Goal: Task Accomplishment & Management: Use online tool/utility

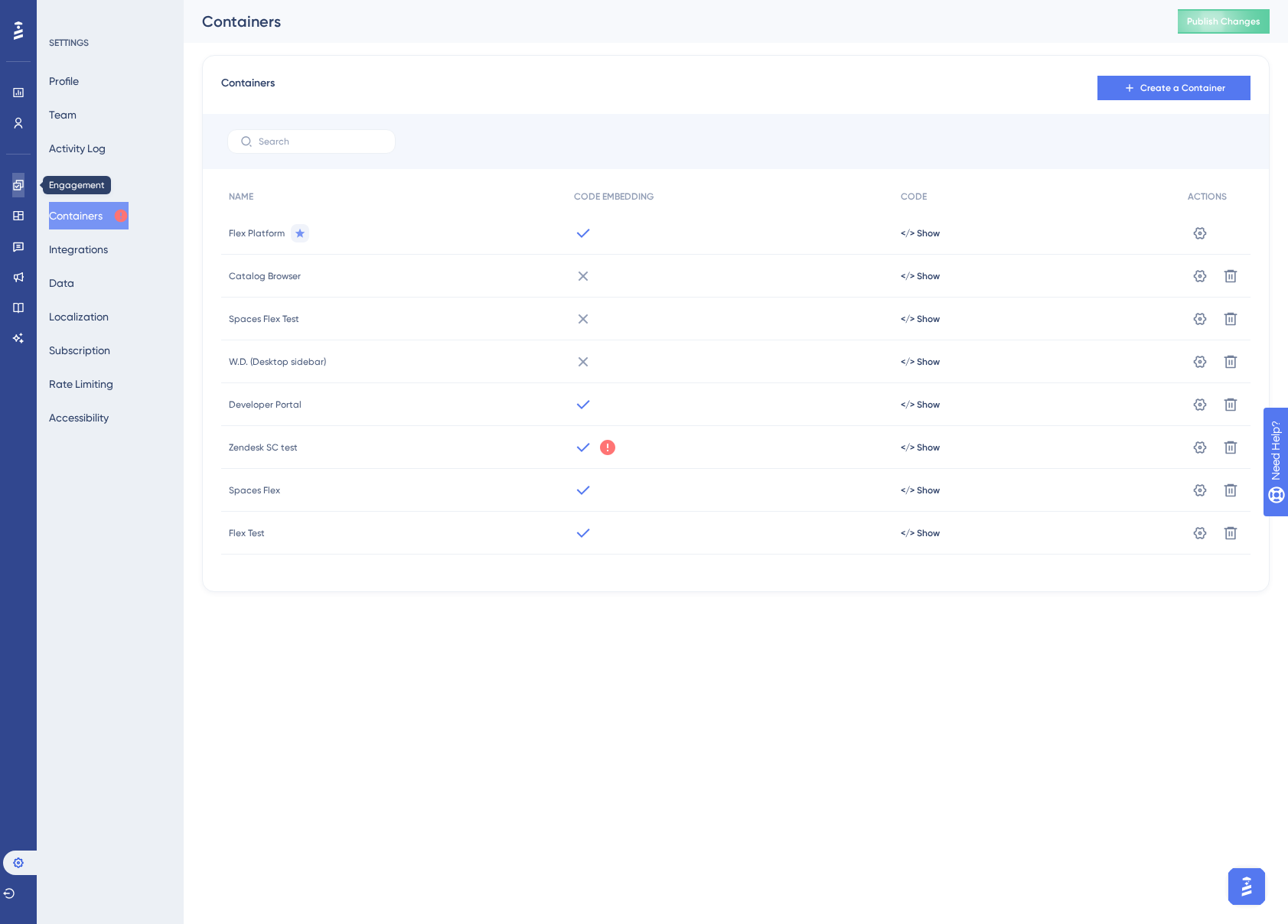
click at [23, 185] on icon at bounding box center [18, 184] width 10 height 10
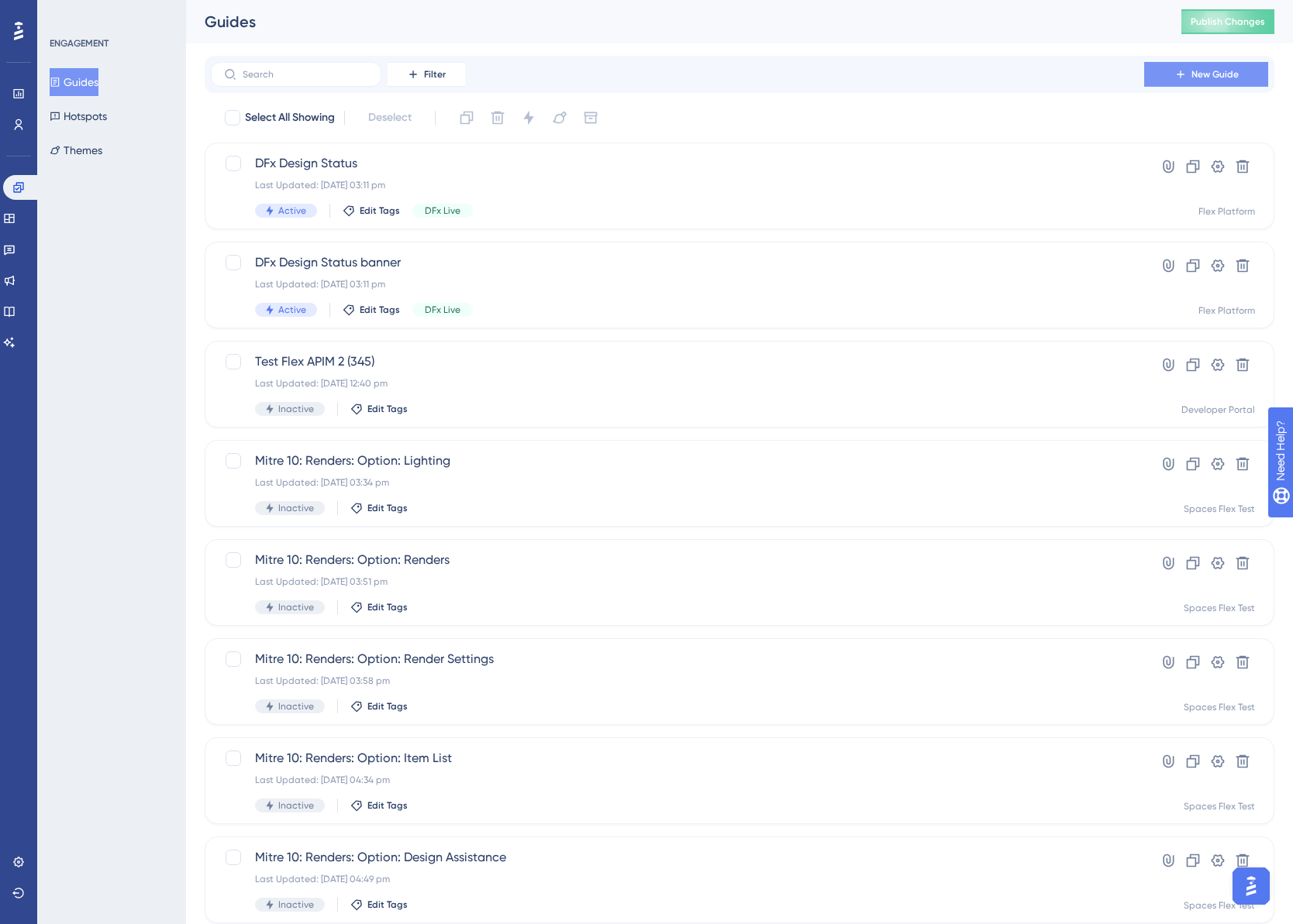
click at [1231, 77] on span "New Guide" at bounding box center [1215, 74] width 47 height 13
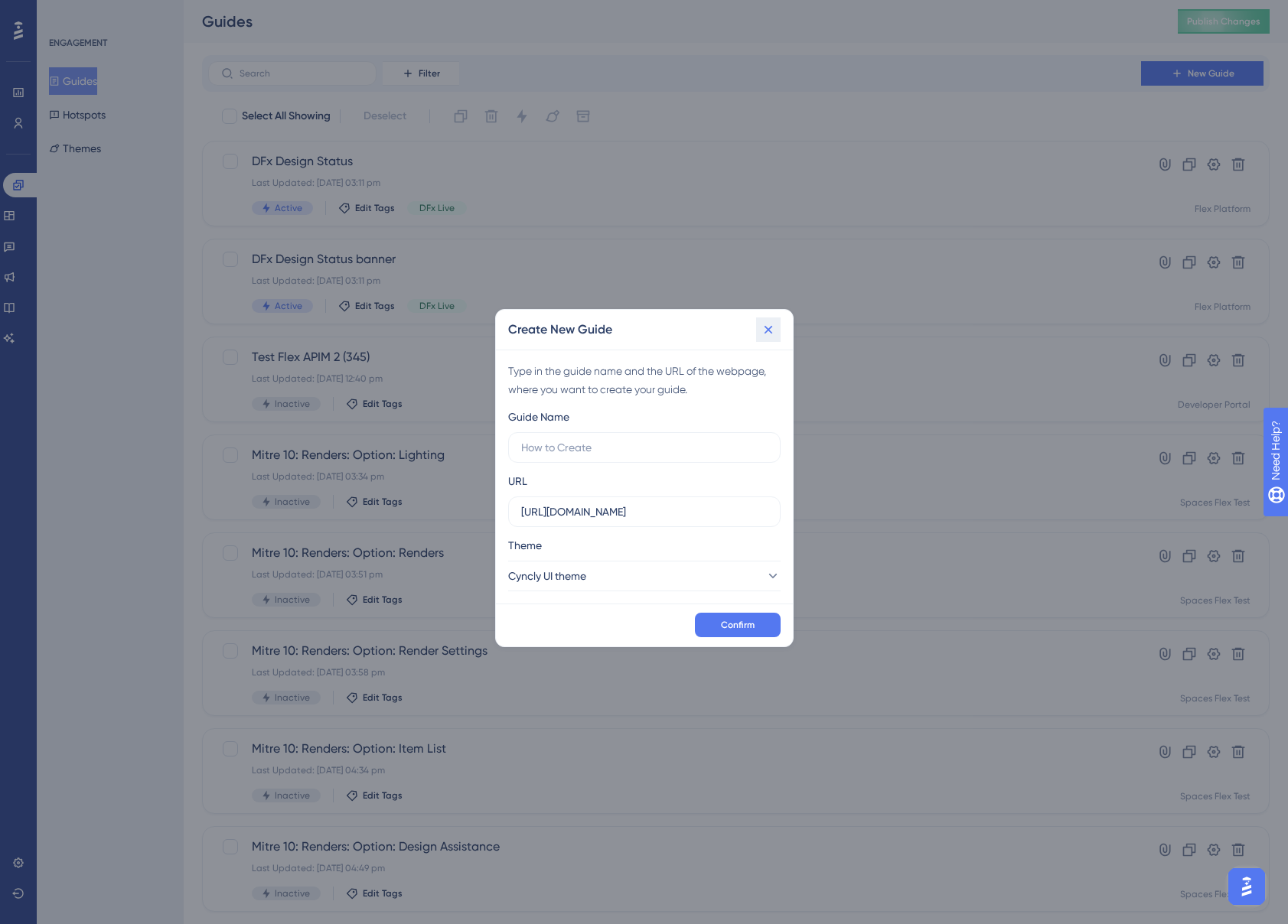
click at [765, 326] on icon at bounding box center [767, 329] width 15 height 15
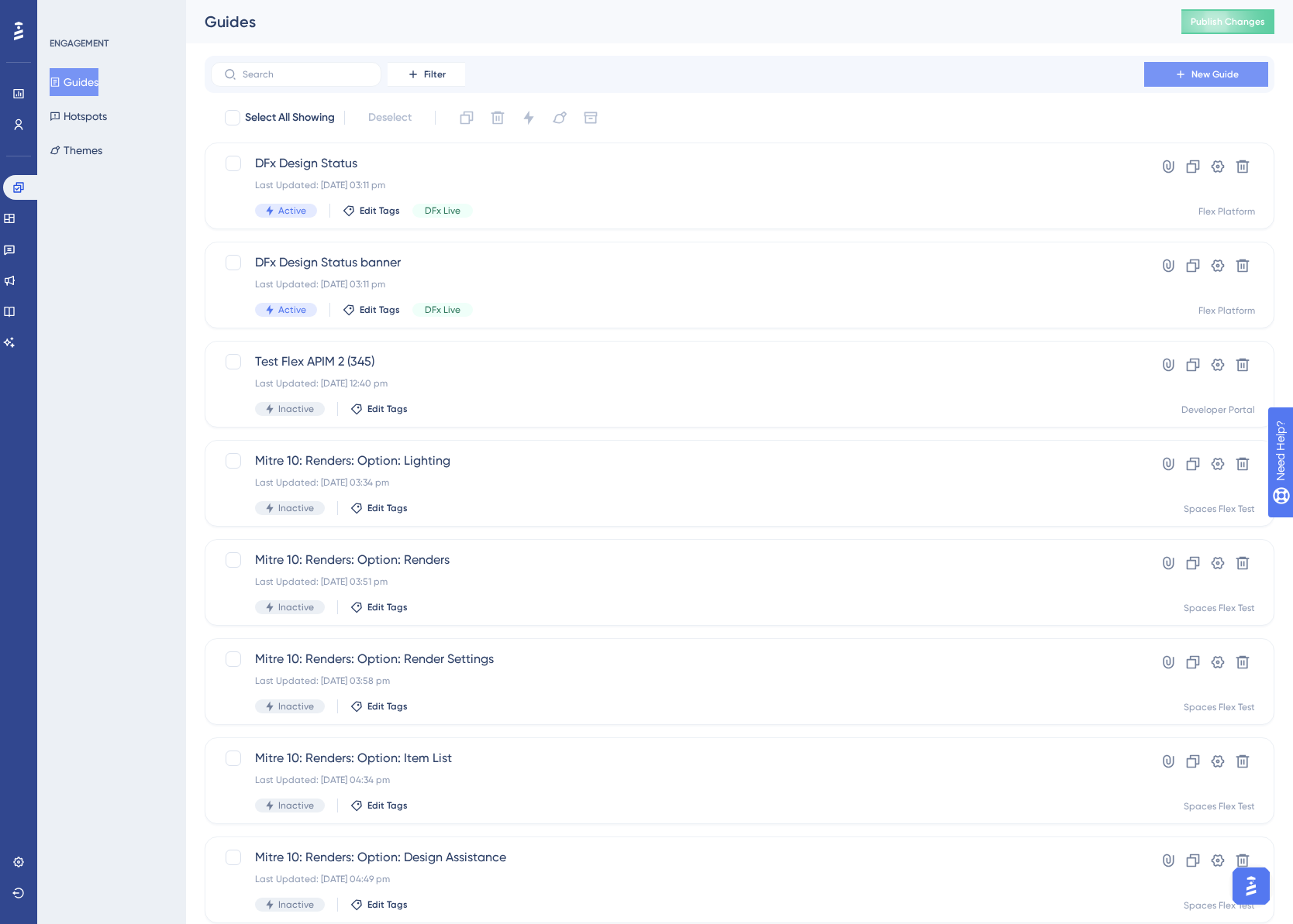
click at [1212, 76] on span "New Guide" at bounding box center [1215, 74] width 47 height 13
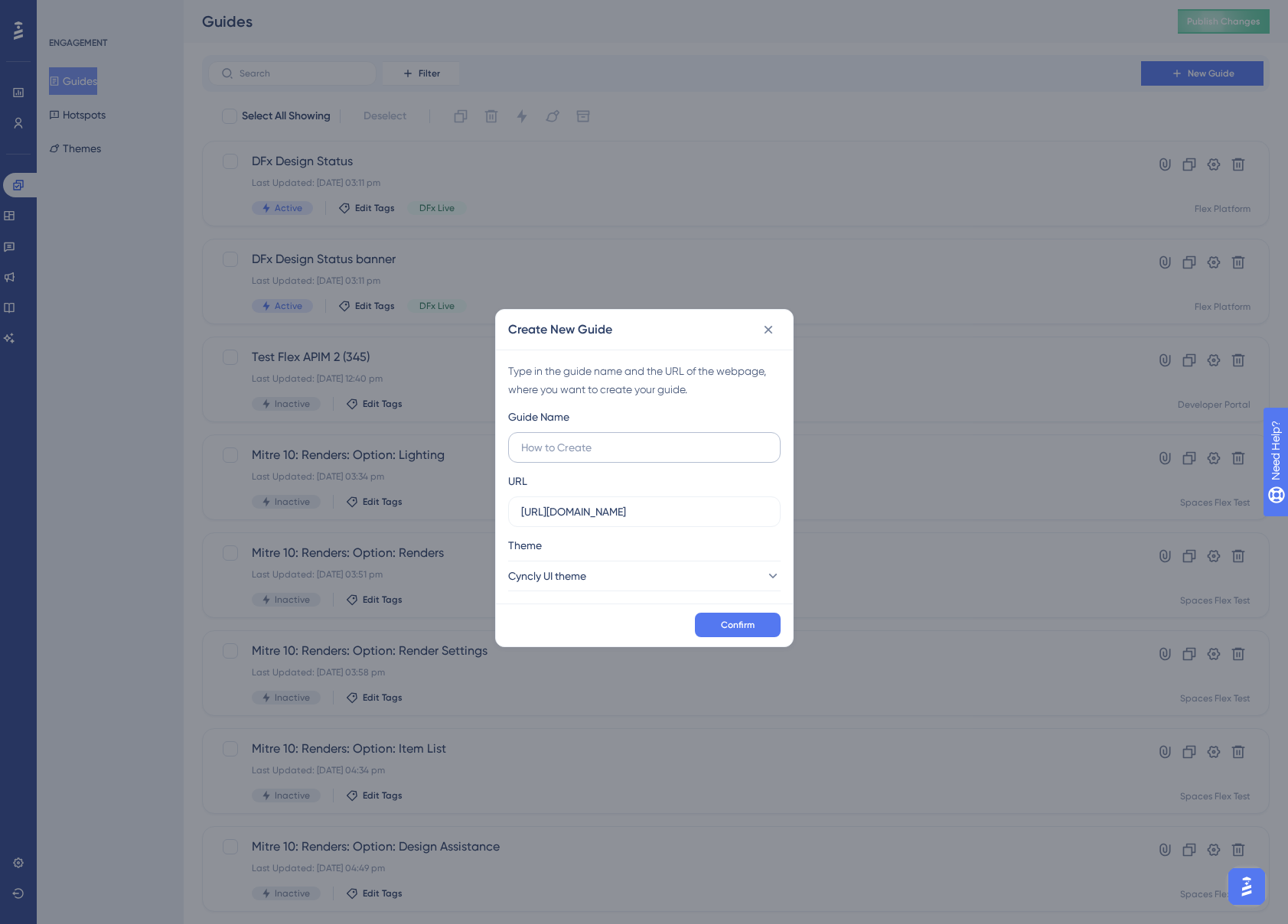
click at [669, 454] on input "text" at bounding box center [644, 447] width 246 height 17
type input "Webinar test"
click at [754, 628] on span "Confirm" at bounding box center [738, 625] width 34 height 13
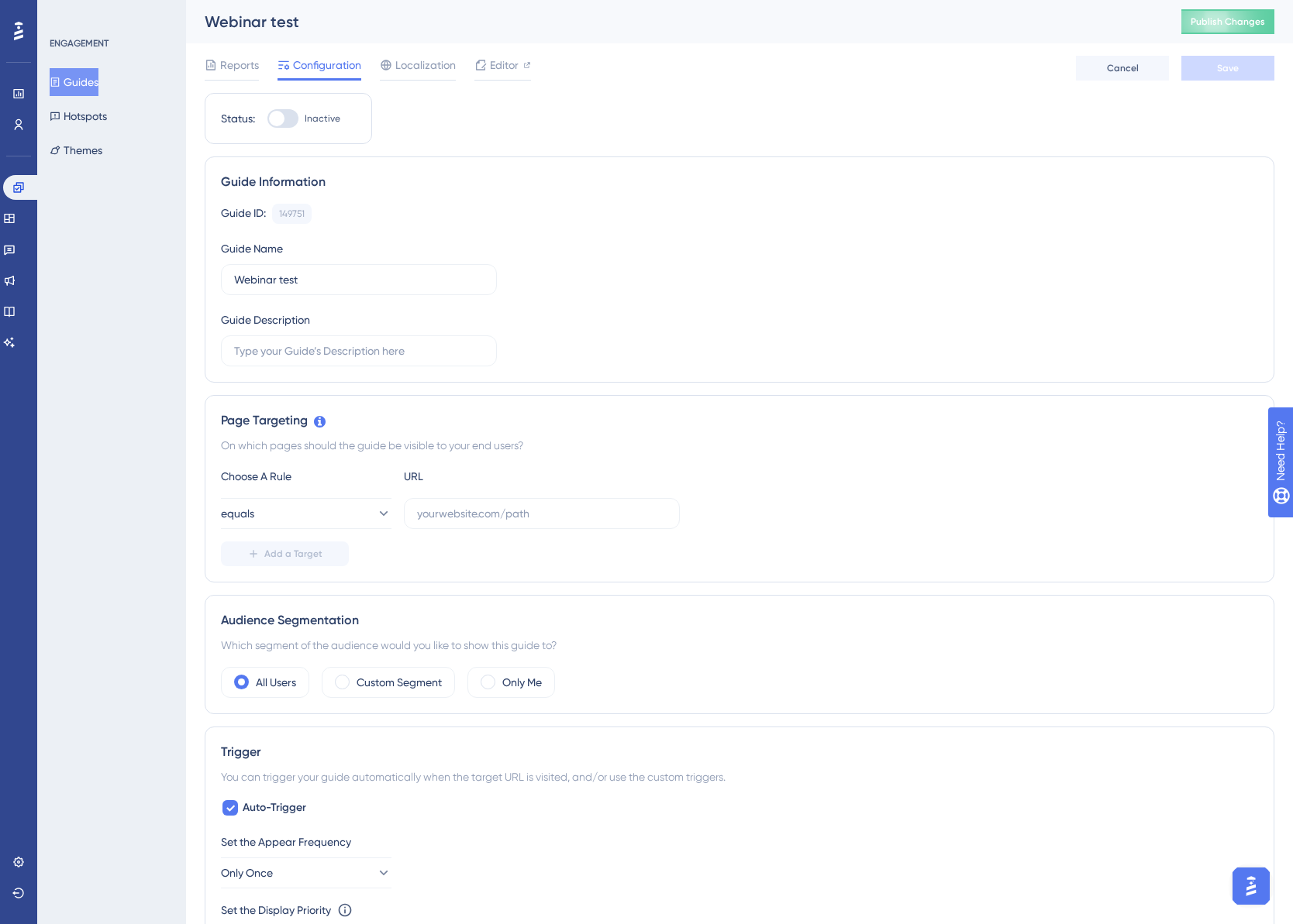
click at [640, 133] on div "Status: Inactive Guide Information Guide ID: 149751 Copy Guide Name Webinar tes…" at bounding box center [739, 844] width 1069 height 1502
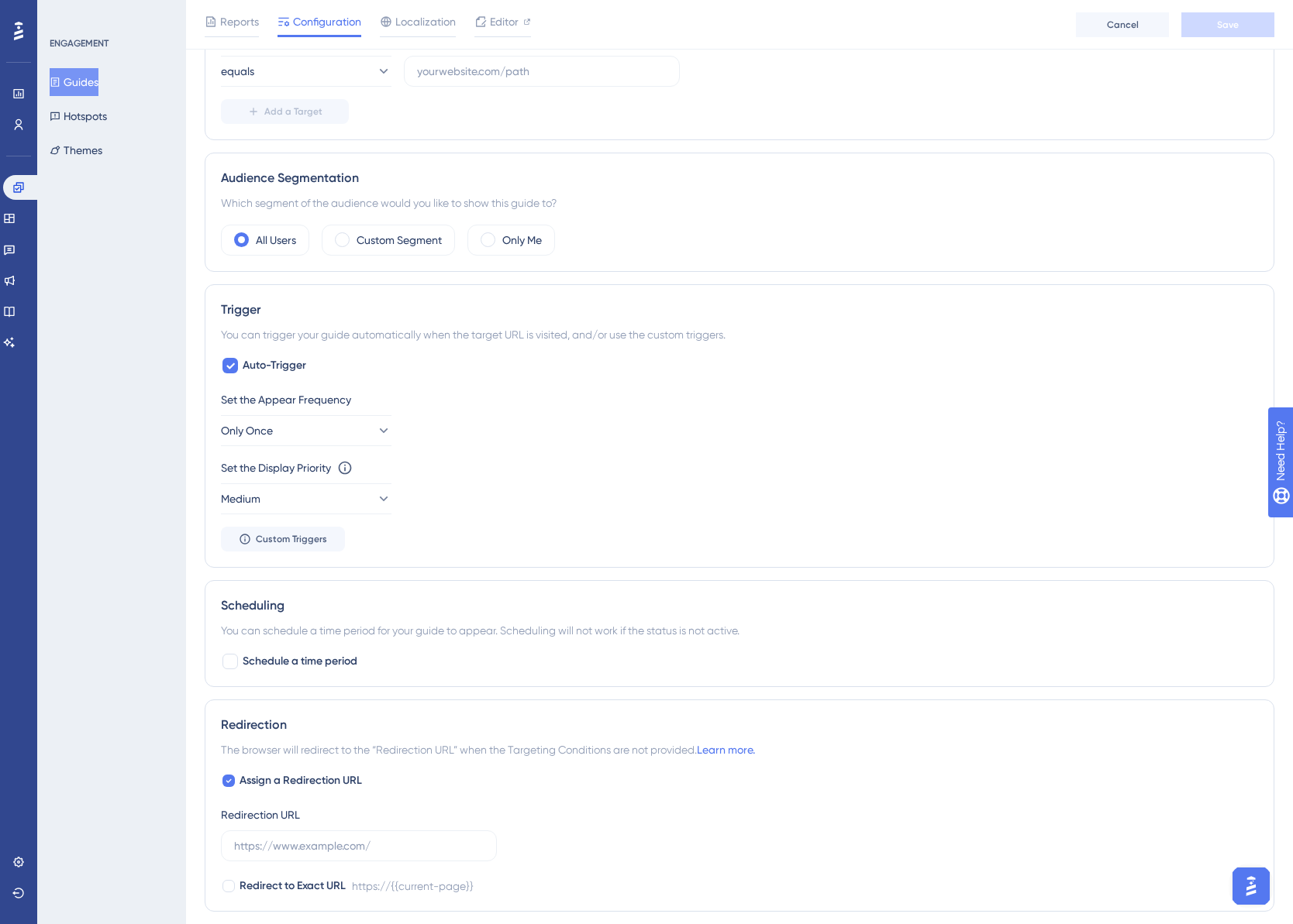
scroll to position [646, 0]
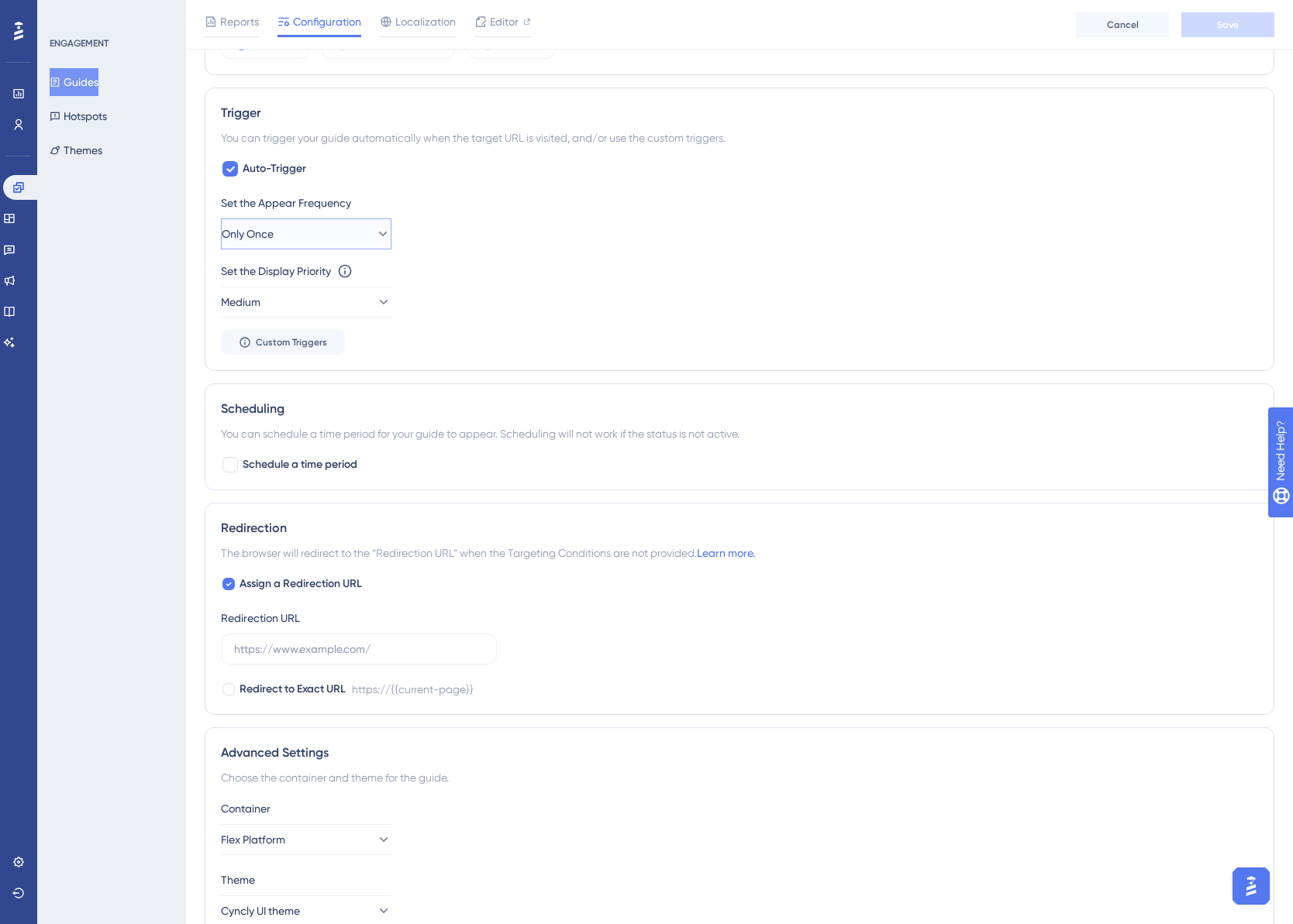
click at [381, 223] on button "Only Once" at bounding box center [306, 234] width 170 height 31
click at [342, 308] on div "Once in a Session Once in a Session" at bounding box center [306, 313] width 126 height 31
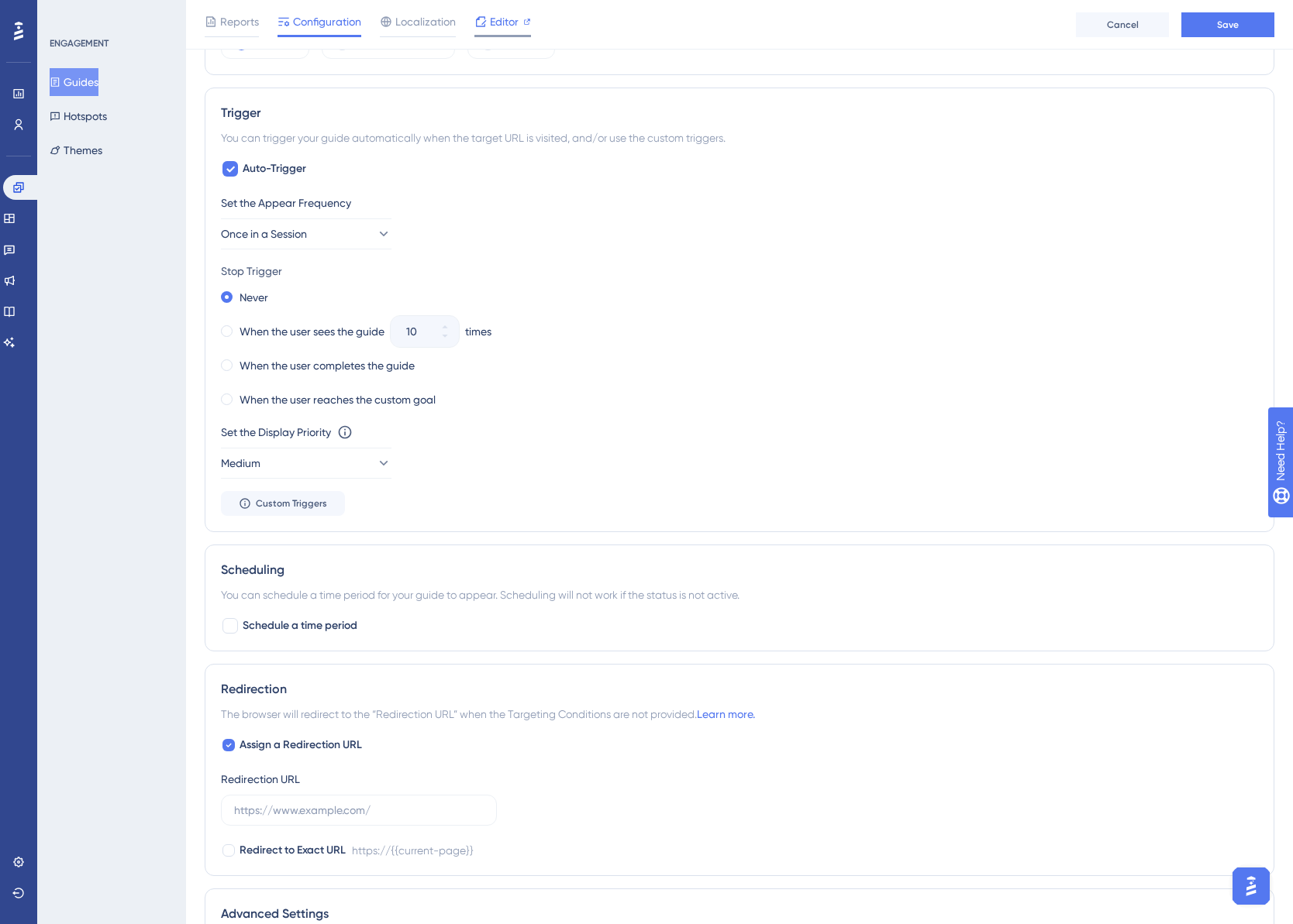
click at [498, 23] on span "Editor" at bounding box center [505, 22] width 29 height 19
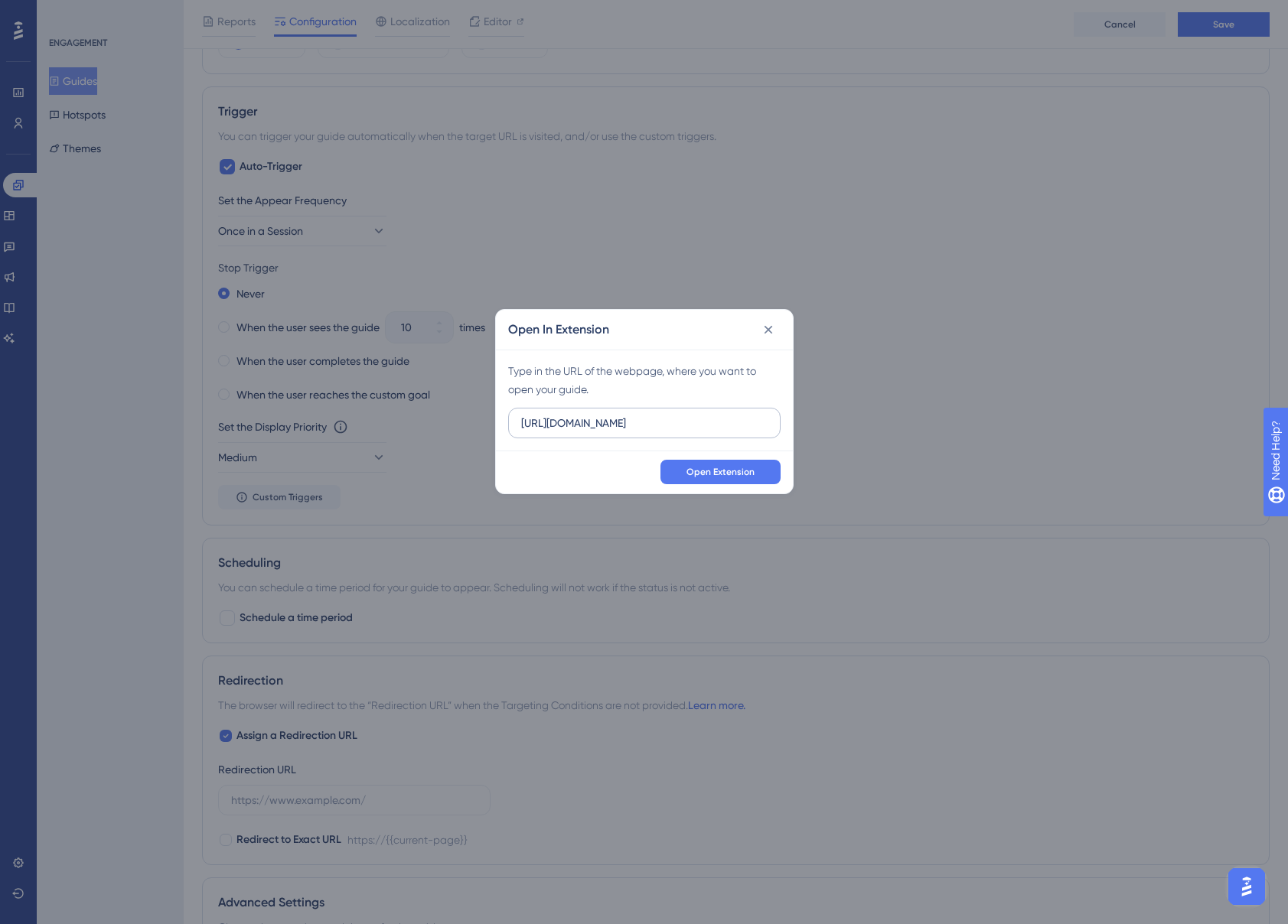
click at [581, 425] on input "https://test.flex.cloud" at bounding box center [644, 423] width 246 height 17
type input "https://flex.cloud"
click at [721, 473] on span "Open Extension" at bounding box center [720, 472] width 68 height 13
click at [772, 326] on icon at bounding box center [767, 329] width 15 height 15
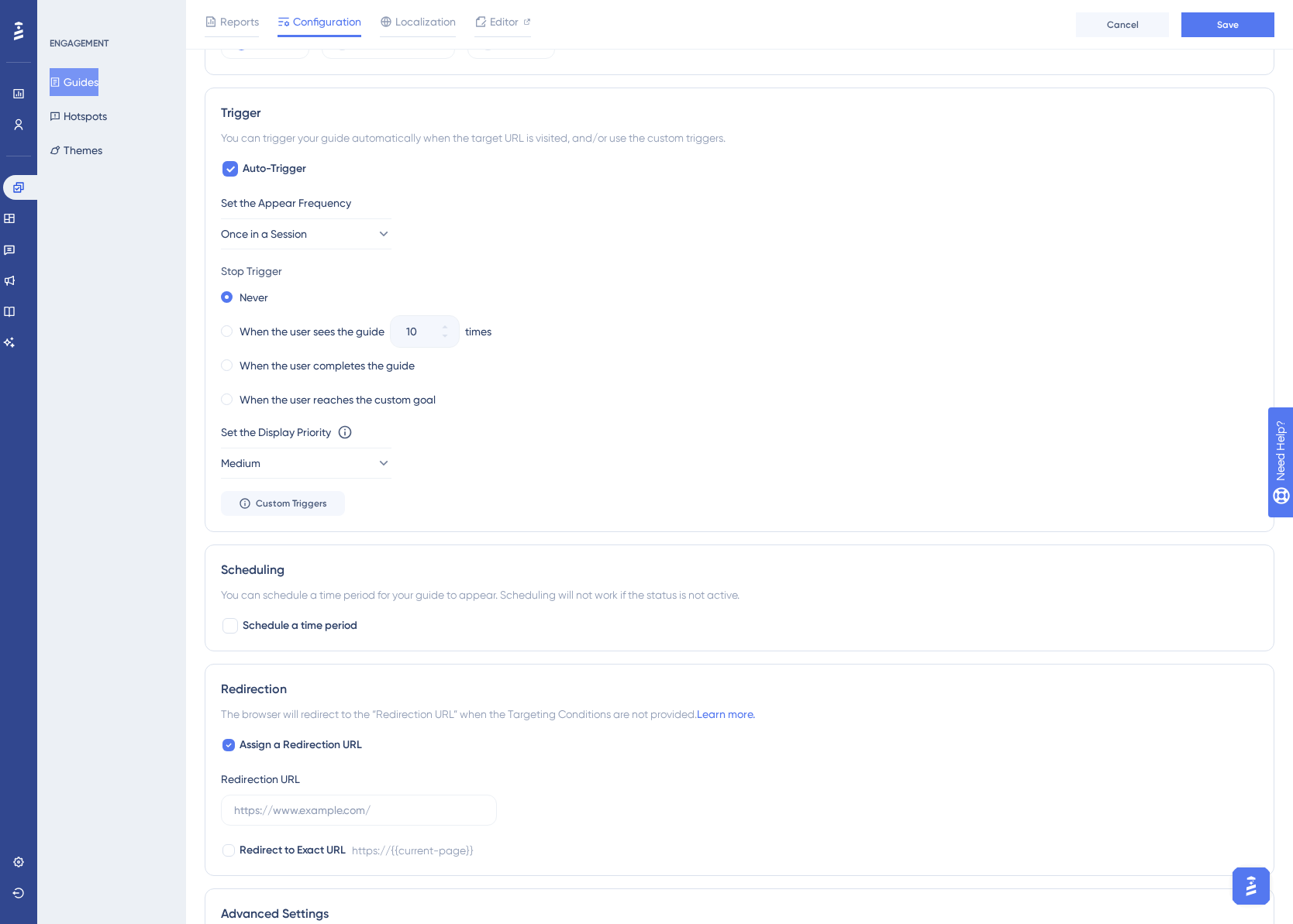
click at [659, 305] on div "Never" at bounding box center [739, 297] width 1037 height 22
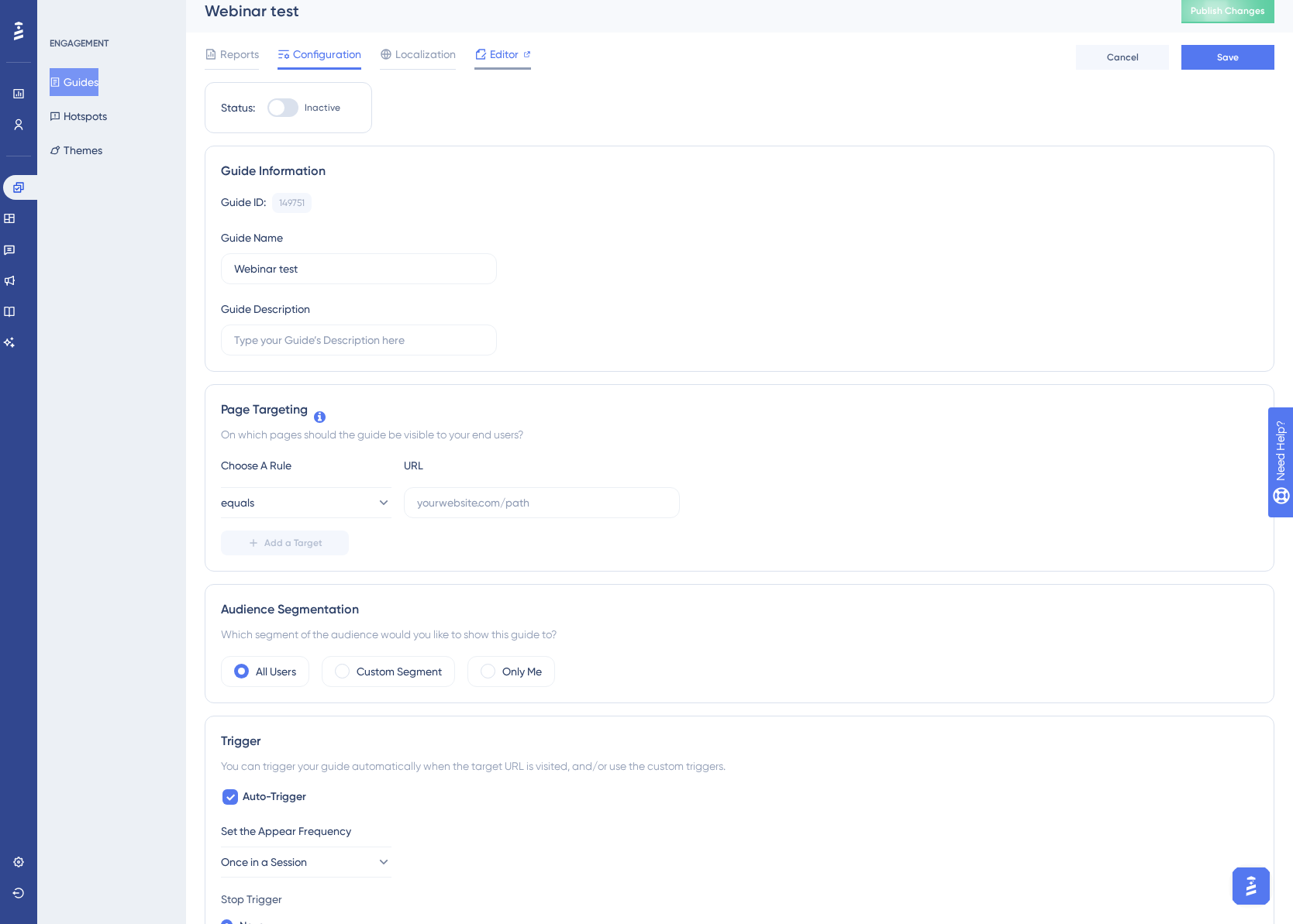
scroll to position [0, 0]
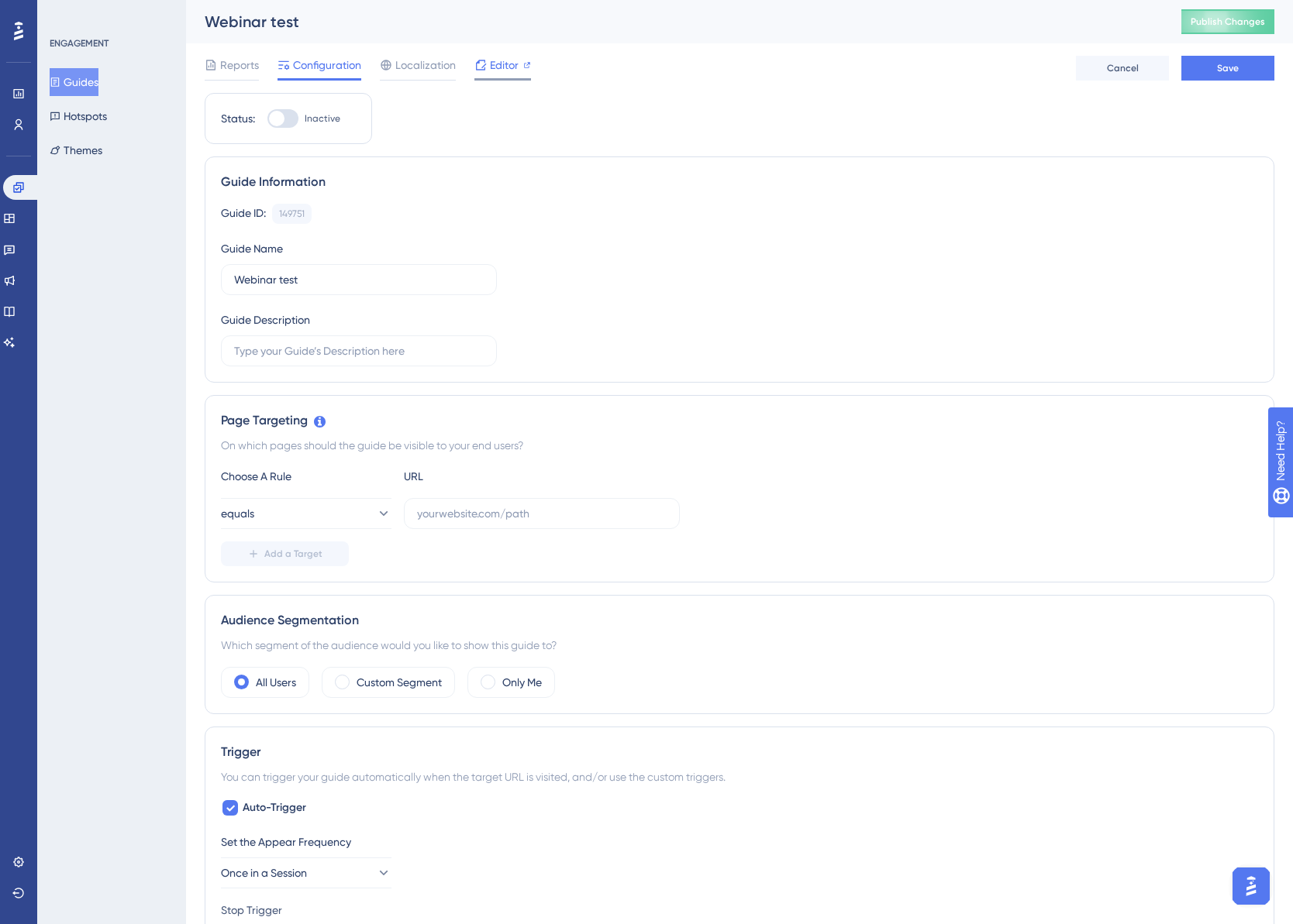
click at [507, 71] on span "Editor" at bounding box center [505, 65] width 29 height 19
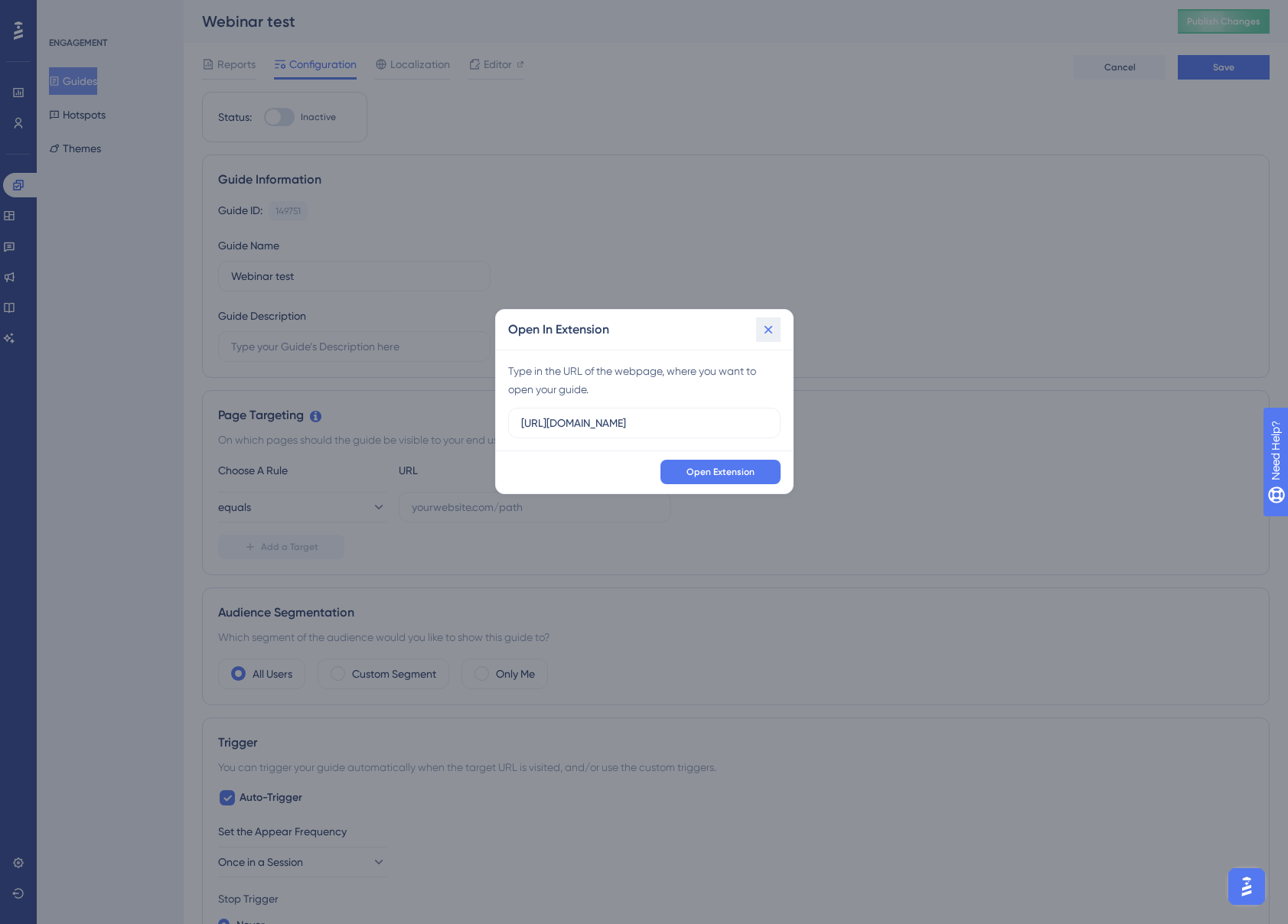
click at [768, 327] on icon at bounding box center [767, 329] width 15 height 15
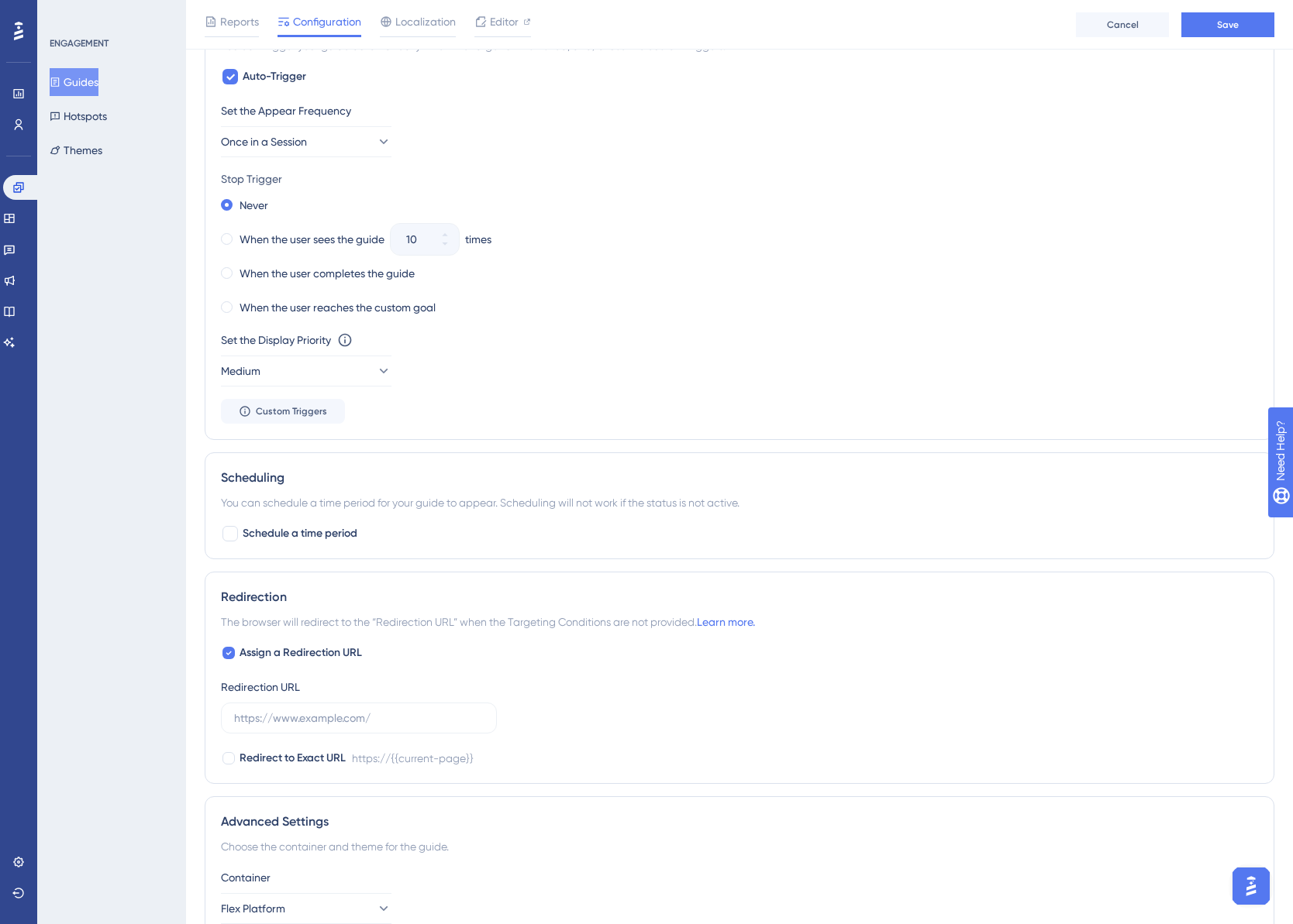
scroll to position [775, 0]
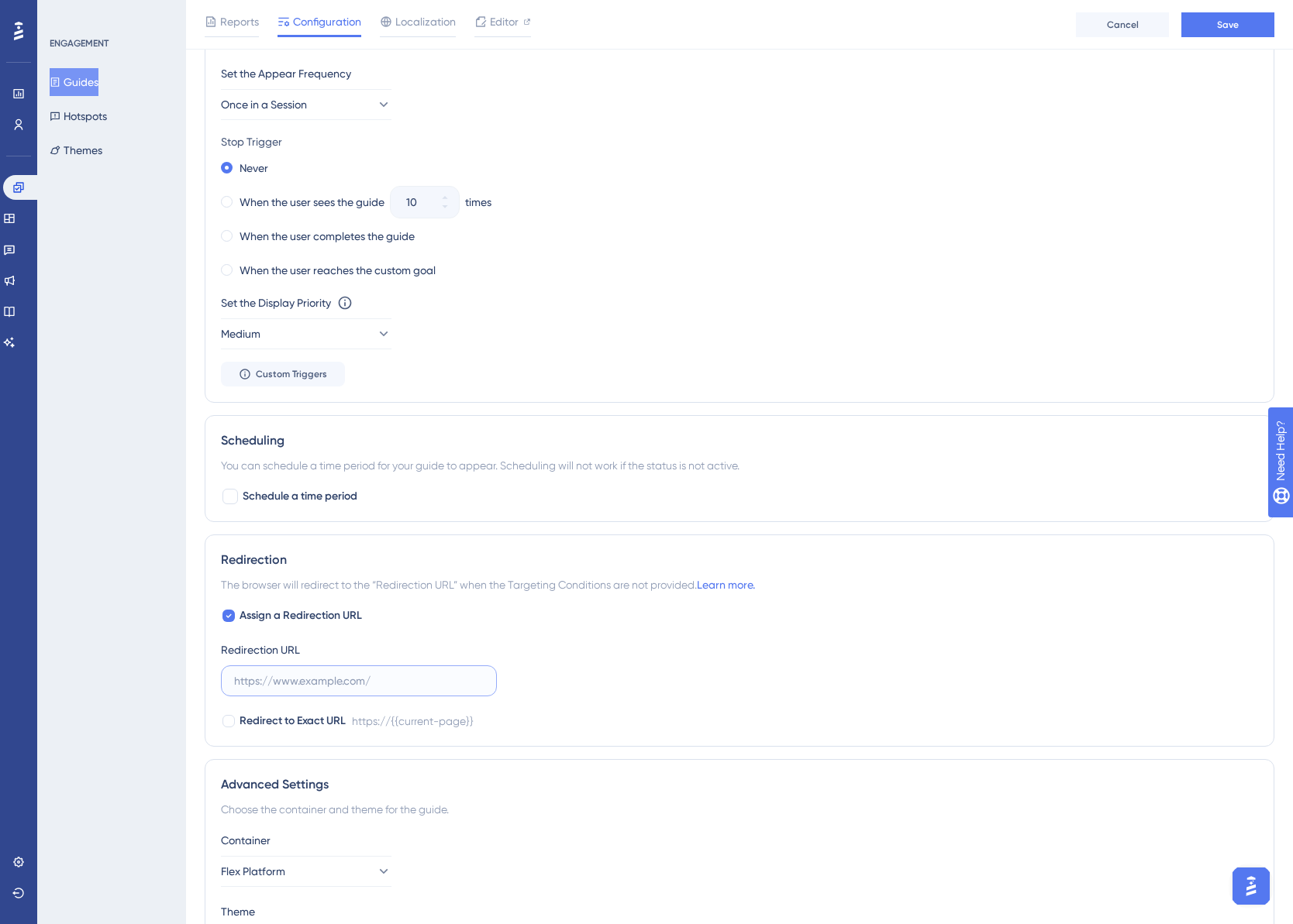
click at [354, 684] on input "text" at bounding box center [358, 680] width 249 height 17
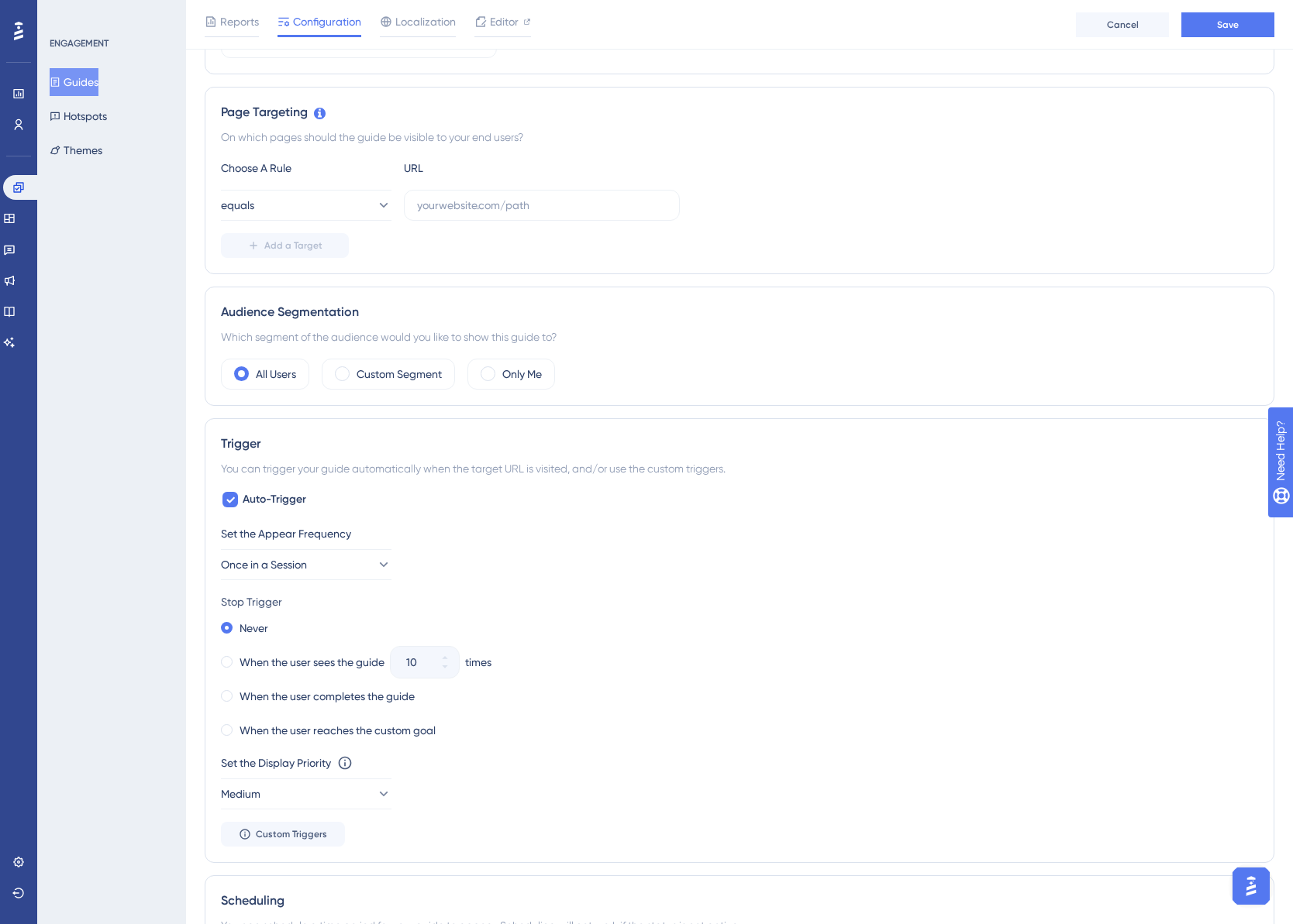
scroll to position [130, 0]
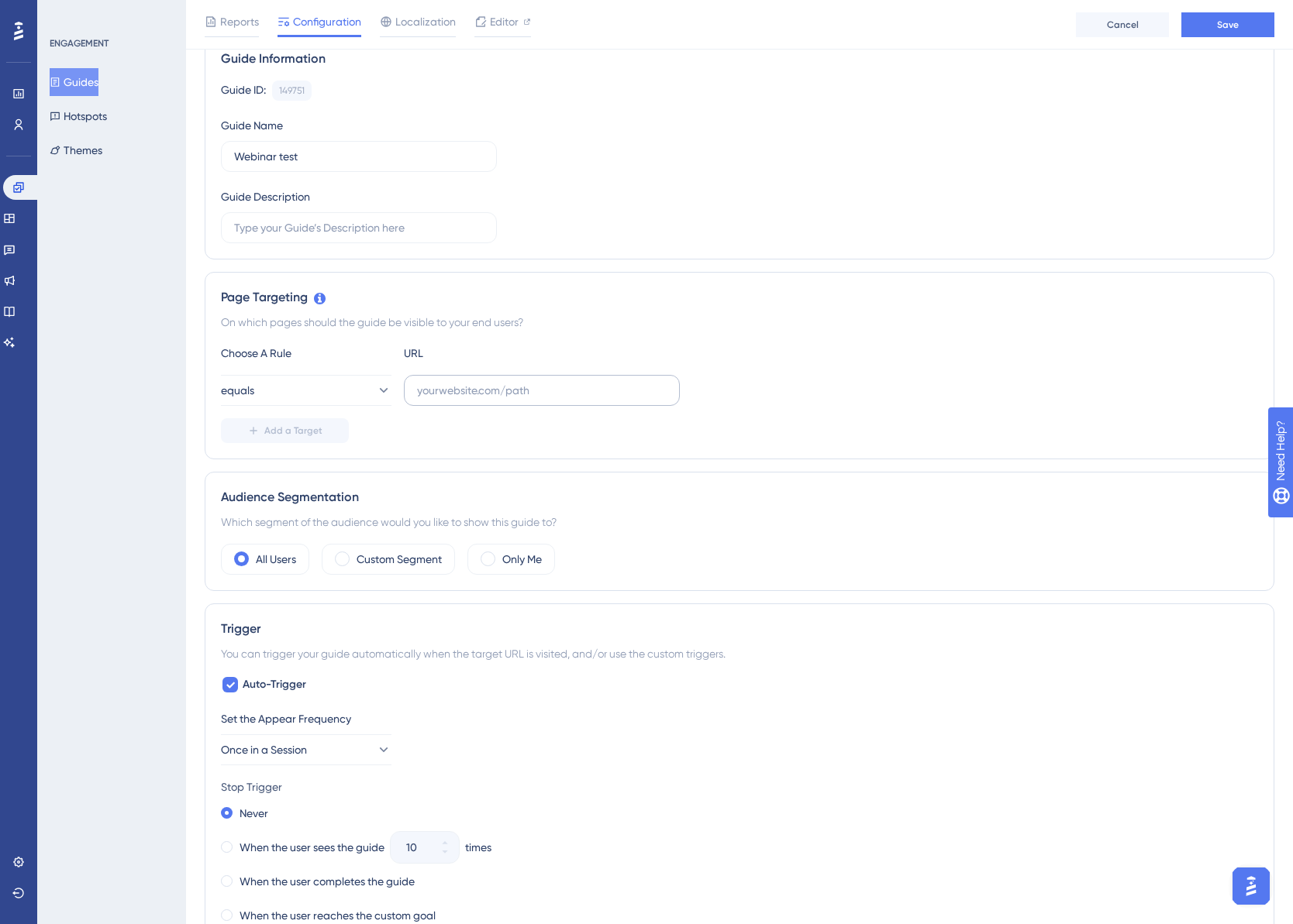
type input "https://flex.cloud"
click at [468, 381] on label at bounding box center [542, 390] width 276 height 31
click at [468, 382] on input "text" at bounding box center [541, 390] width 249 height 17
type input "g"
type input "https://flex.cloud"
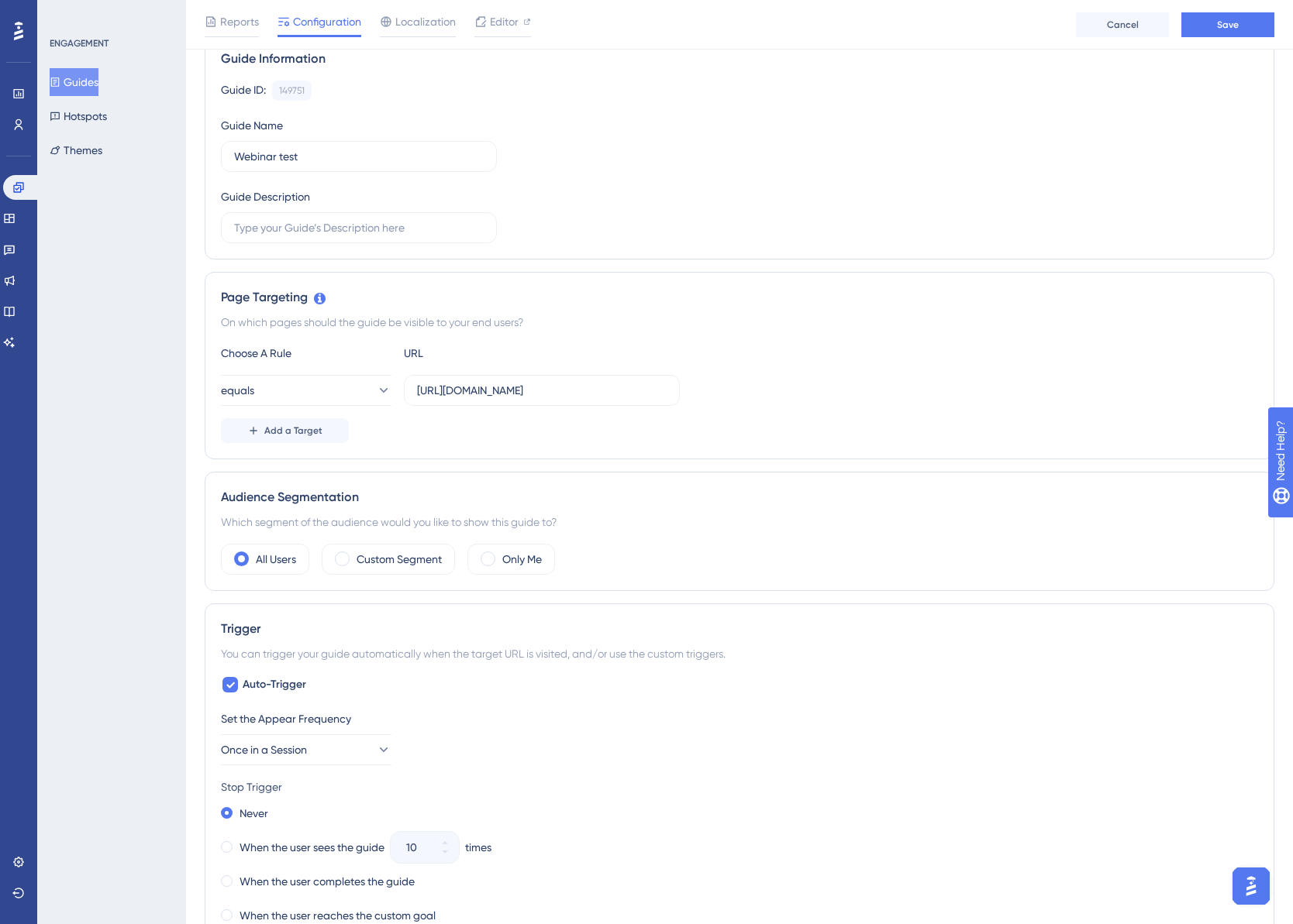
drag, startPoint x: 839, startPoint y: 389, endPoint x: 763, endPoint y: 322, distance: 101.3
click at [764, 322] on div "On which pages should the guide be visible to your end users?" at bounding box center [739, 322] width 1037 height 19
click at [1239, 21] on button "Save" at bounding box center [1228, 24] width 93 height 24
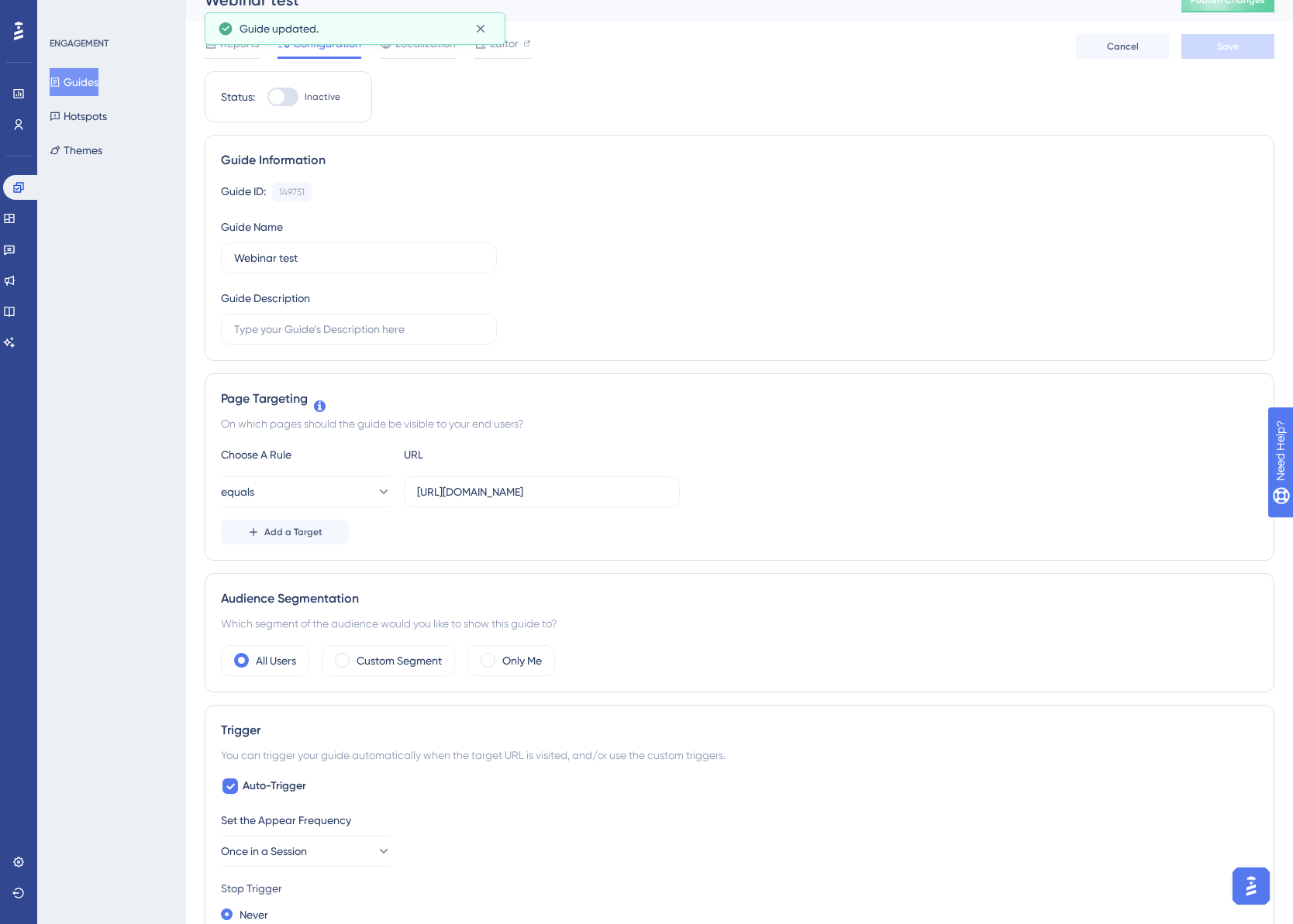
scroll to position [0, 0]
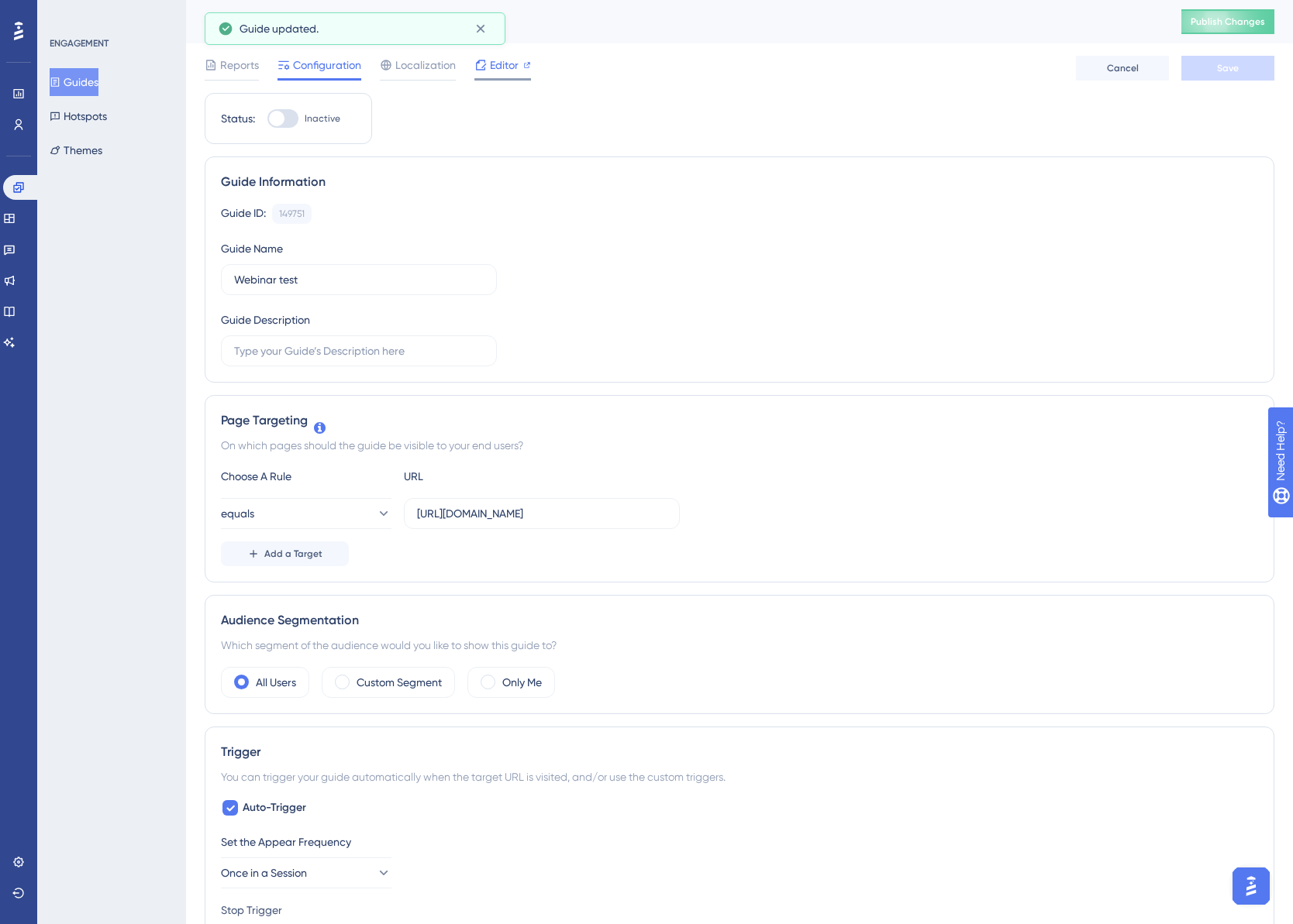
click at [499, 63] on span "Editor" at bounding box center [505, 65] width 29 height 19
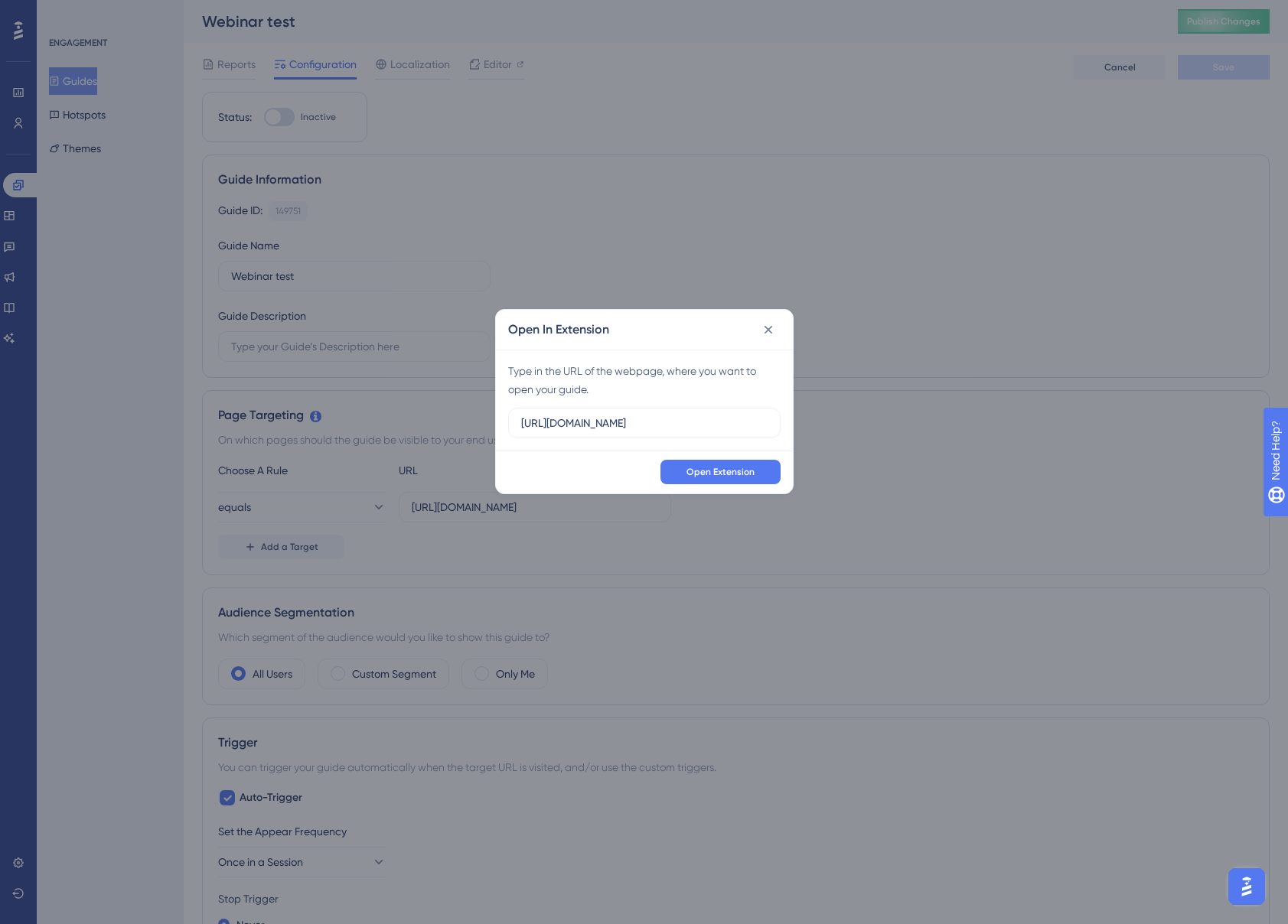
click at [770, 331] on icon at bounding box center [767, 329] width 8 height 8
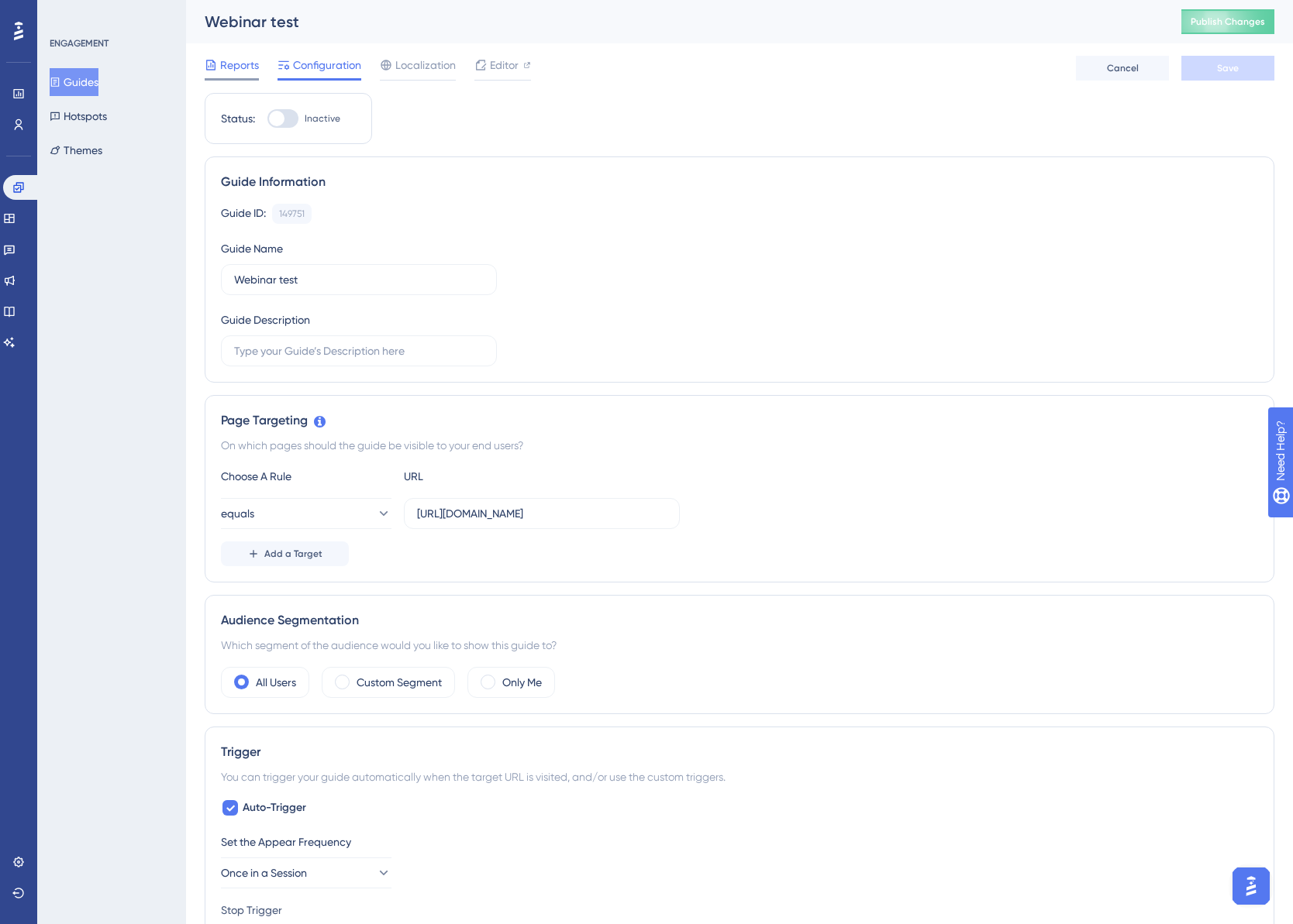
click at [238, 66] on span "Reports" at bounding box center [239, 65] width 39 height 19
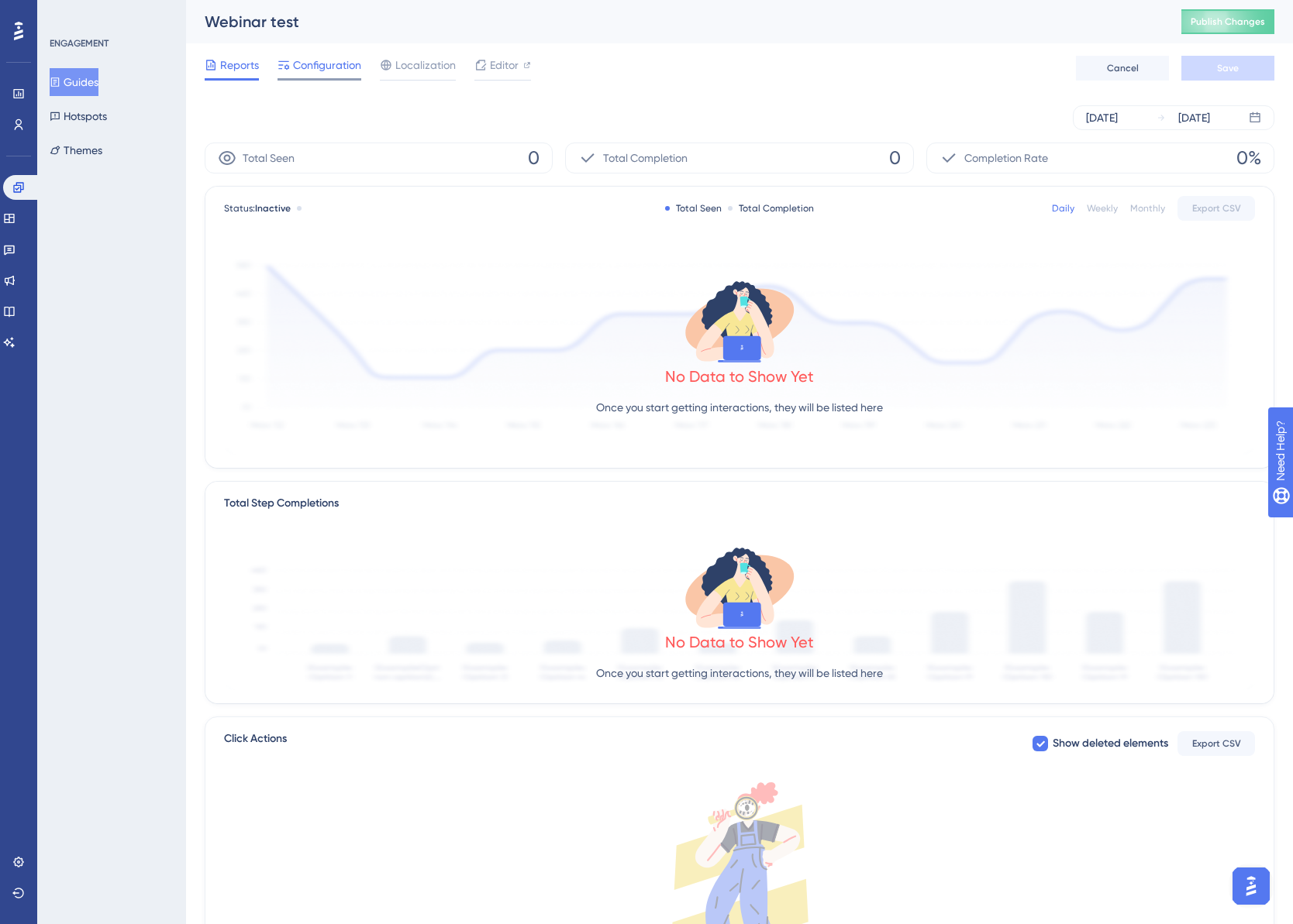
click at [330, 62] on span "Configuration" at bounding box center [326, 65] width 68 height 19
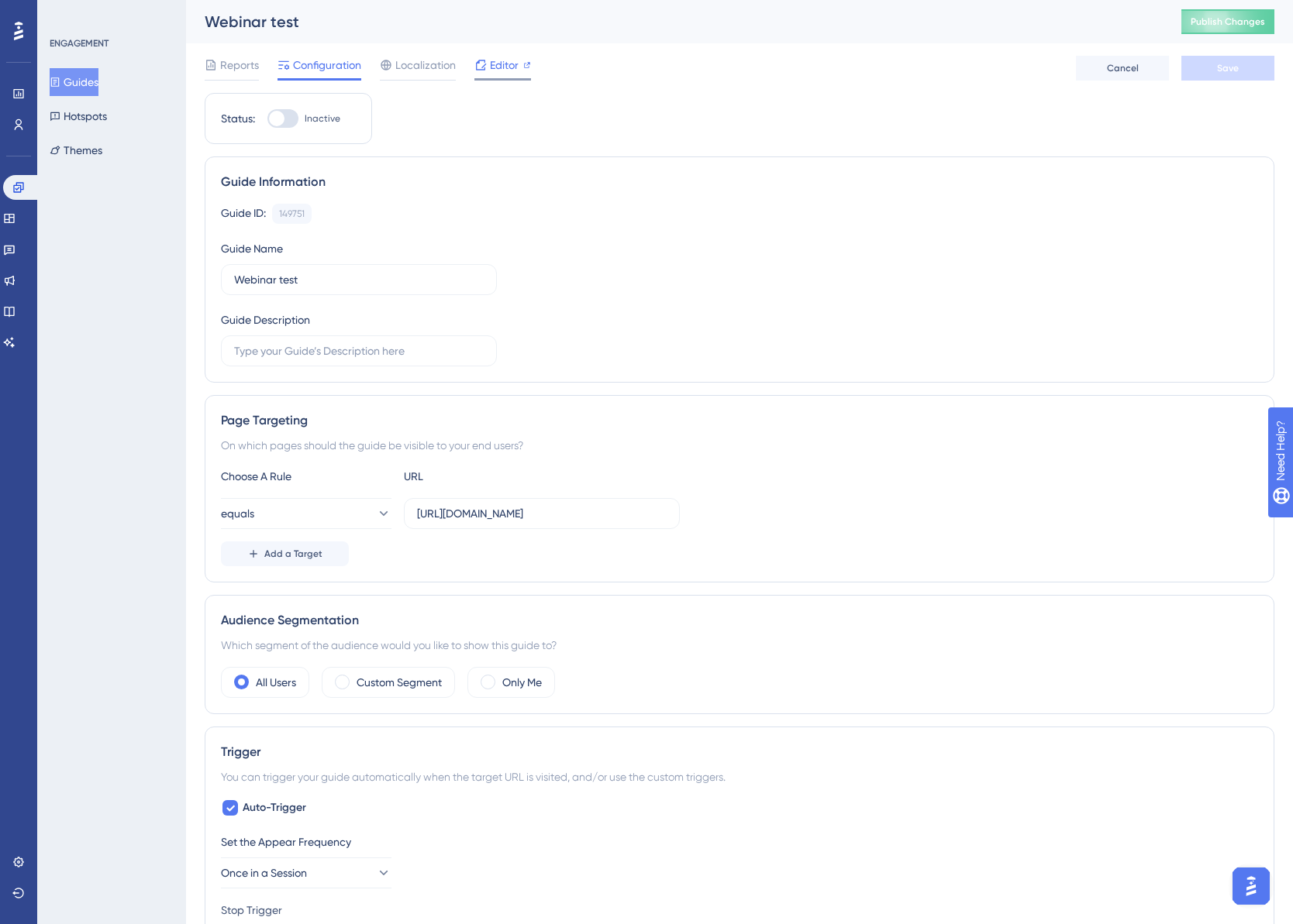
click at [512, 59] on span "Editor" at bounding box center [505, 65] width 29 height 19
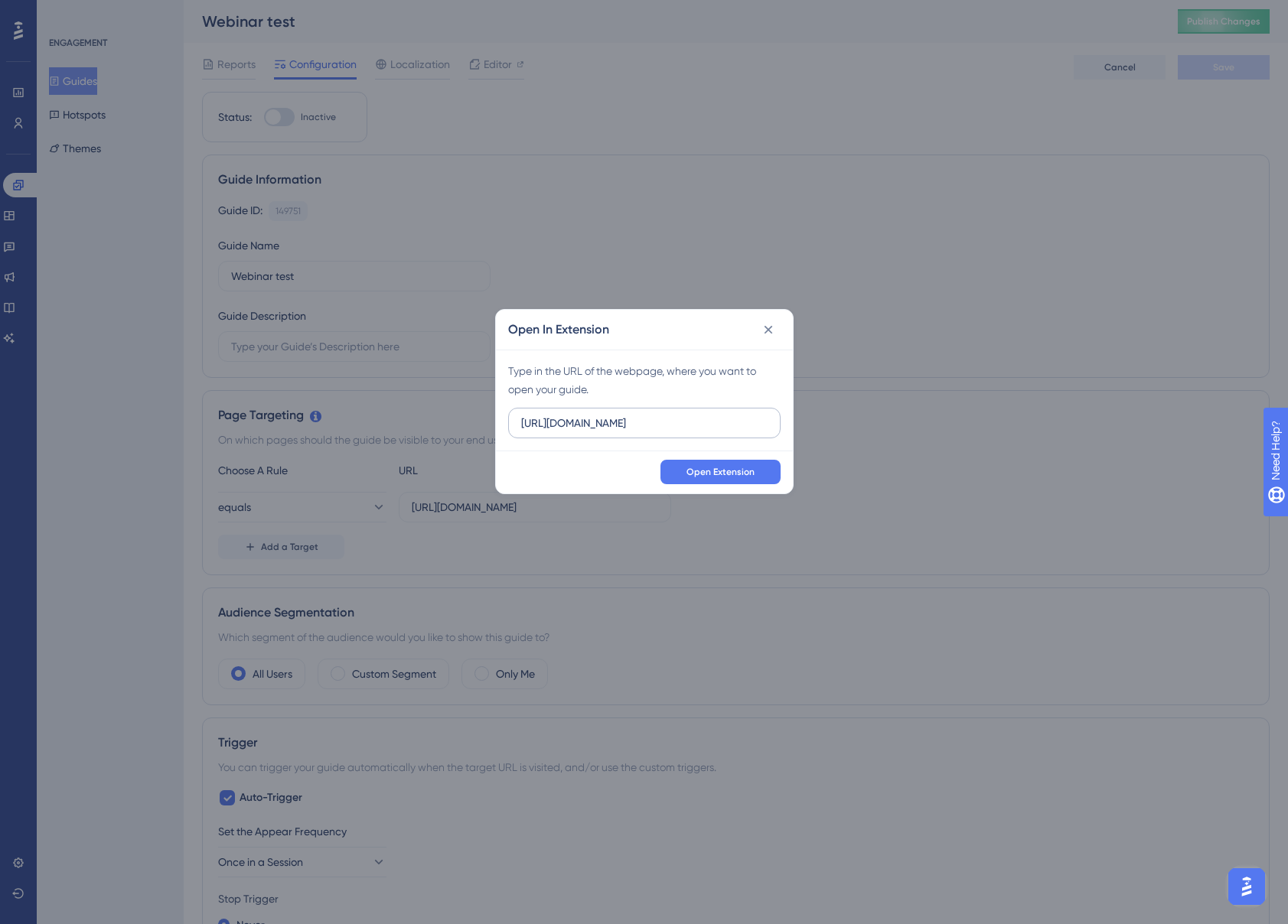
click at [580, 425] on input "https://test.flex.cloud" at bounding box center [644, 423] width 246 height 17
type input "https://flex.cloud"
click at [707, 476] on span "Open Extension" at bounding box center [720, 472] width 68 height 13
click at [768, 330] on icon at bounding box center [767, 329] width 8 height 8
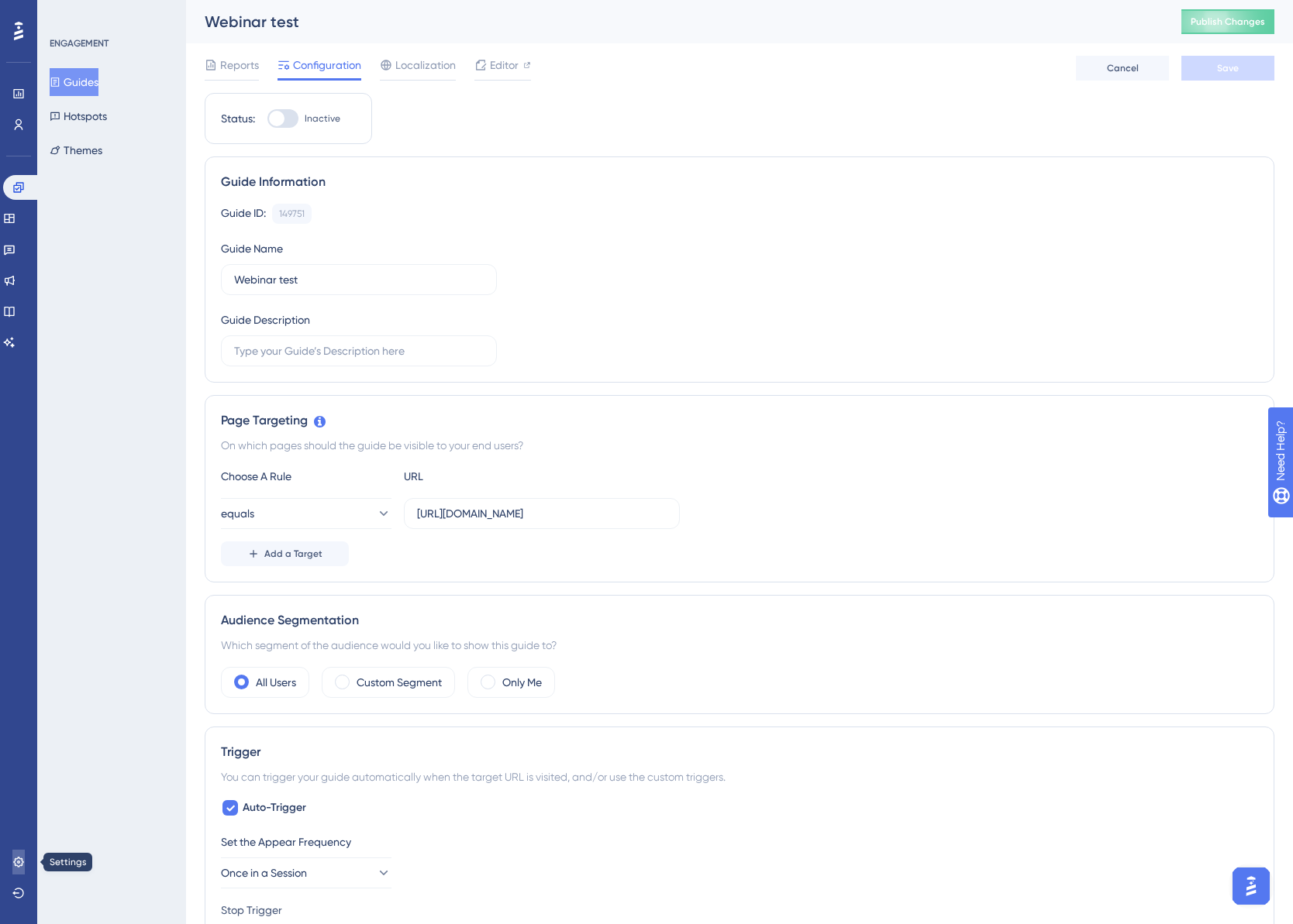
click at [24, 871] on link at bounding box center [19, 861] width 13 height 24
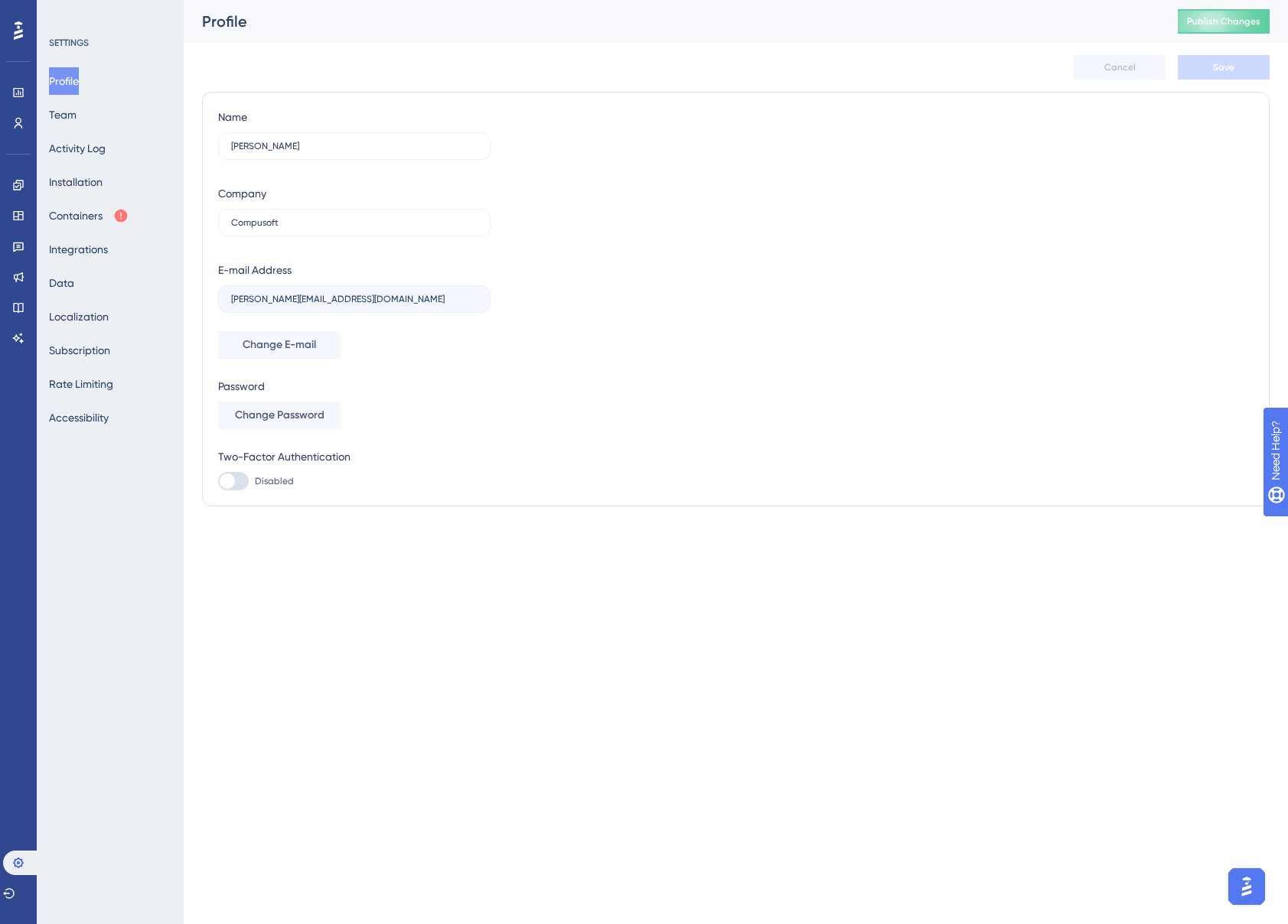
drag, startPoint x: 97, startPoint y: 572, endPoint x: 107, endPoint y: 524, distance: 49.0
click at [97, 572] on div "SETTINGS Profile Team Activity Log Installation Containers Integrations Data Lo…" at bounding box center [110, 462] width 147 height 924
drag, startPoint x: 106, startPoint y: 378, endPoint x: 73, endPoint y: 114, distance: 266.1
click at [106, 378] on button "Rate Limiting" at bounding box center [81, 384] width 64 height 28
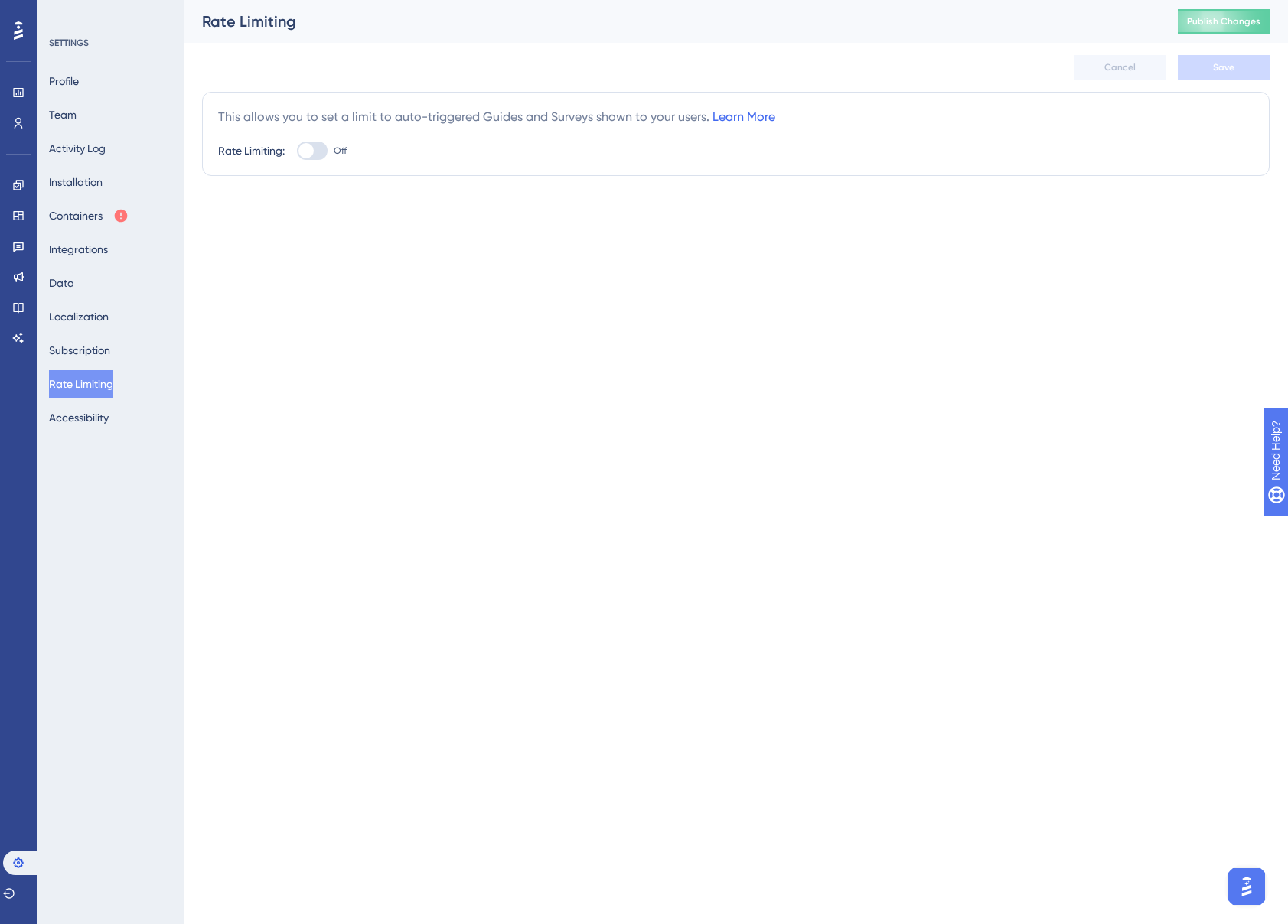
click at [737, 120] on link "Learn More" at bounding box center [743, 116] width 63 height 14
click at [85, 309] on button "Localization" at bounding box center [79, 317] width 60 height 28
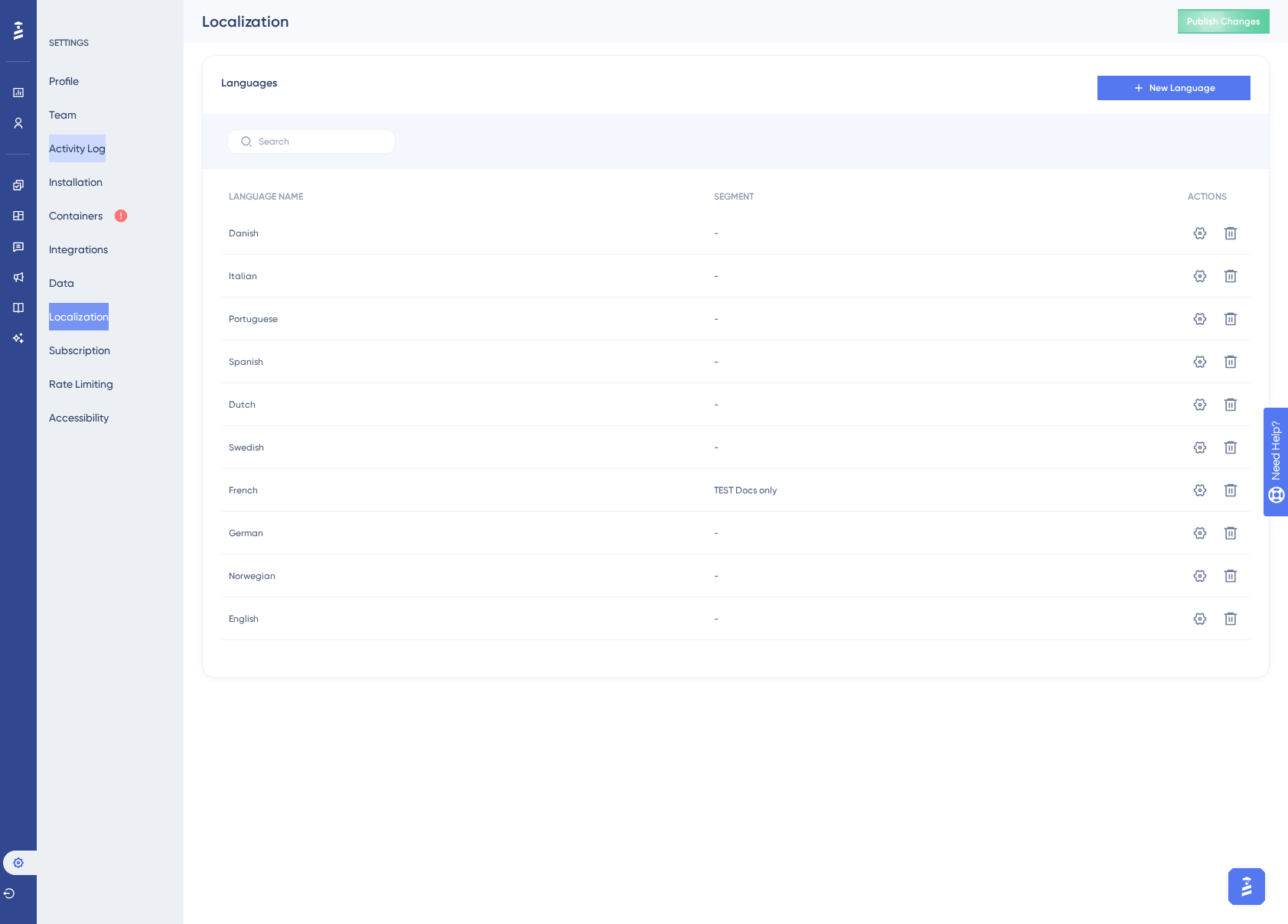
click at [88, 142] on button "Activity Log" at bounding box center [77, 148] width 56 height 28
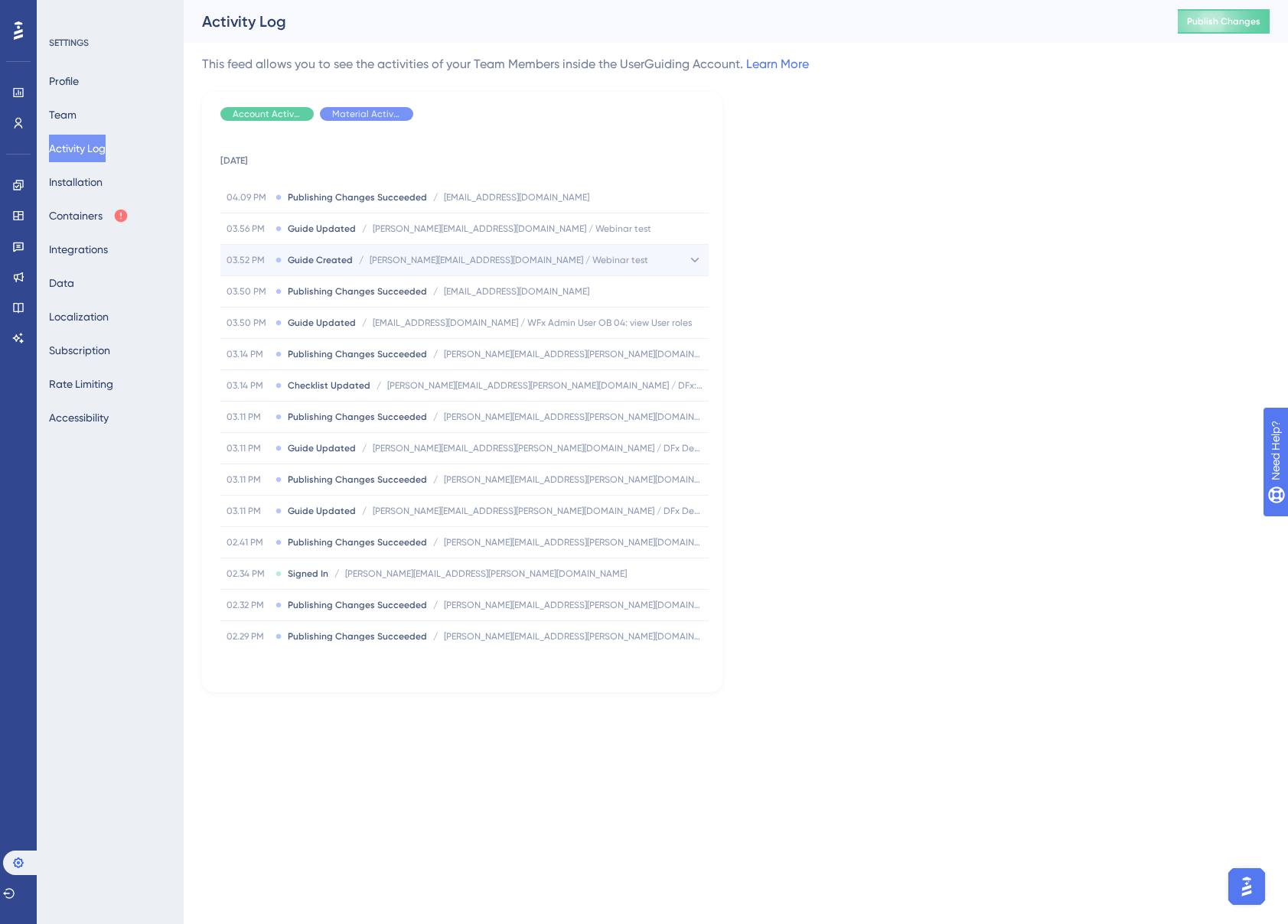
click at [696, 258] on icon at bounding box center [694, 259] width 15 height 15
click at [691, 255] on icon at bounding box center [694, 259] width 15 height 15
click at [691, 297] on div "03.50 PM Publishing Changes Succeeded / sue.brown@cyncly.com sue.brown@cyncly.c…" at bounding box center [464, 292] width 488 height 30
click at [646, 321] on div "03.50 PM Guide Updated / sue.brown@cyncly.com / WFx Admin User OB 04: view User…" at bounding box center [464, 323] width 488 height 30
click at [75, 114] on button "Team" at bounding box center [63, 114] width 28 height 28
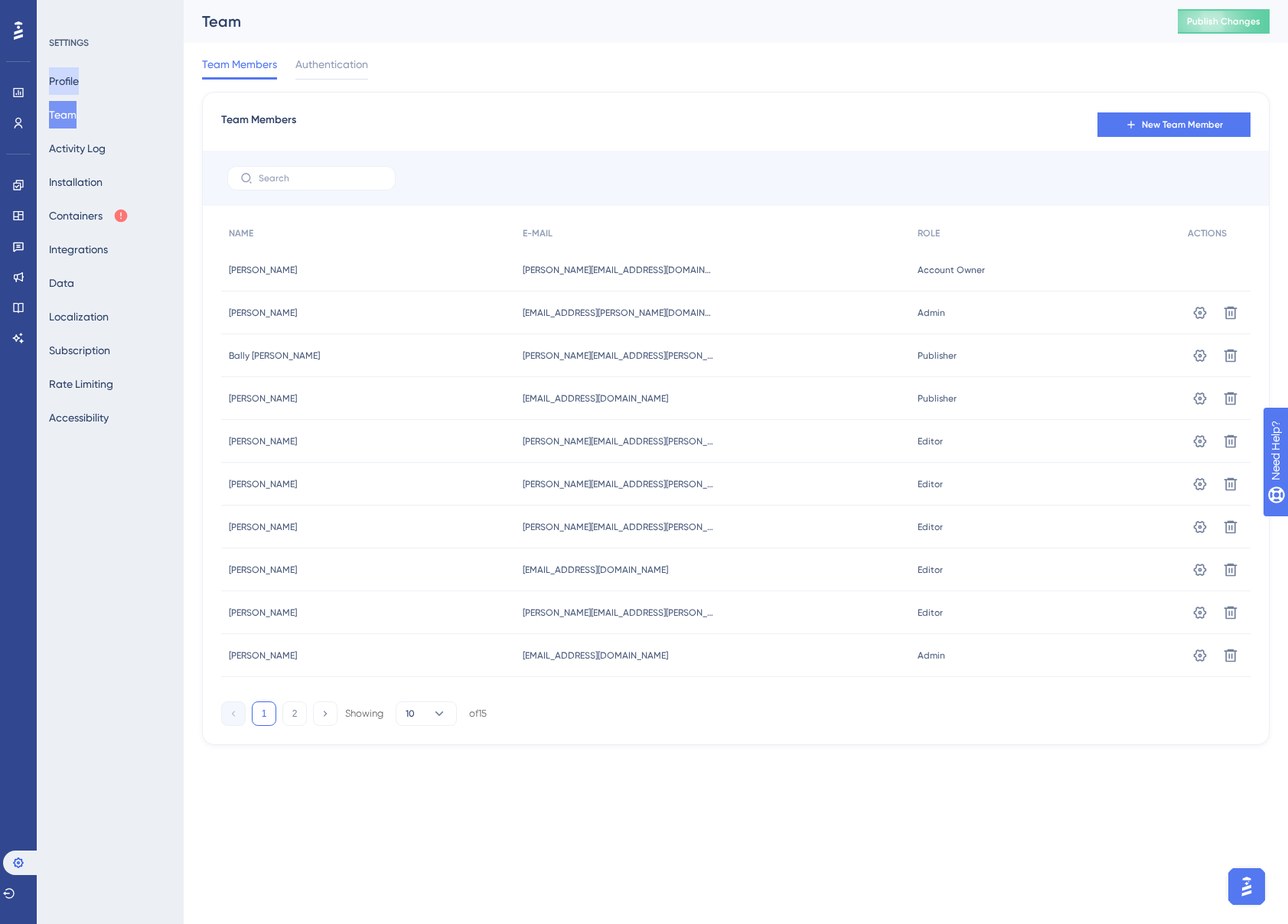
click at [79, 74] on button "Profile" at bounding box center [64, 81] width 30 height 28
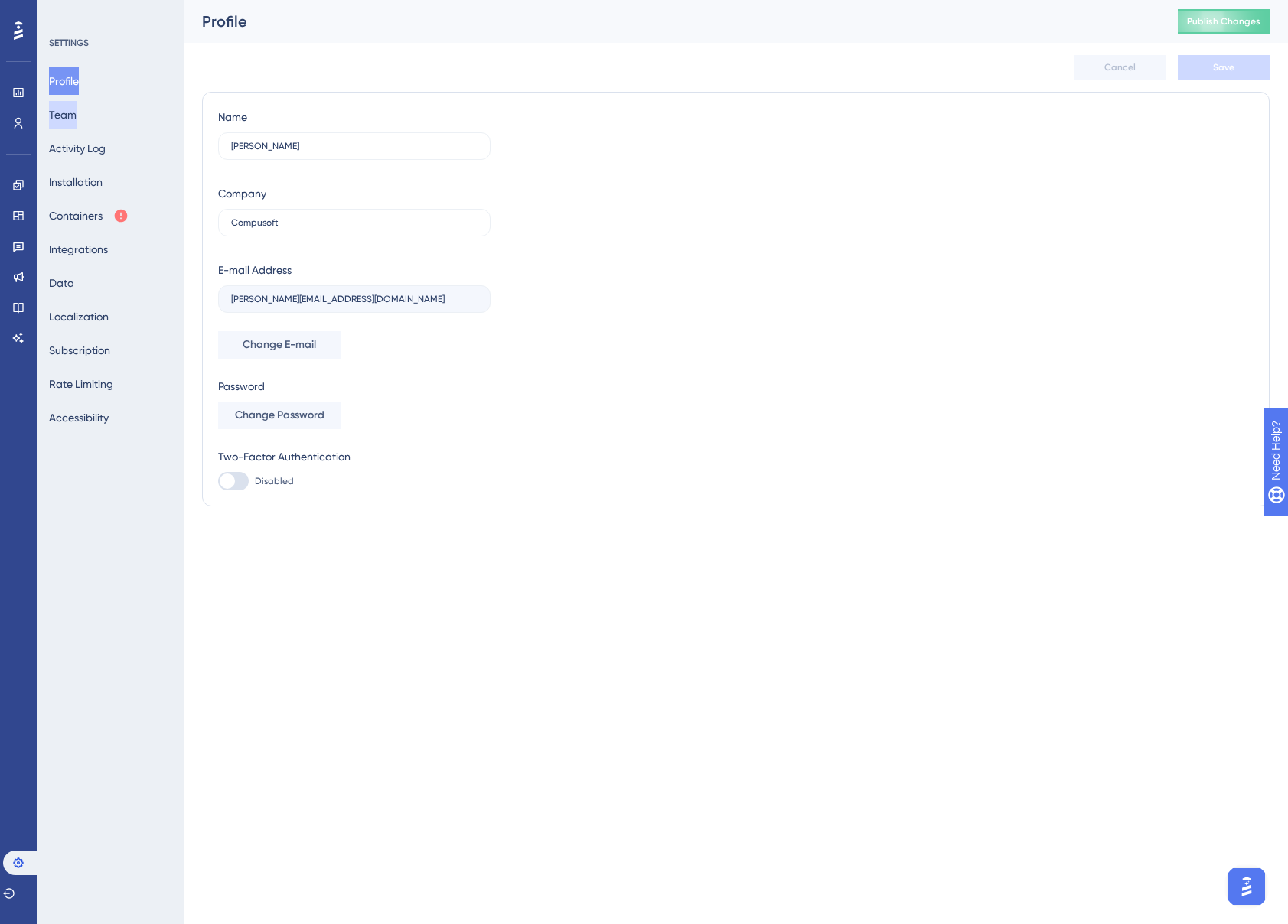
click at [72, 119] on button "Team" at bounding box center [63, 114] width 28 height 28
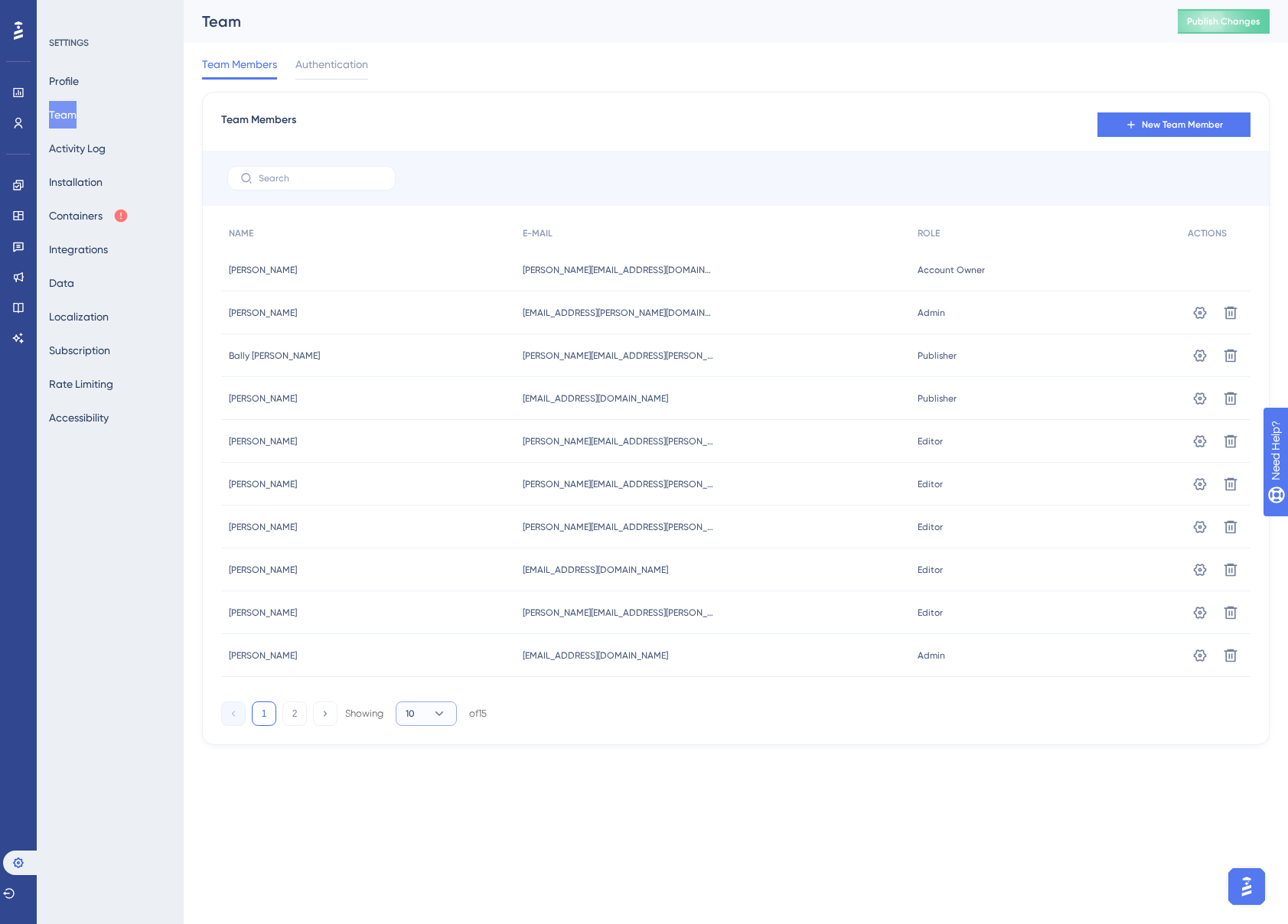
click at [436, 715] on icon at bounding box center [438, 714] width 15 height 15
click at [415, 781] on span "20" at bounding box center [418, 788] width 13 height 19
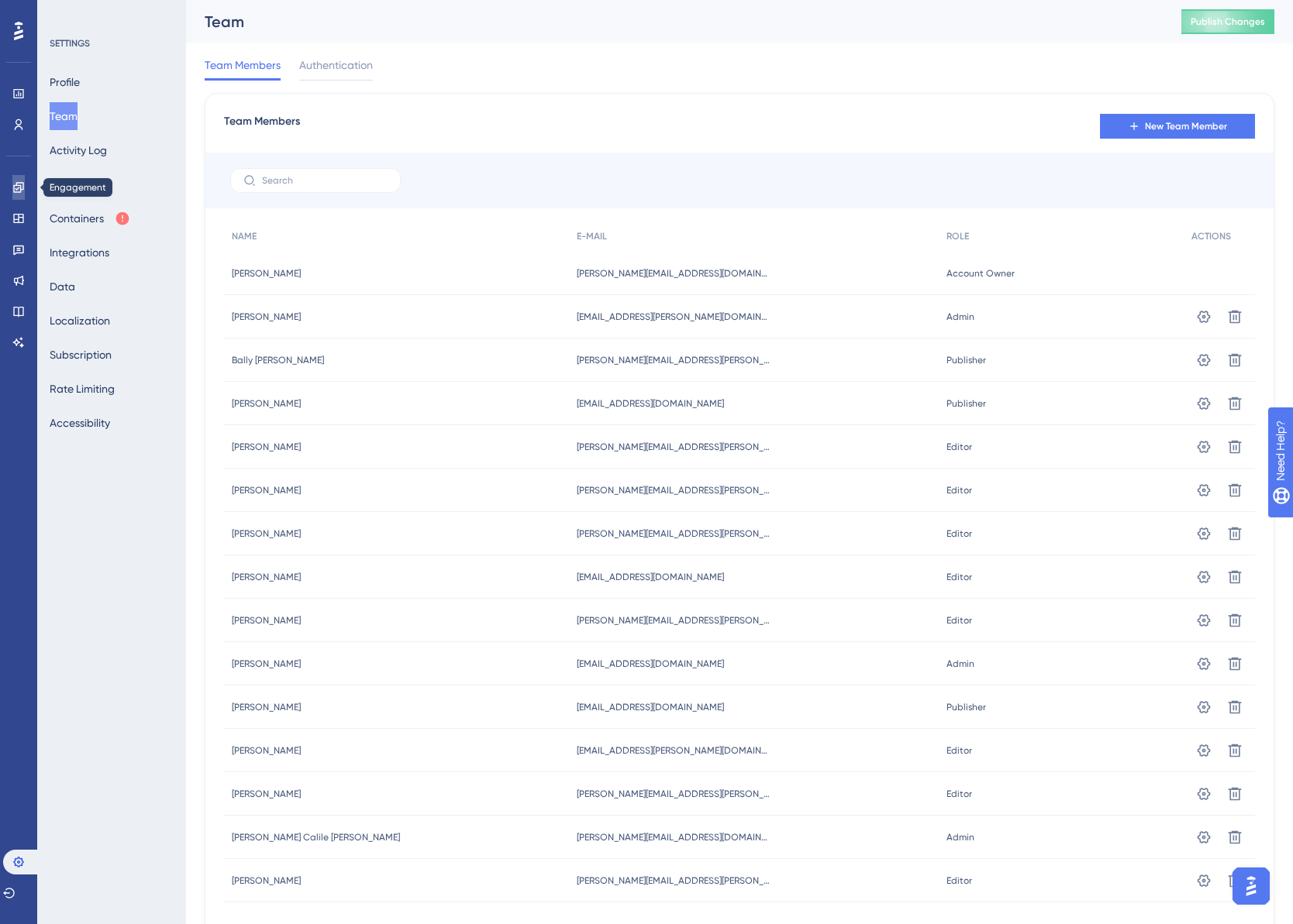
click at [24, 187] on link at bounding box center [19, 187] width 13 height 24
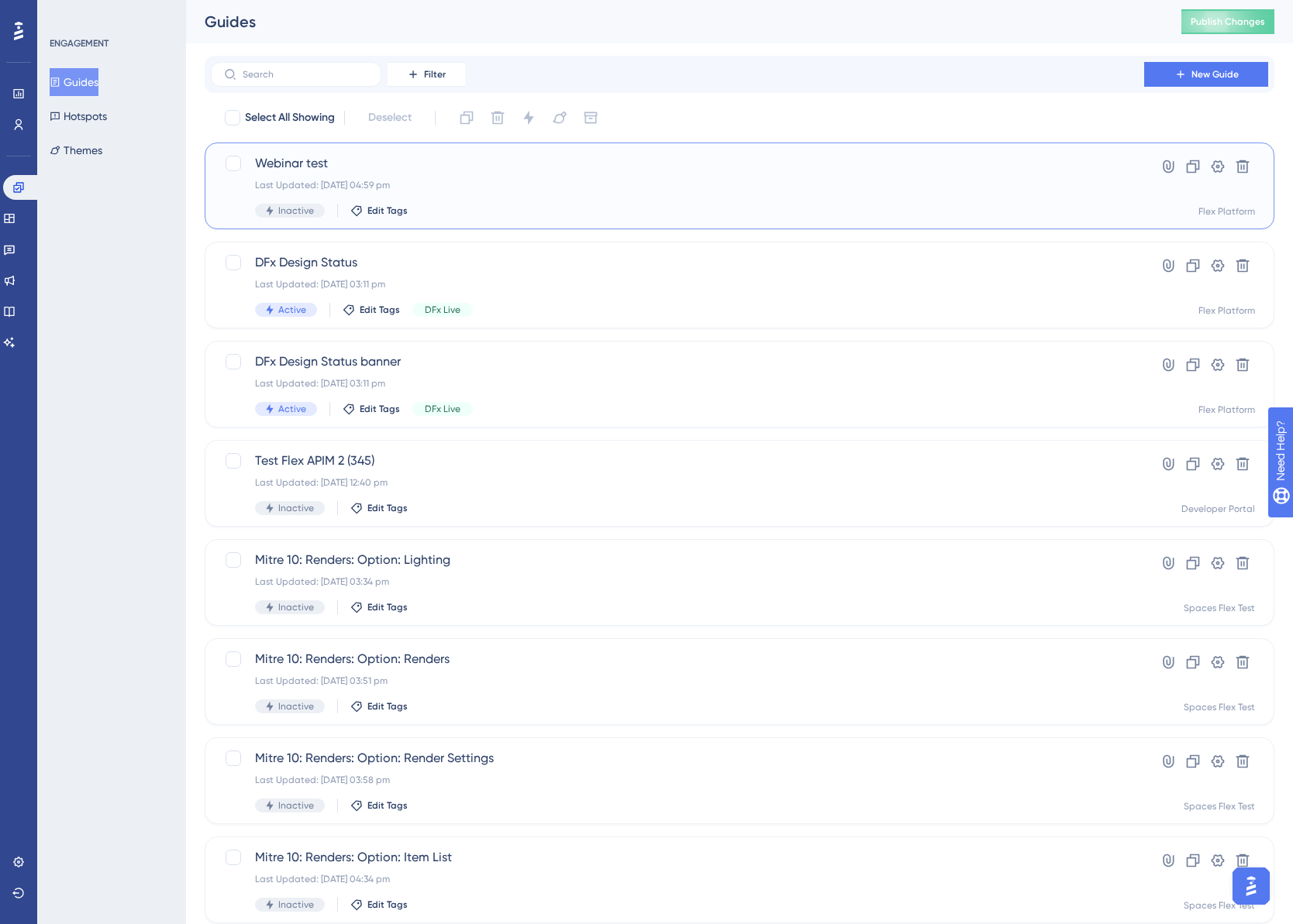
click at [392, 169] on span "Webinar test" at bounding box center [677, 163] width 844 height 19
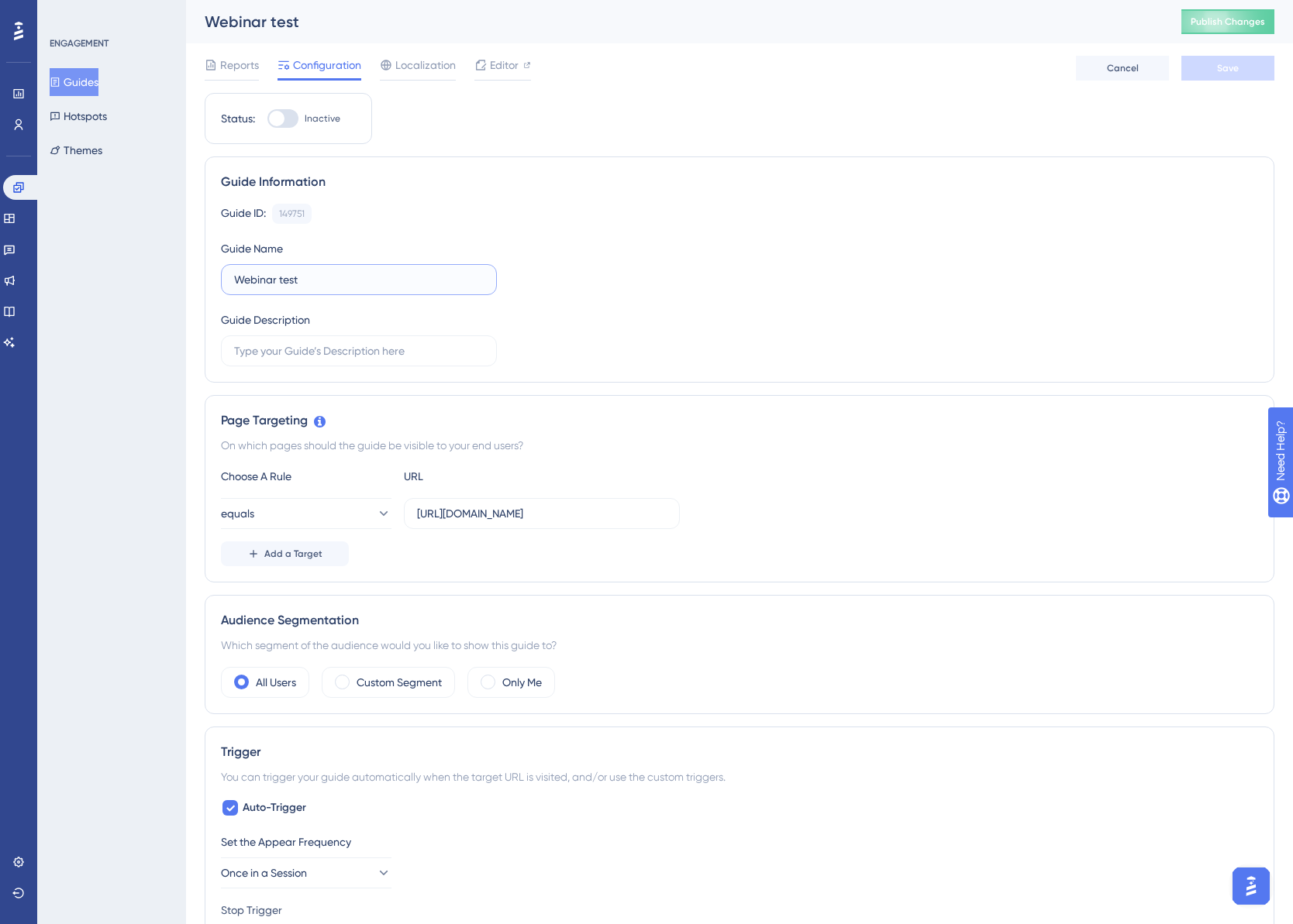
click at [364, 284] on input "Webinar test" at bounding box center [358, 279] width 249 height 17
type input "Webinar promotion"
click at [1250, 72] on button "Save" at bounding box center [1228, 68] width 93 height 24
click at [15, 249] on icon at bounding box center [9, 250] width 13 height 13
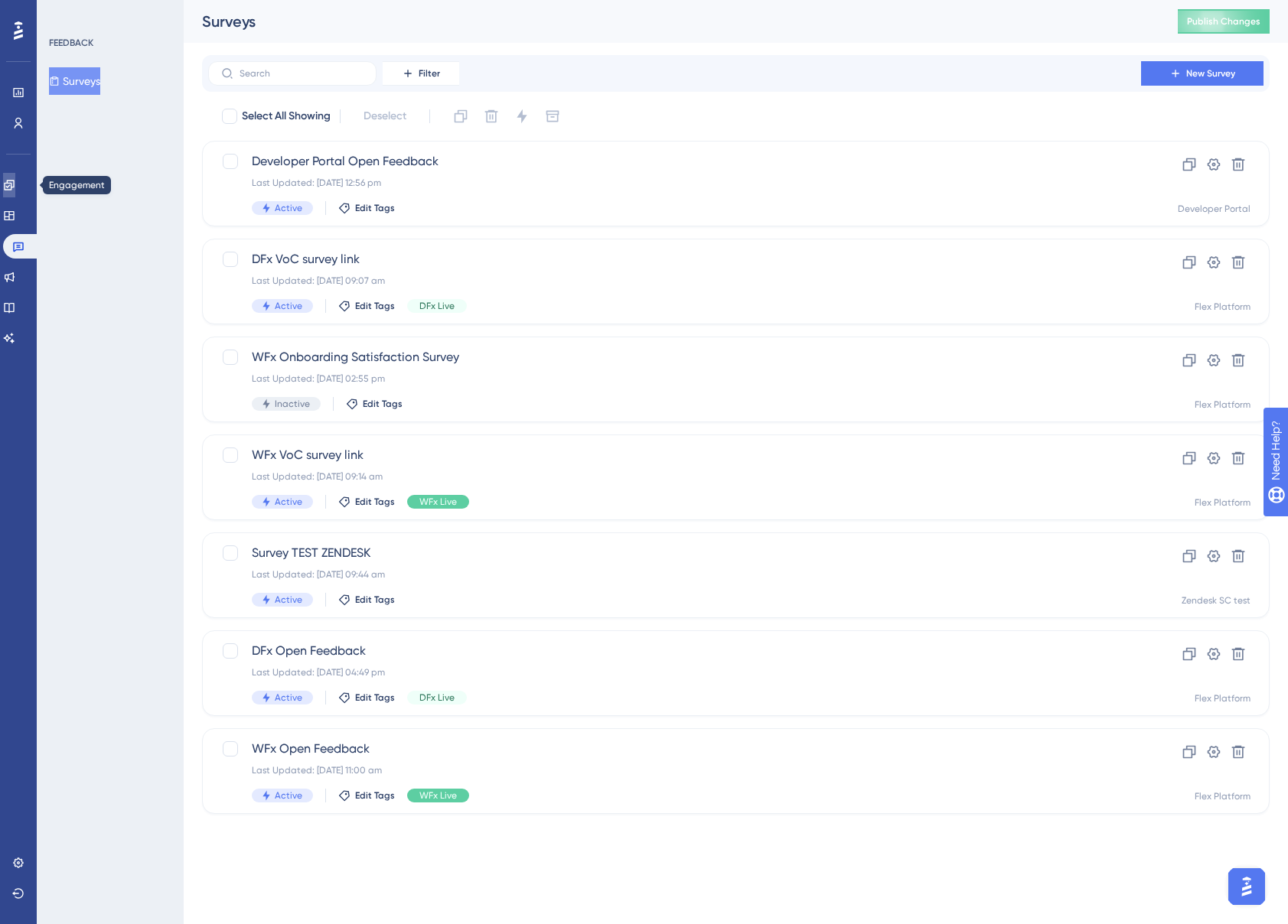
click at [13, 183] on icon at bounding box center [8, 184] width 10 height 10
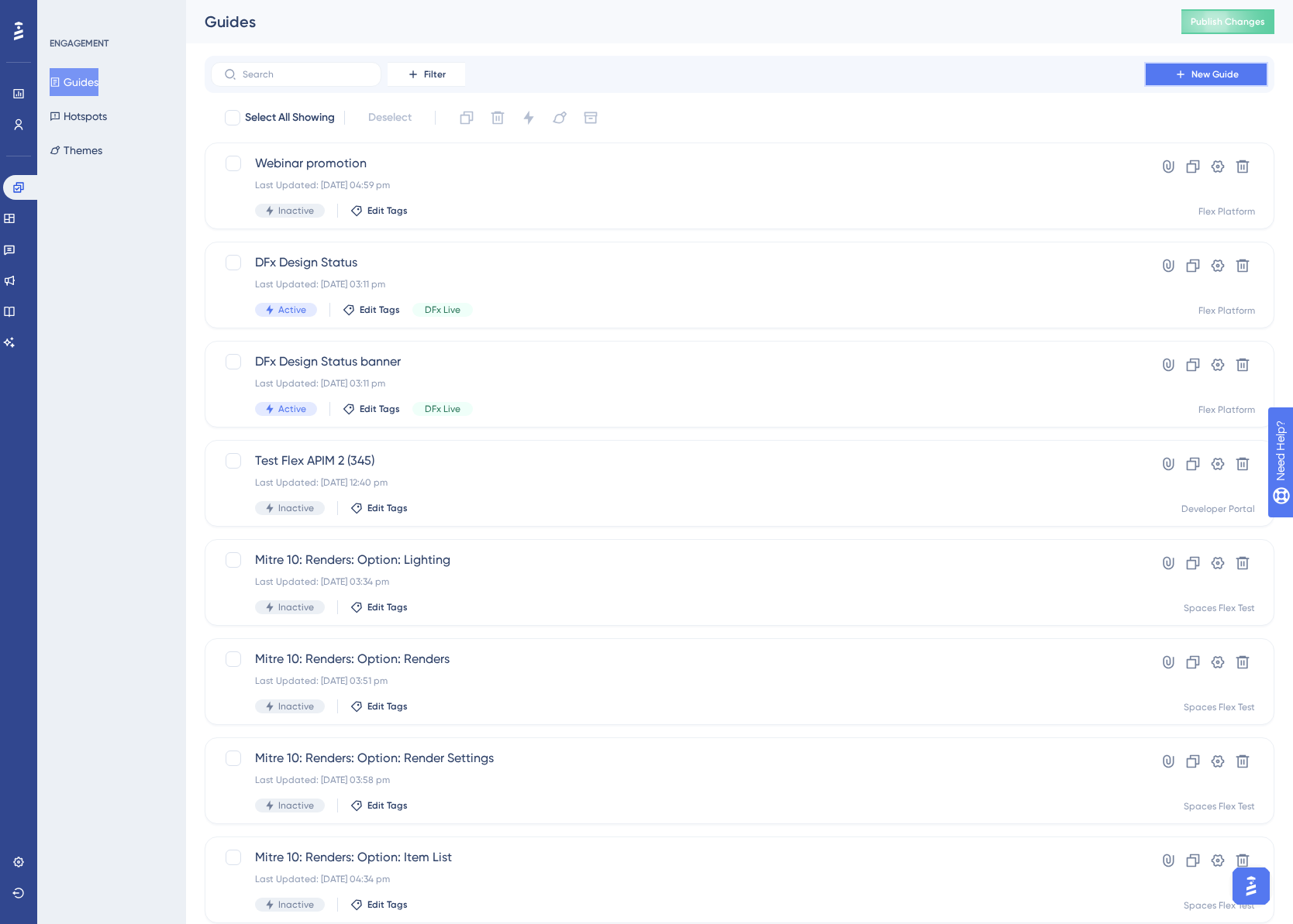
drag, startPoint x: 1198, startPoint y: 64, endPoint x: 1184, endPoint y: 64, distance: 14.0
click at [1197, 64] on button "New Guide" at bounding box center [1206, 73] width 124 height 24
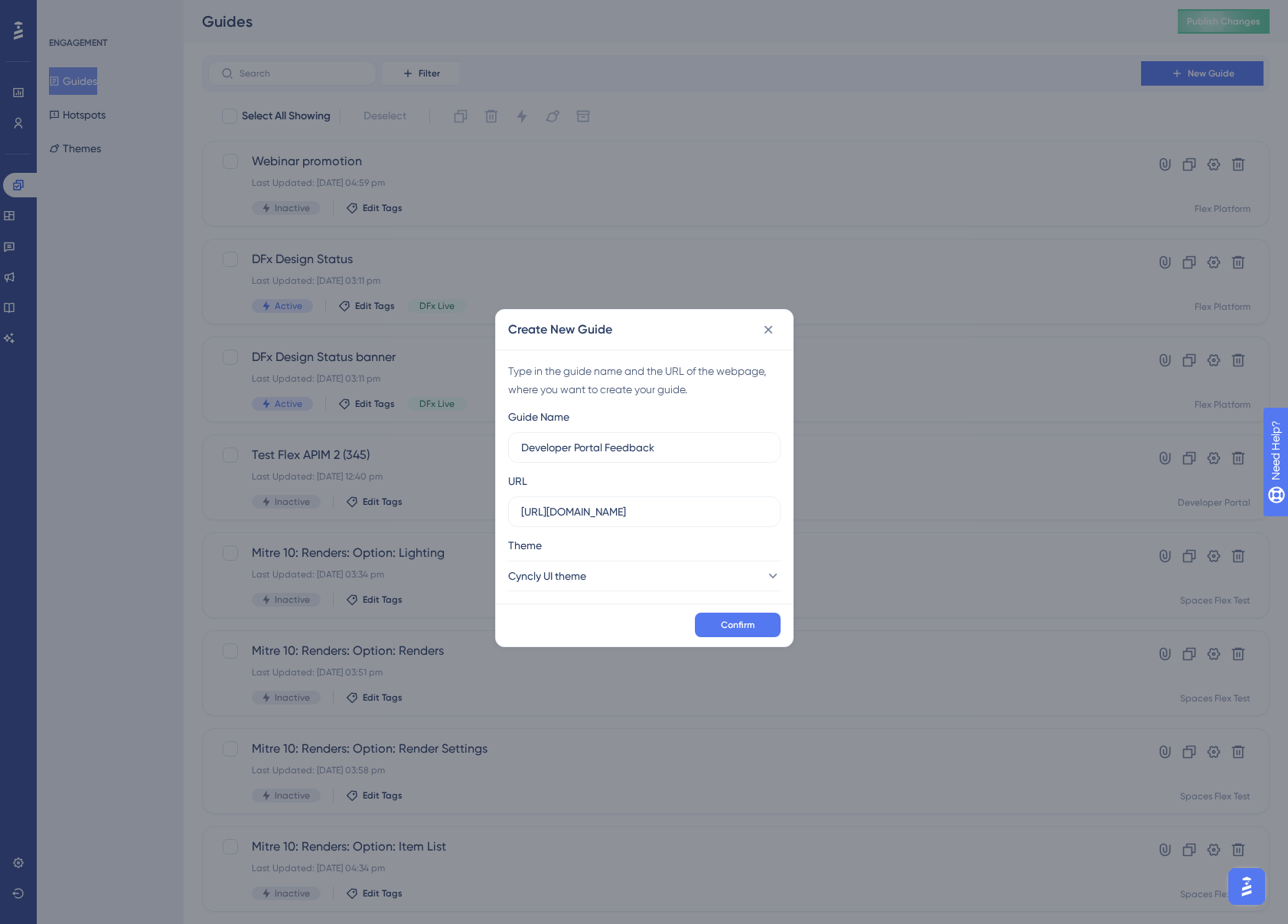
type input "Developer Portal Feedback"
drag, startPoint x: 668, startPoint y: 514, endPoint x: 442, endPoint y: 511, distance: 226.0
click at [403, 504] on div "Create New Guide Type in the guide name and the URL of the webpage, where you w…" at bounding box center [644, 462] width 1288 height 924
paste input "demo-azapim.developer.azure-api.net/"
type input "https://demo-azapim.developer.azure-api.net/"
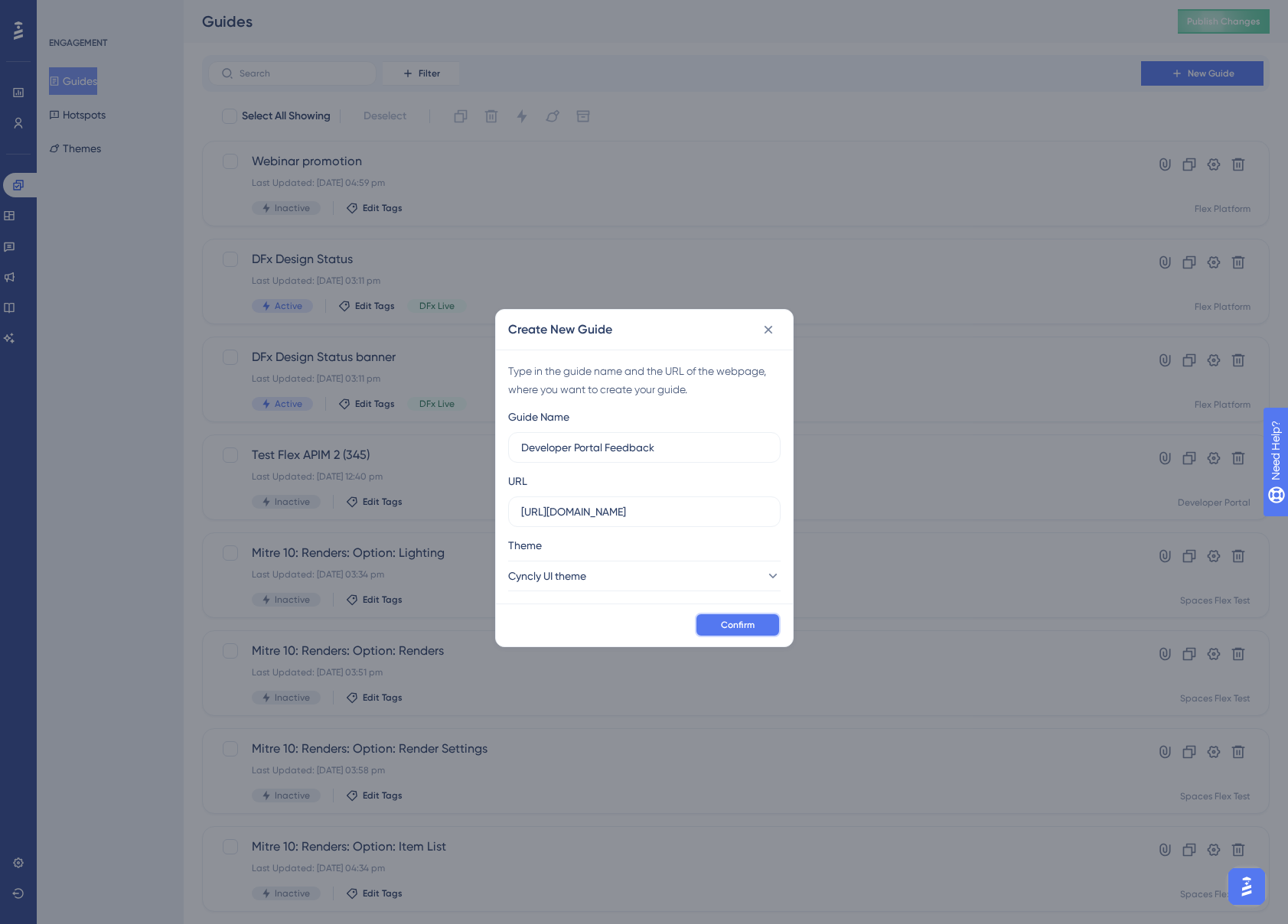
click at [738, 625] on span "Confirm" at bounding box center [738, 625] width 34 height 13
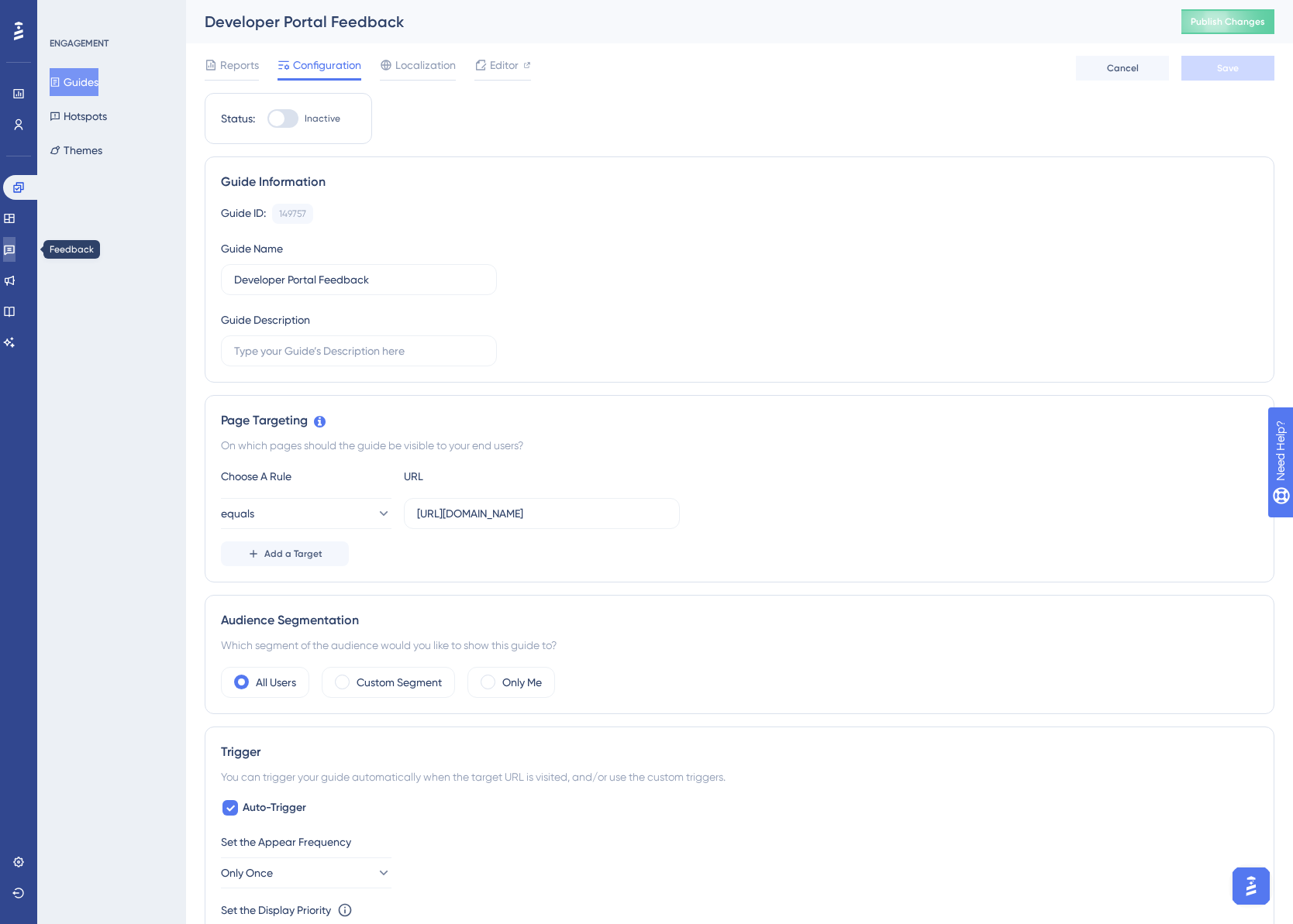
click at [15, 249] on icon at bounding box center [9, 250] width 13 height 13
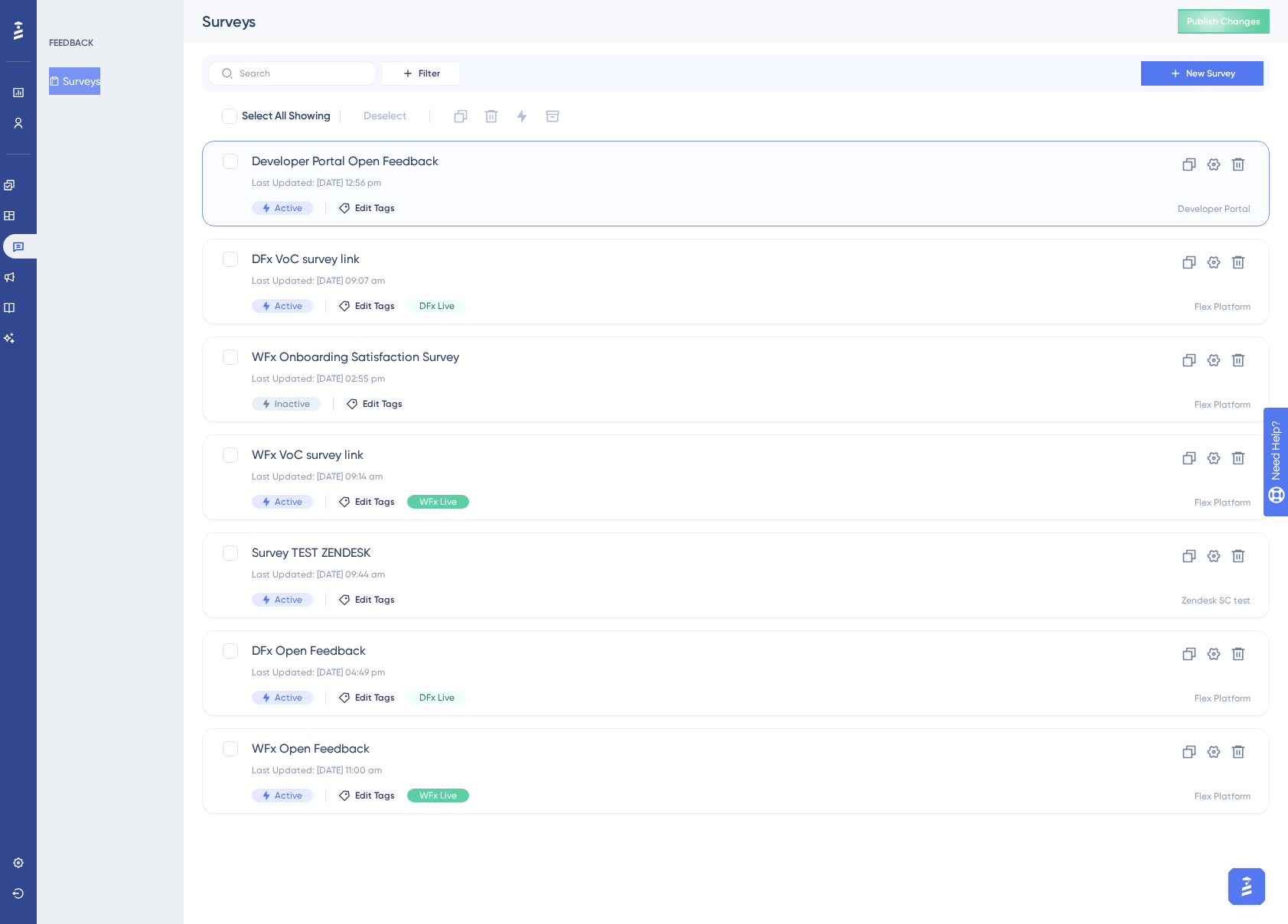
click at [550, 165] on span "Developer Portal Open Feedback" at bounding box center [674, 161] width 845 height 19
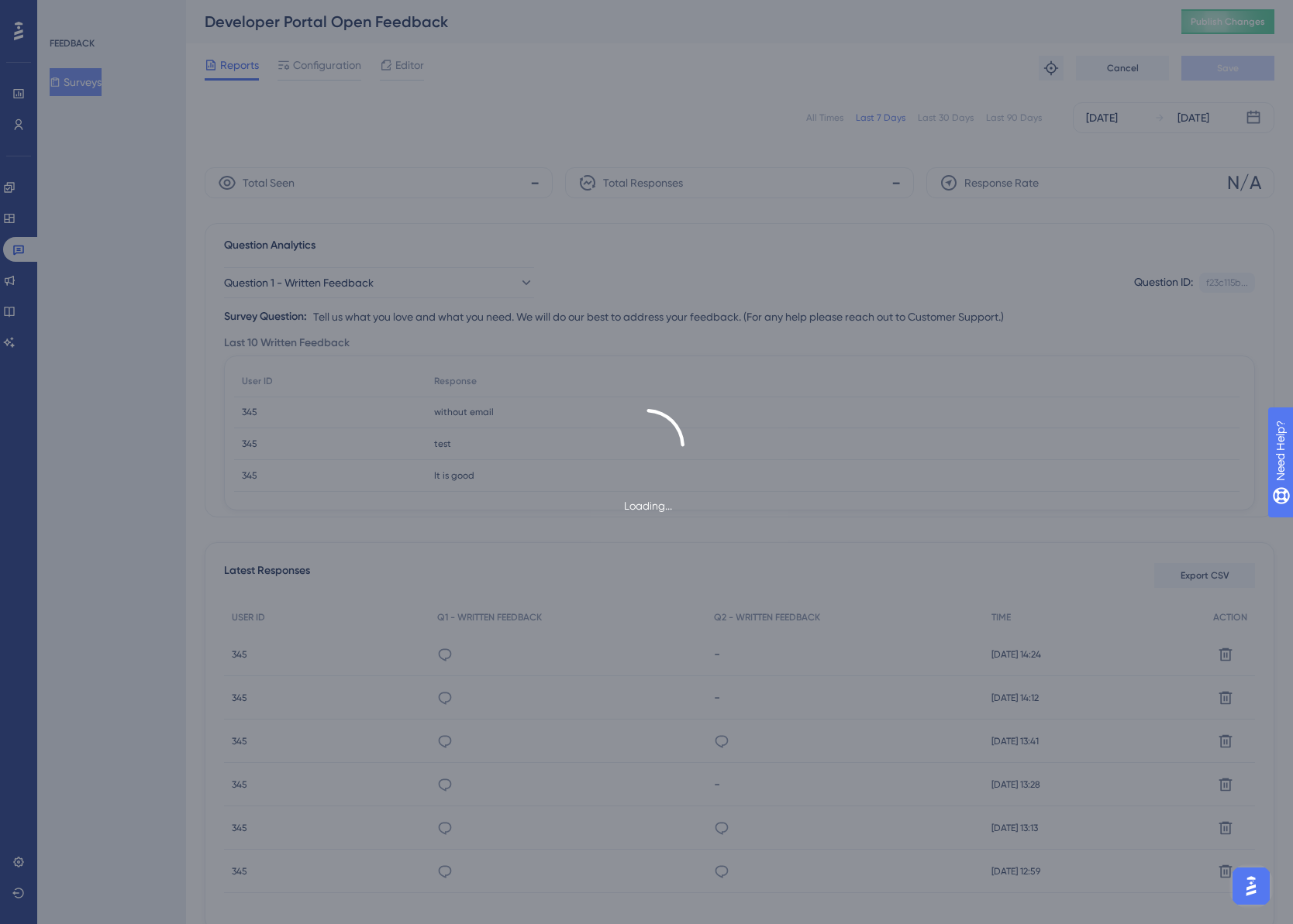
drag, startPoint x: 747, startPoint y: 316, endPoint x: 574, endPoint y: 319, distance: 173.0
click at [574, 319] on div "Loading..." at bounding box center [646, 462] width 1293 height 924
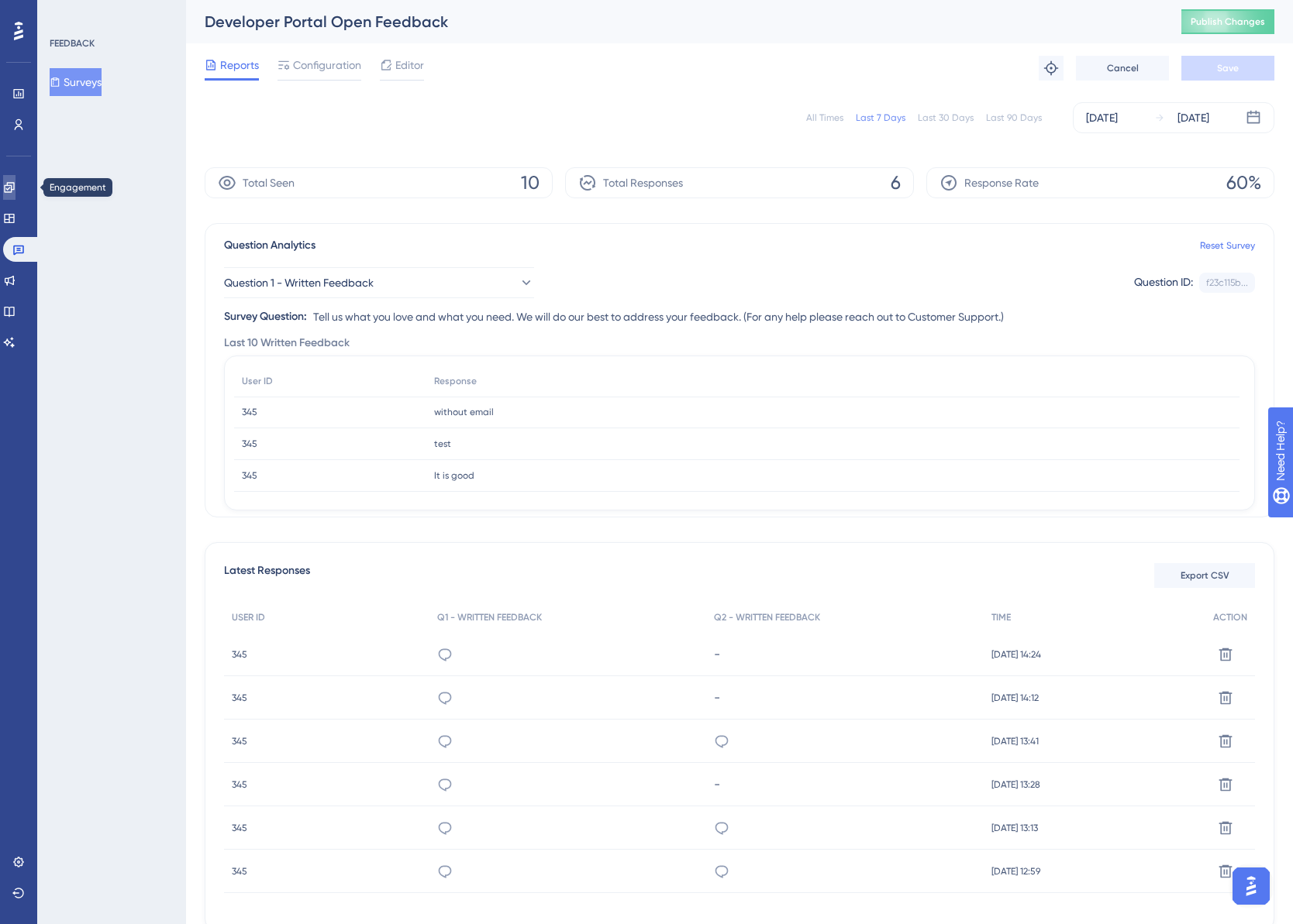
click at [15, 182] on icon at bounding box center [9, 188] width 13 height 13
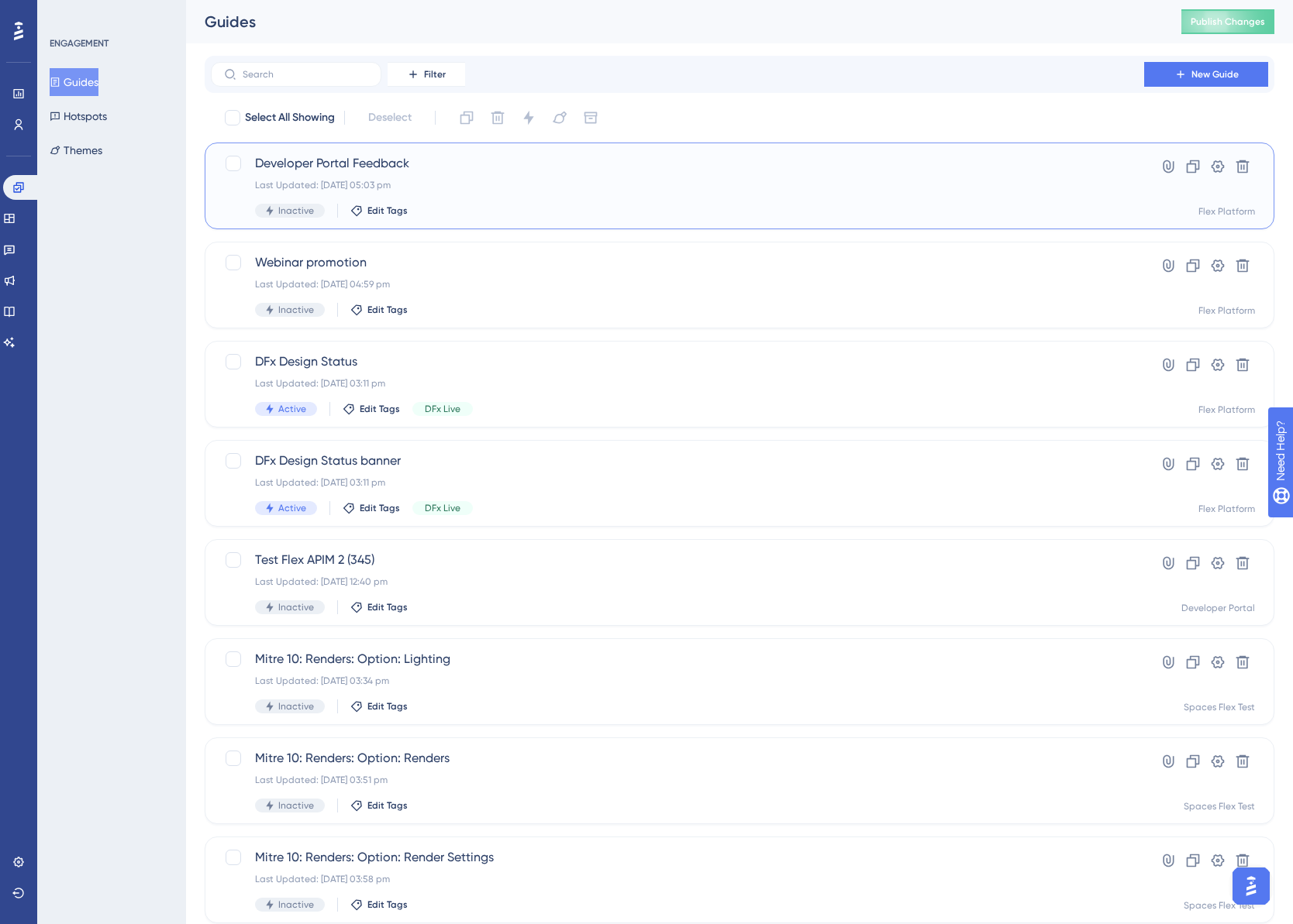
click at [593, 181] on div "Last Updated: 11 Aug 2025 05:03 pm" at bounding box center [677, 186] width 844 height 13
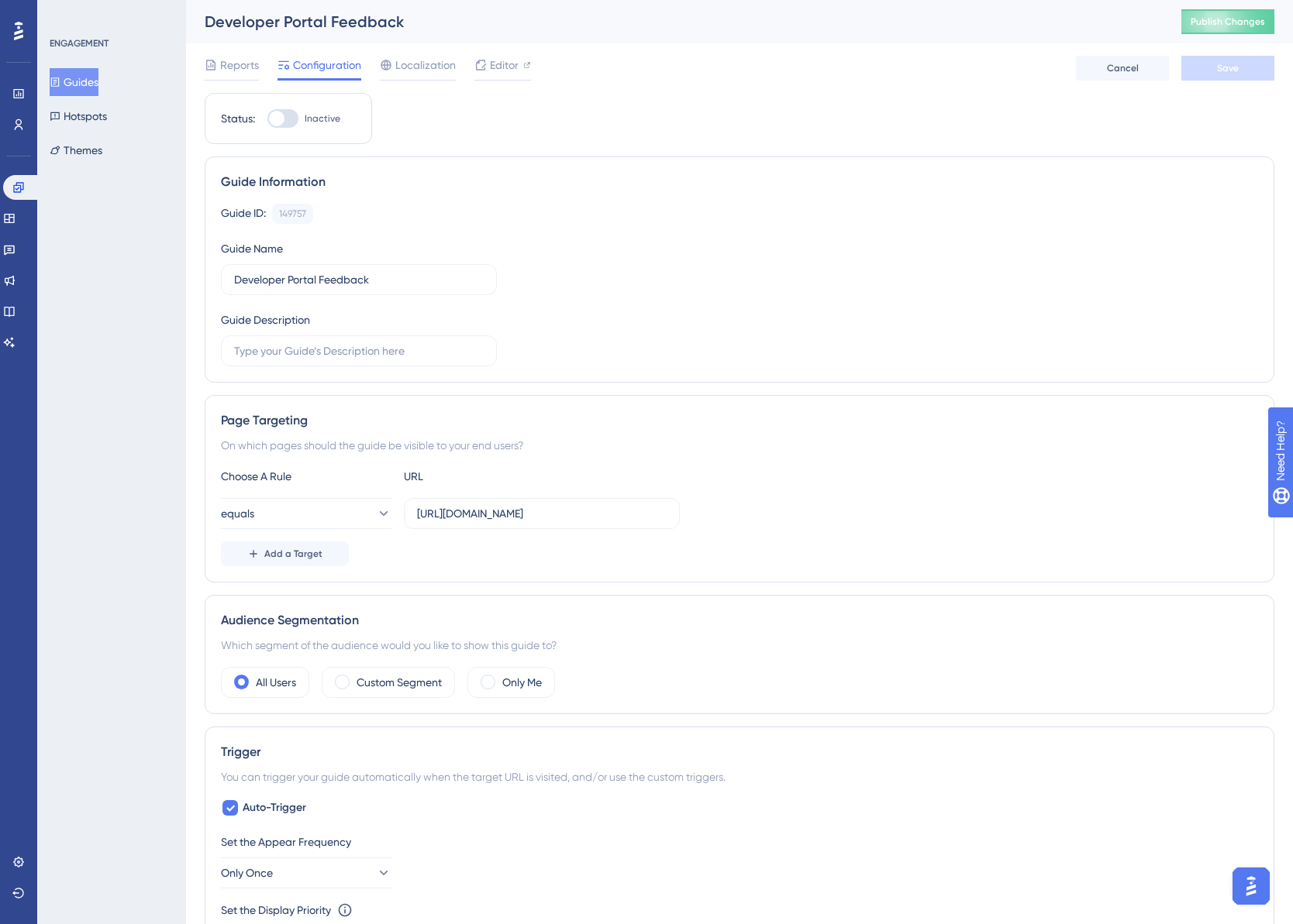
click at [289, 114] on div at bounding box center [283, 119] width 31 height 19
click at [267, 119] on input "Inactive" at bounding box center [266, 119] width 1 height 1
checkbox input "true"
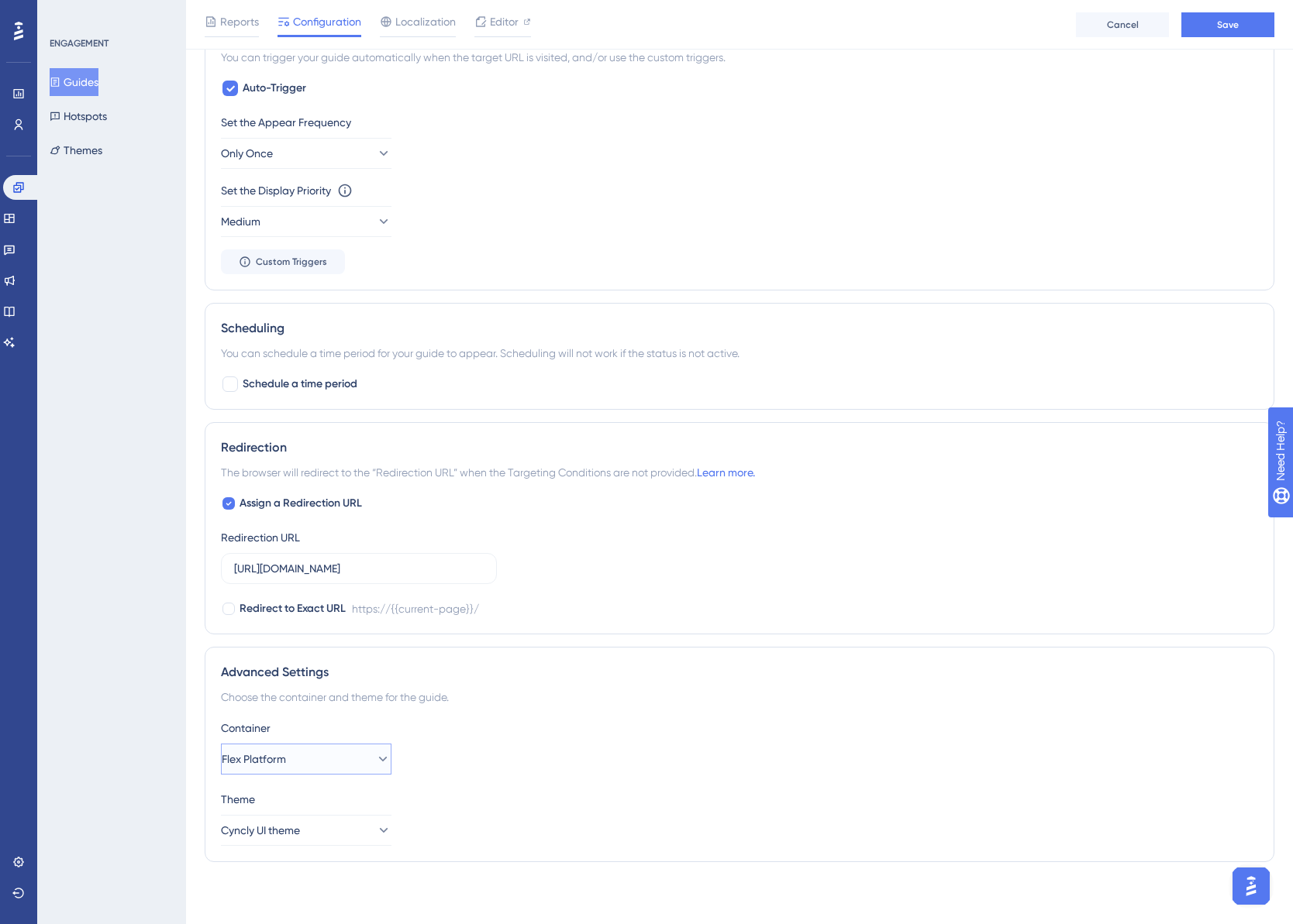
click at [371, 769] on button "Flex Platform" at bounding box center [306, 759] width 170 height 31
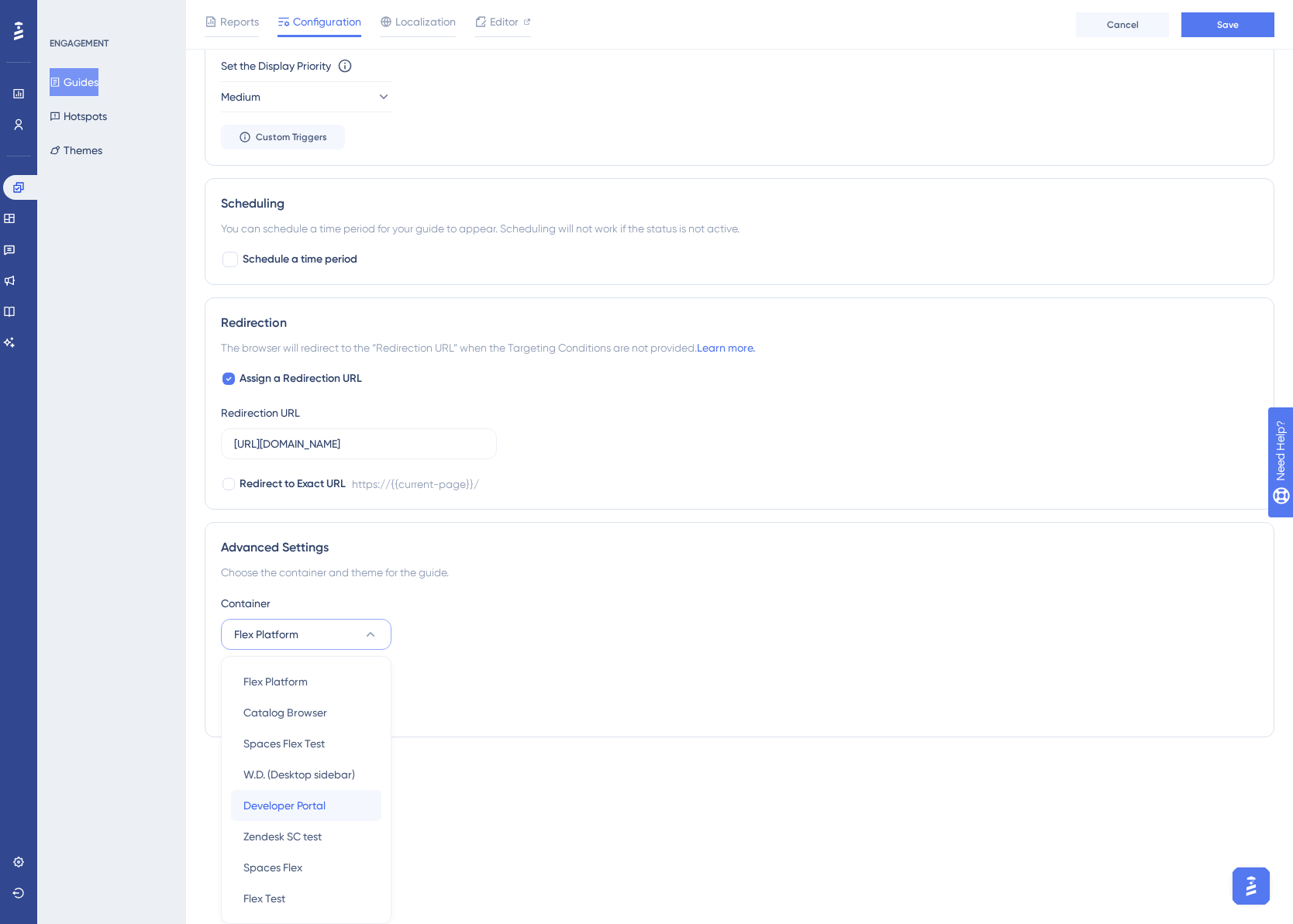
click at [335, 799] on div "Developer Portal Developer Portal" at bounding box center [306, 805] width 126 height 31
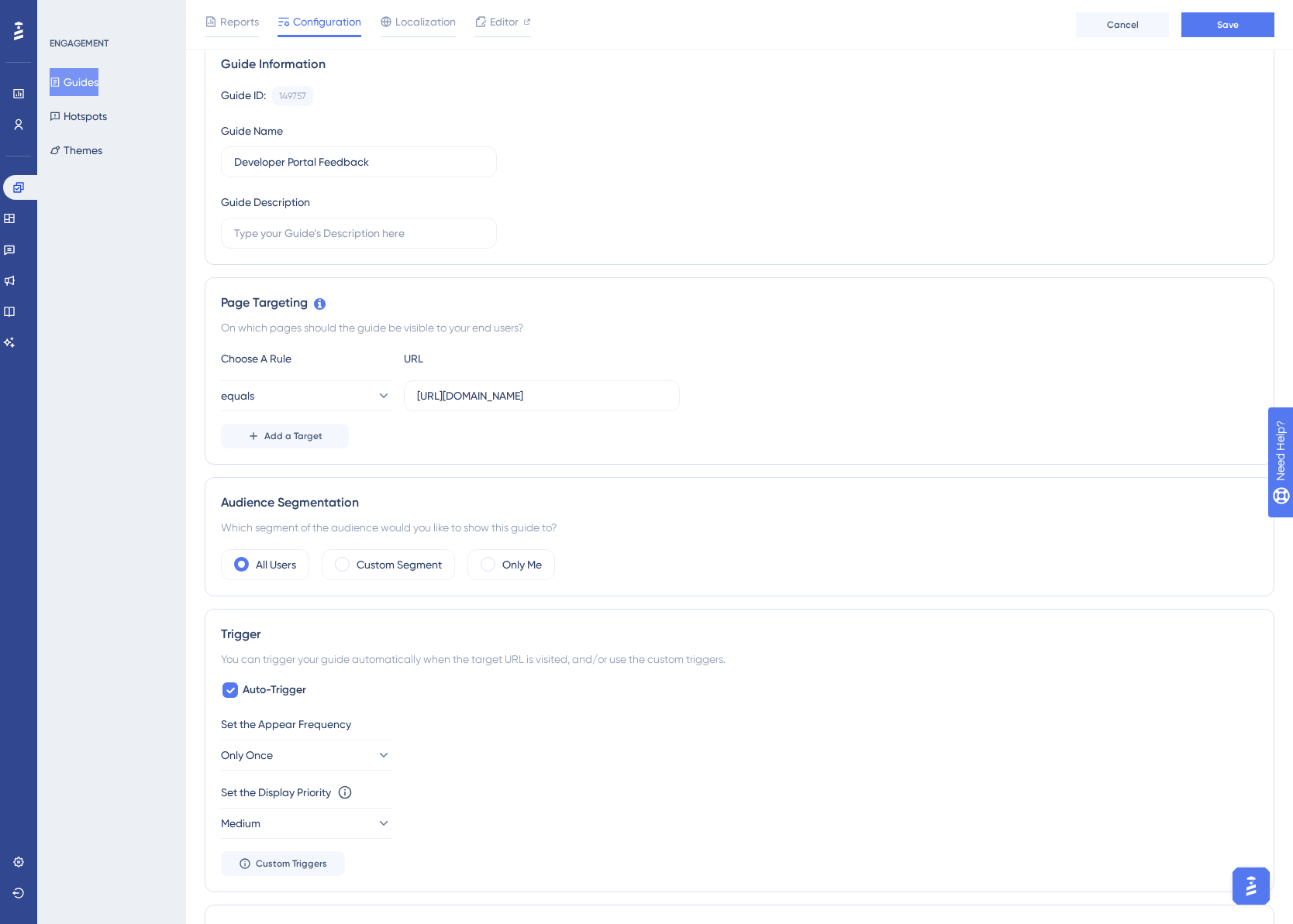
scroll to position [258, 0]
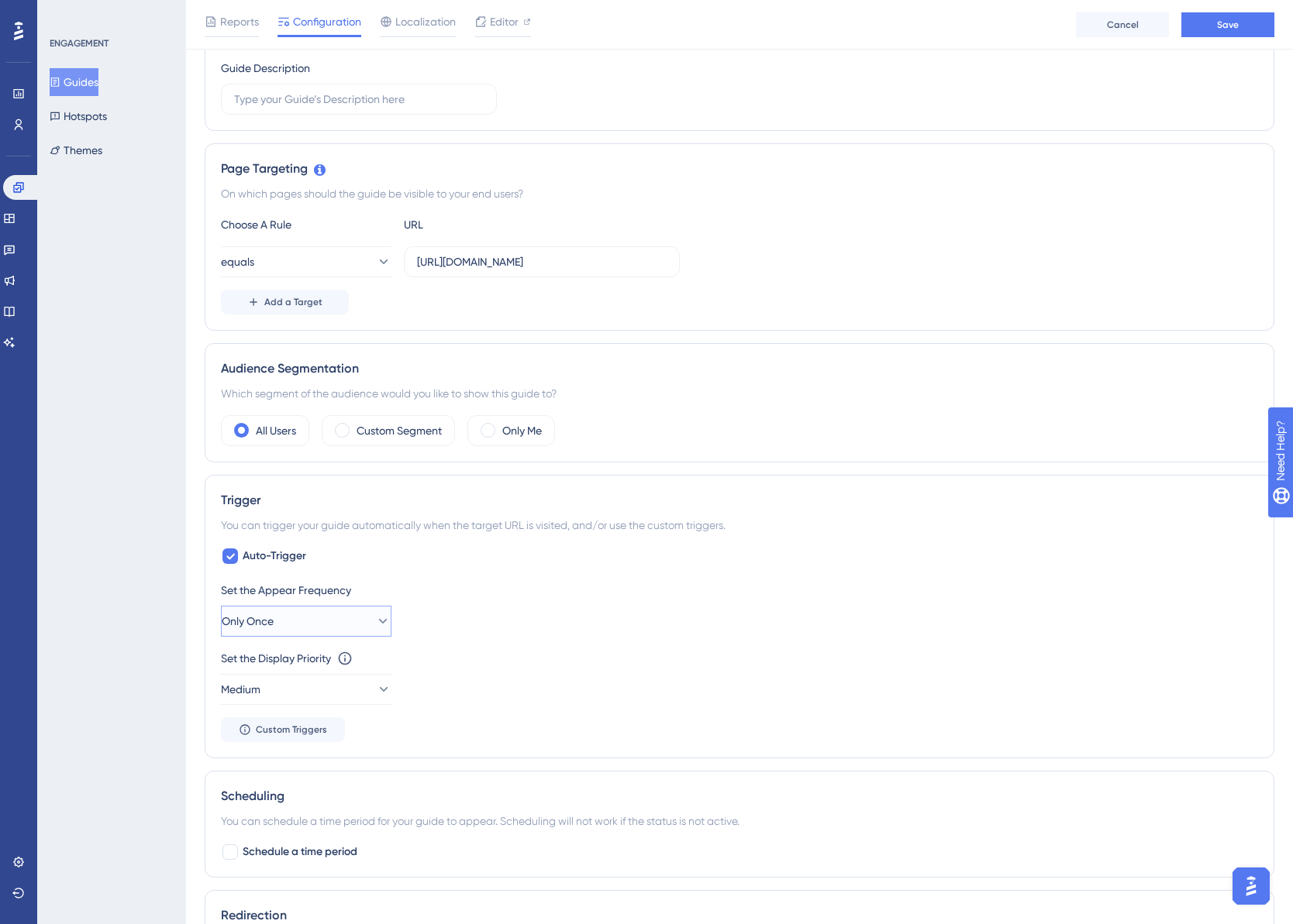
click at [375, 618] on icon at bounding box center [382, 621] width 15 height 15
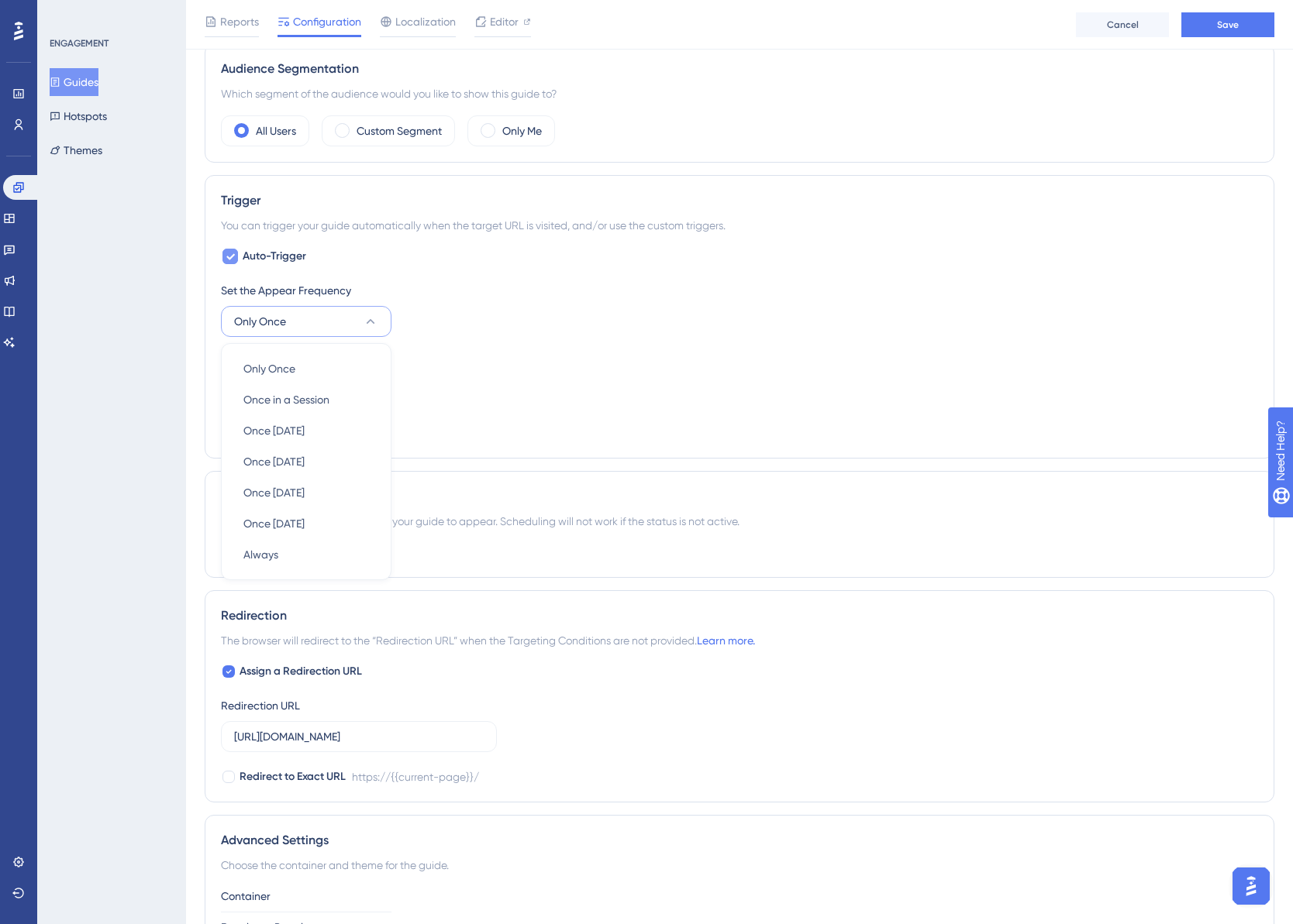
click at [227, 255] on icon at bounding box center [230, 256] width 9 height 13
checkbox input "false"
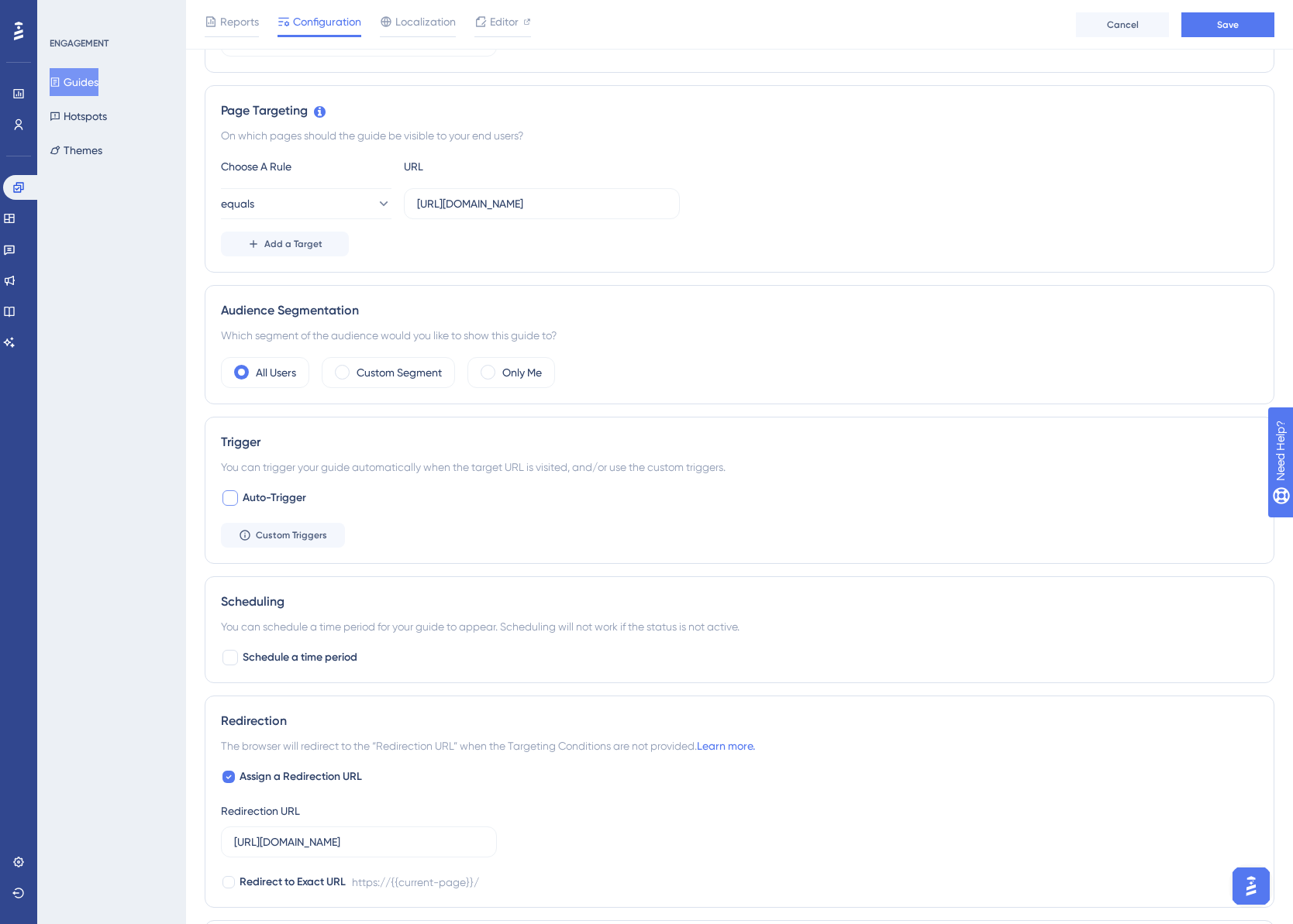
scroll to position [0, 0]
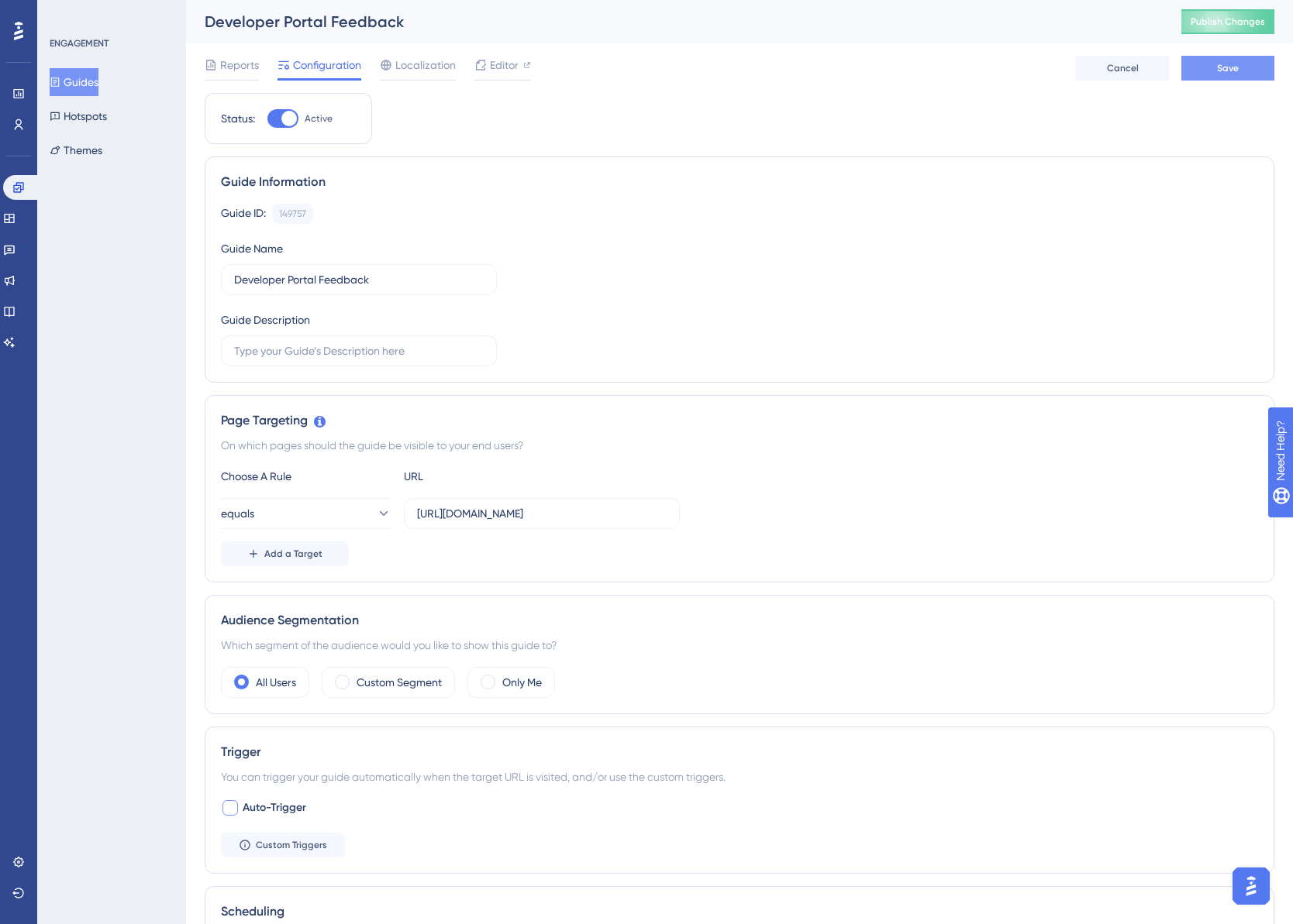
click at [1221, 72] on span "Save" at bounding box center [1228, 68] width 22 height 13
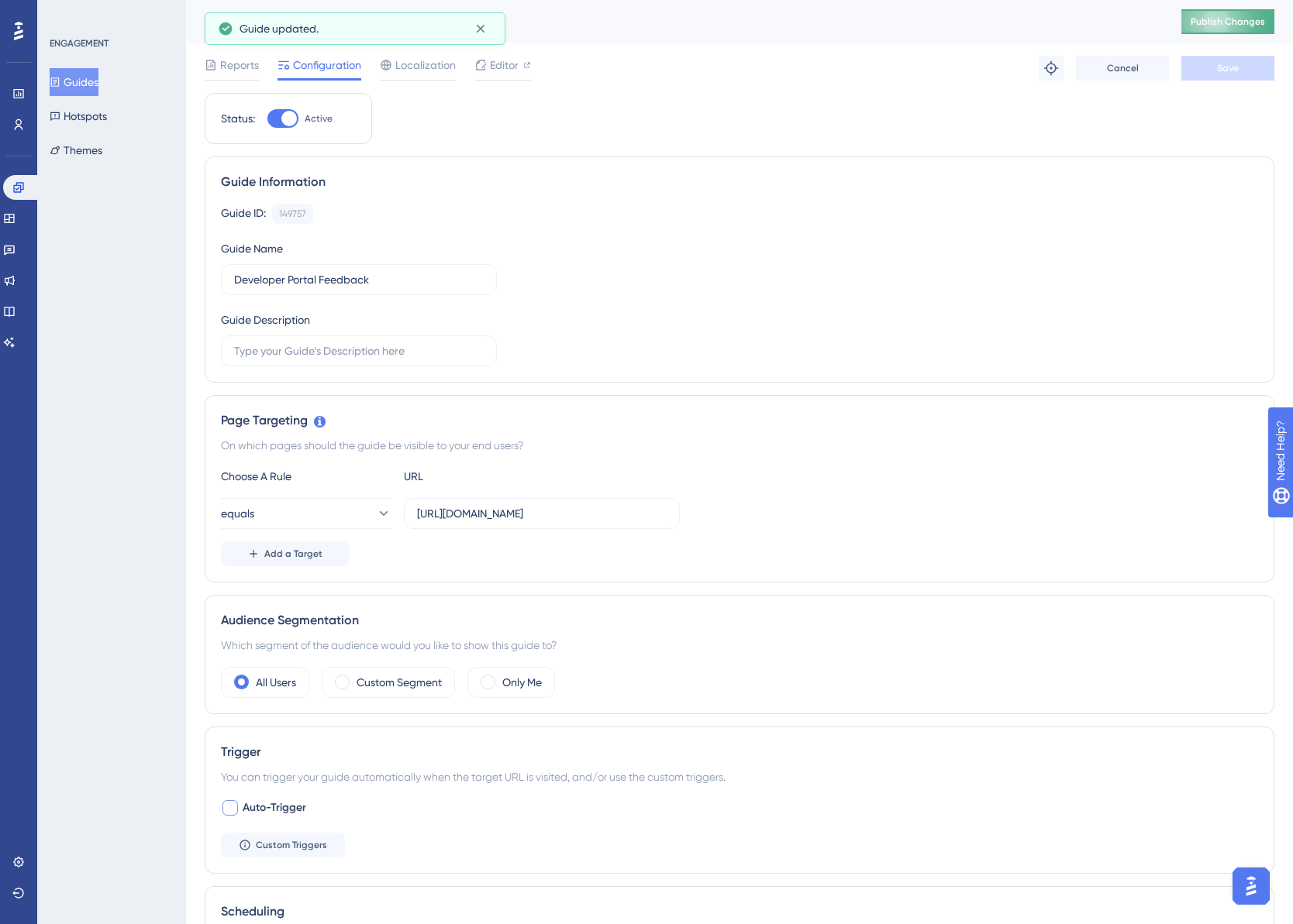
click at [1239, 23] on span "Publish Changes" at bounding box center [1228, 22] width 74 height 13
click at [78, 83] on button "Guides" at bounding box center [74, 82] width 49 height 28
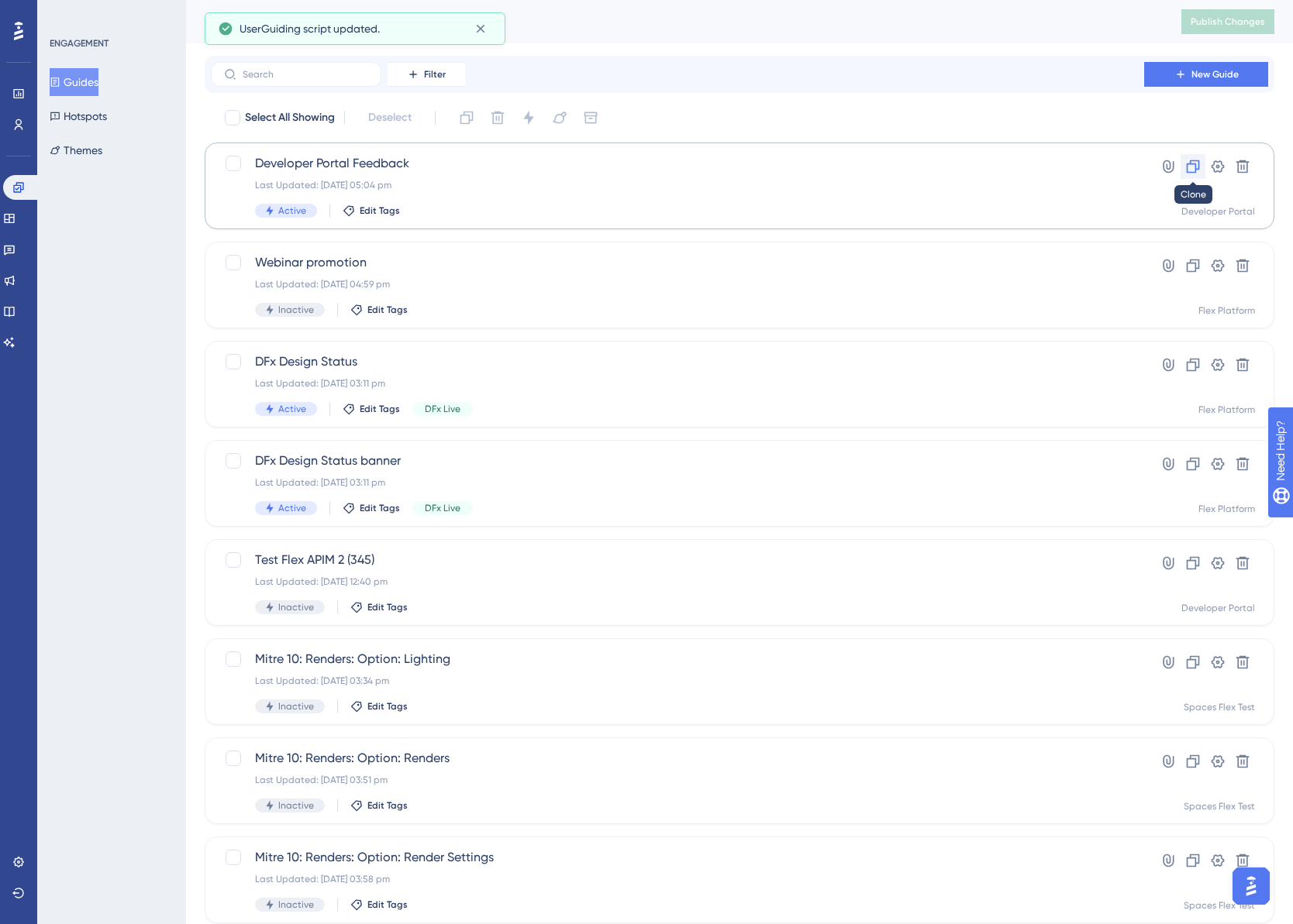
click at [1192, 167] on icon at bounding box center [1192, 166] width 15 height 15
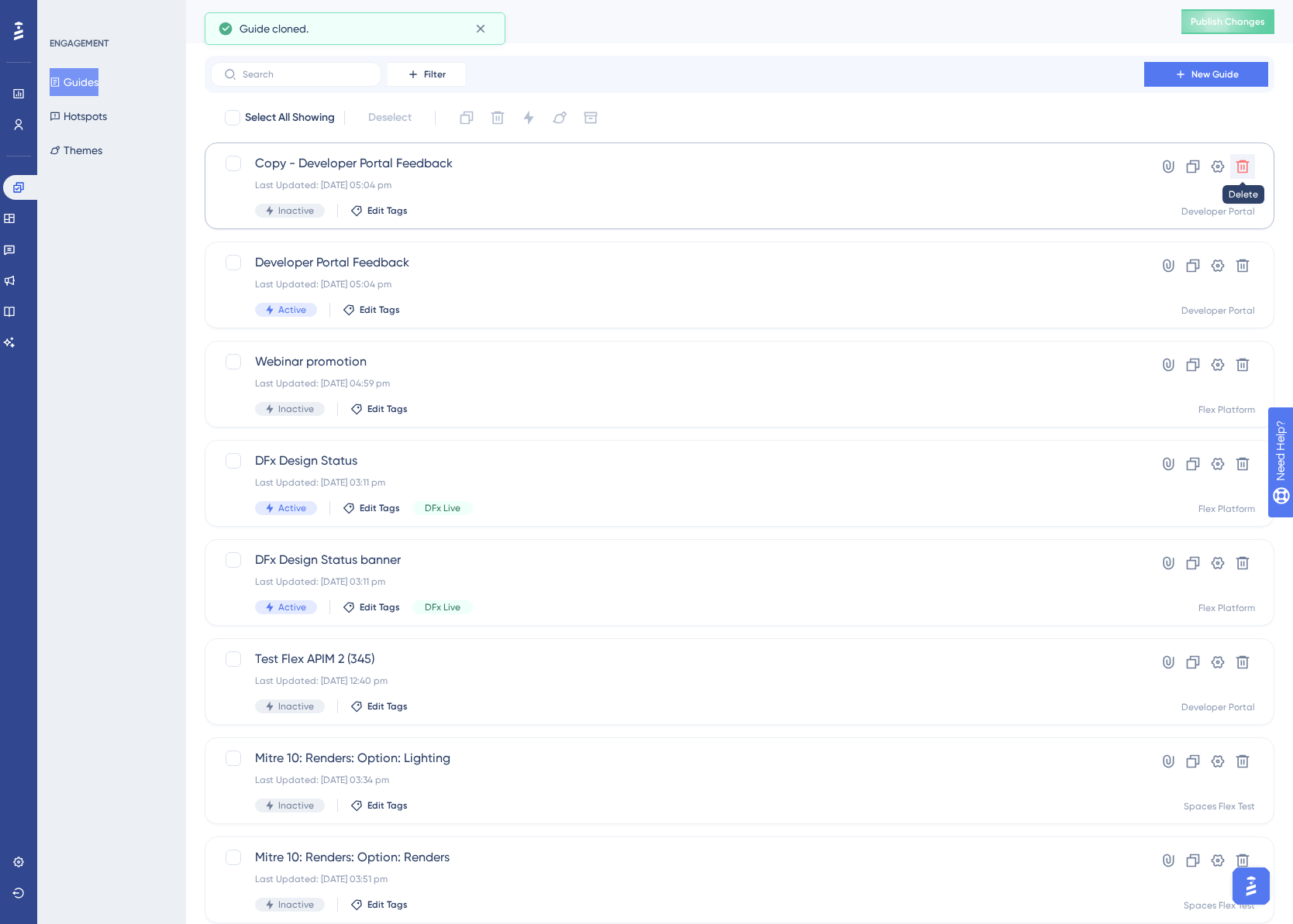
click at [1240, 161] on icon at bounding box center [1242, 167] width 14 height 14
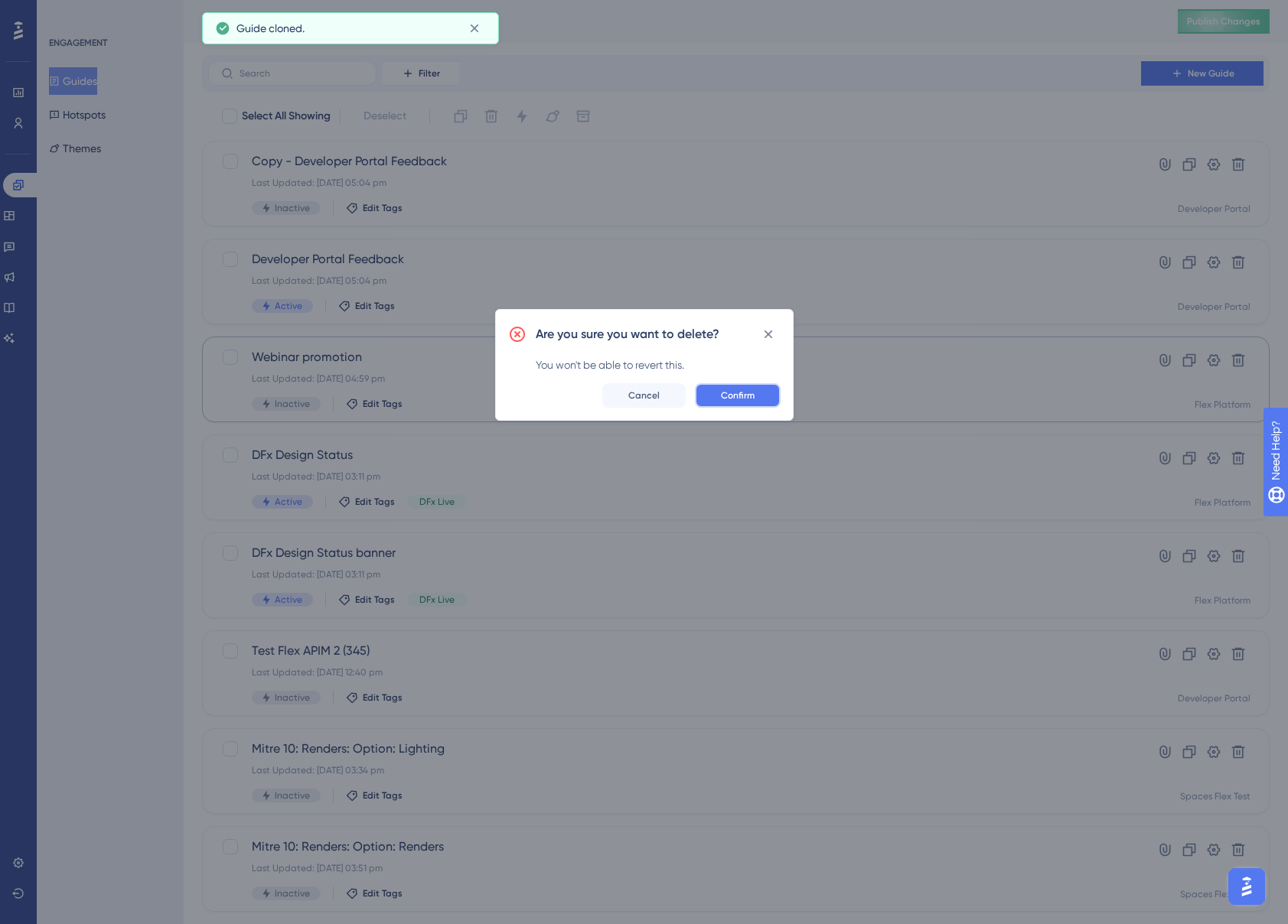
drag, startPoint x: 759, startPoint y: 403, endPoint x: 788, endPoint y: 394, distance: 30.4
click at [760, 402] on button "Confirm" at bounding box center [738, 395] width 86 height 24
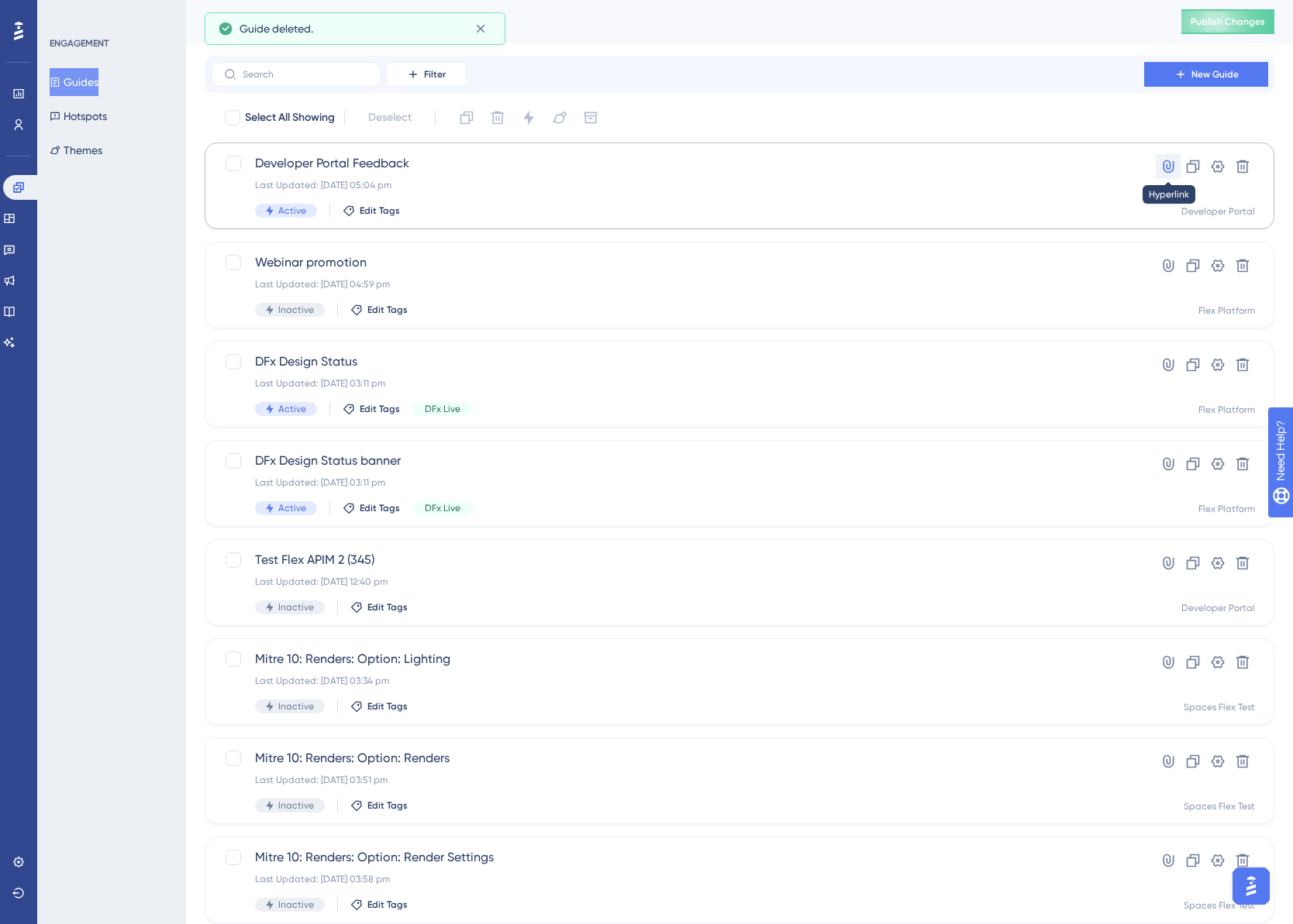
click at [1167, 163] on icon at bounding box center [1167, 166] width 15 height 15
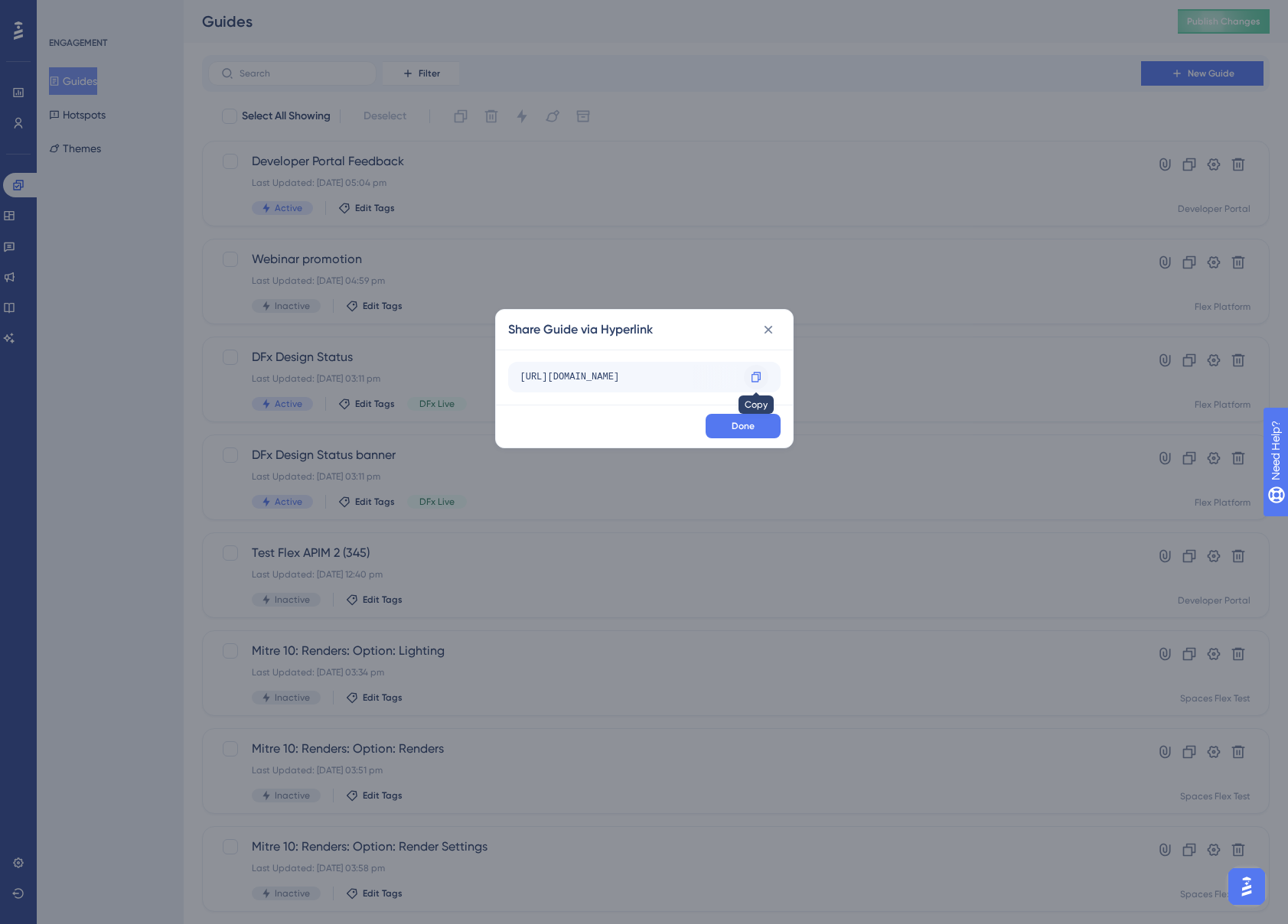
click at [755, 376] on icon at bounding box center [756, 377] width 13 height 13
drag, startPoint x: 749, startPoint y: 431, endPoint x: 753, endPoint y: 424, distance: 8.1
click at [749, 431] on span "Done" at bounding box center [743, 427] width 23 height 13
